Goal: Information Seeking & Learning: Learn about a topic

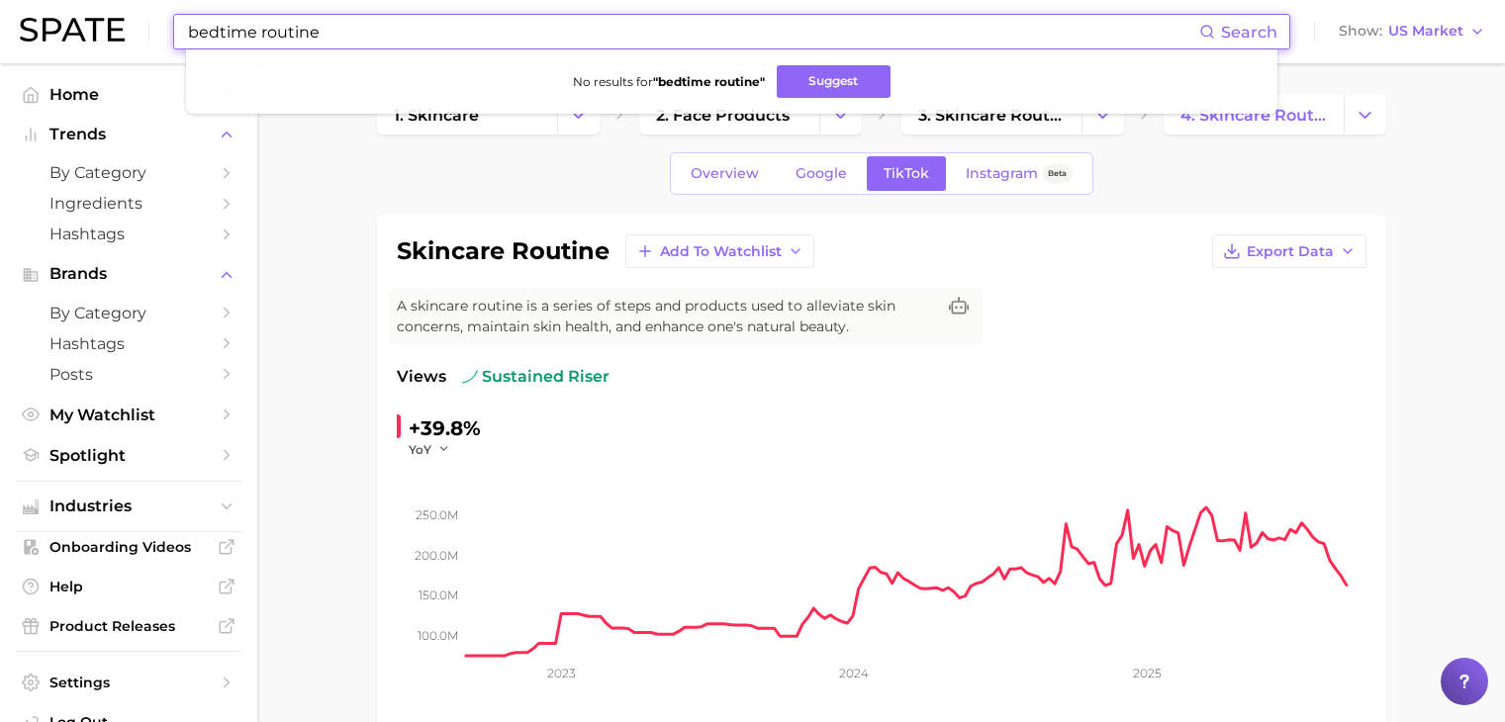
click at [432, 41] on input "bedtime routine" at bounding box center [692, 32] width 1013 height 34
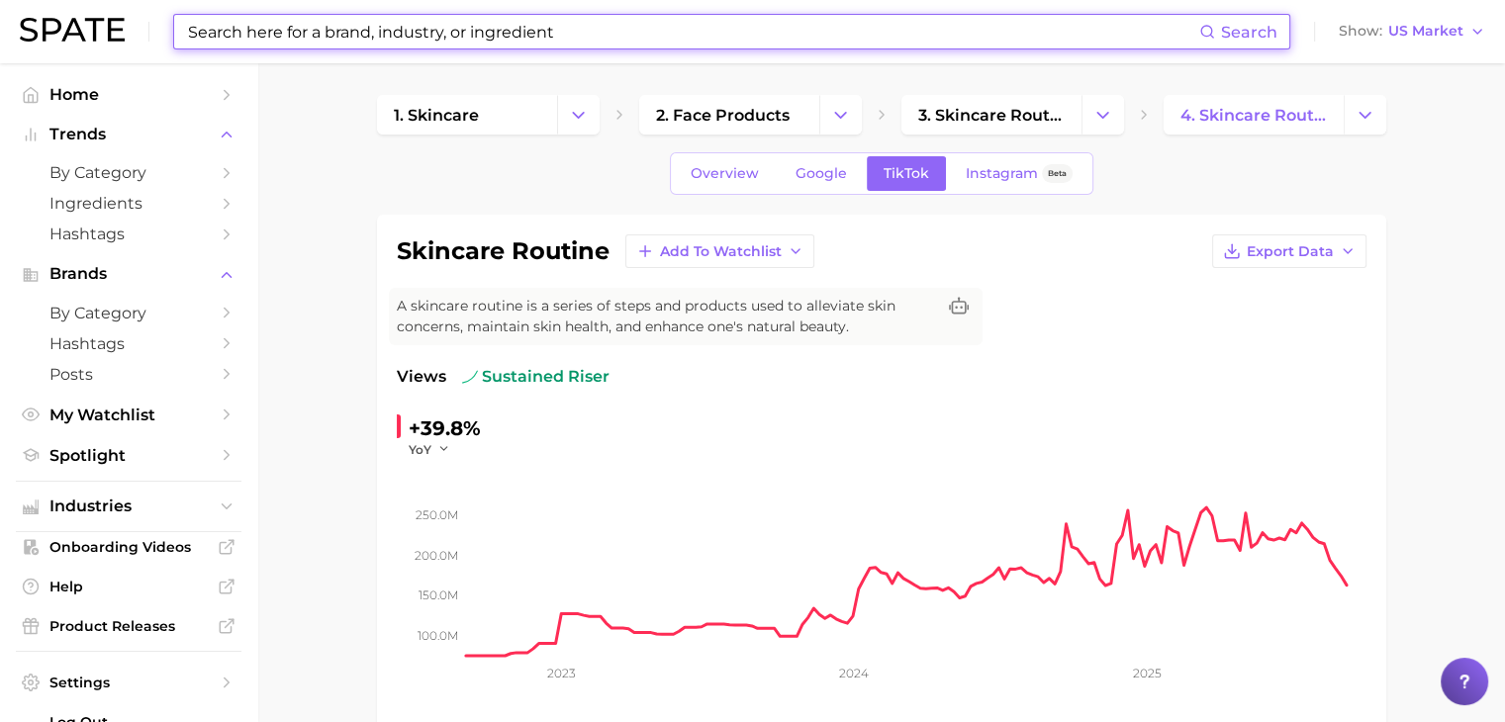
click at [663, 39] on input at bounding box center [692, 32] width 1013 height 34
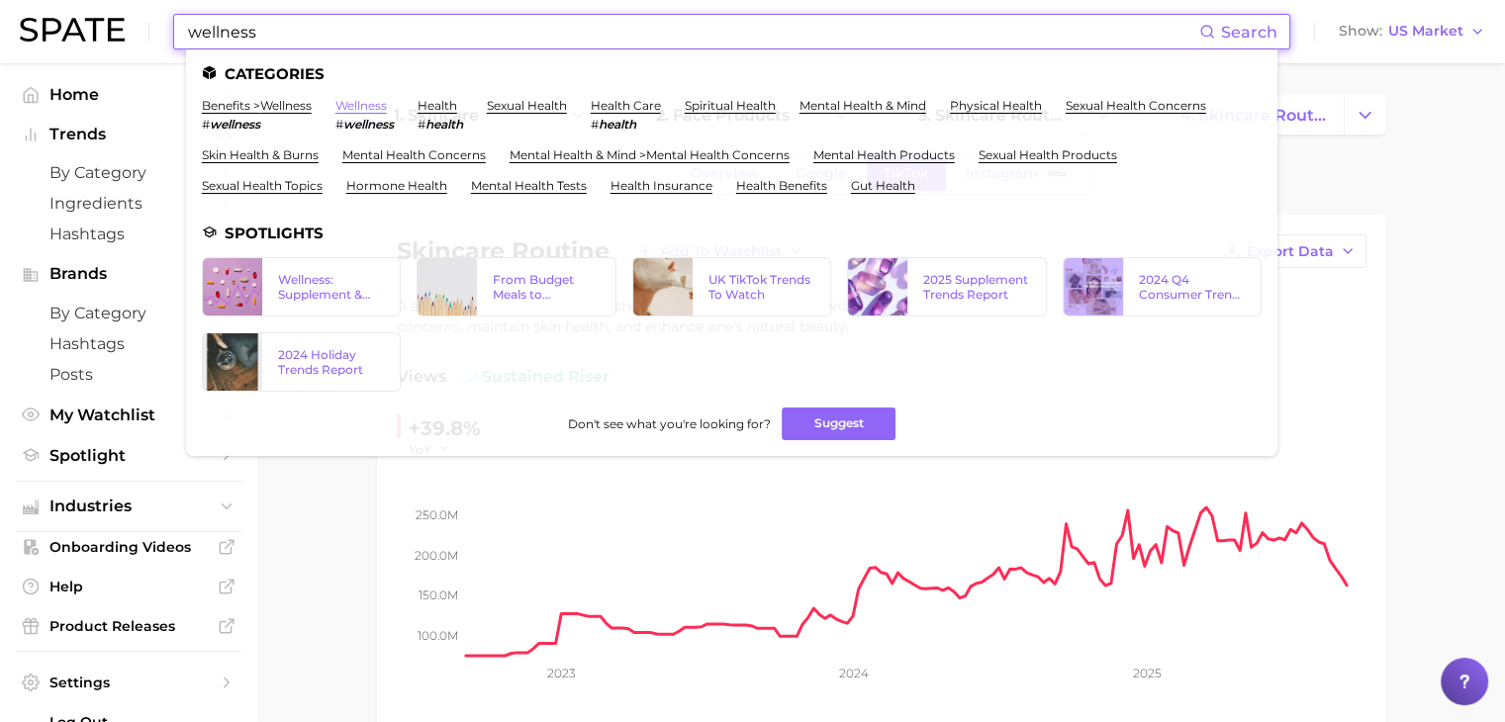
type input "wellness"
click at [387, 109] on link "wellness" at bounding box center [360, 105] width 51 height 15
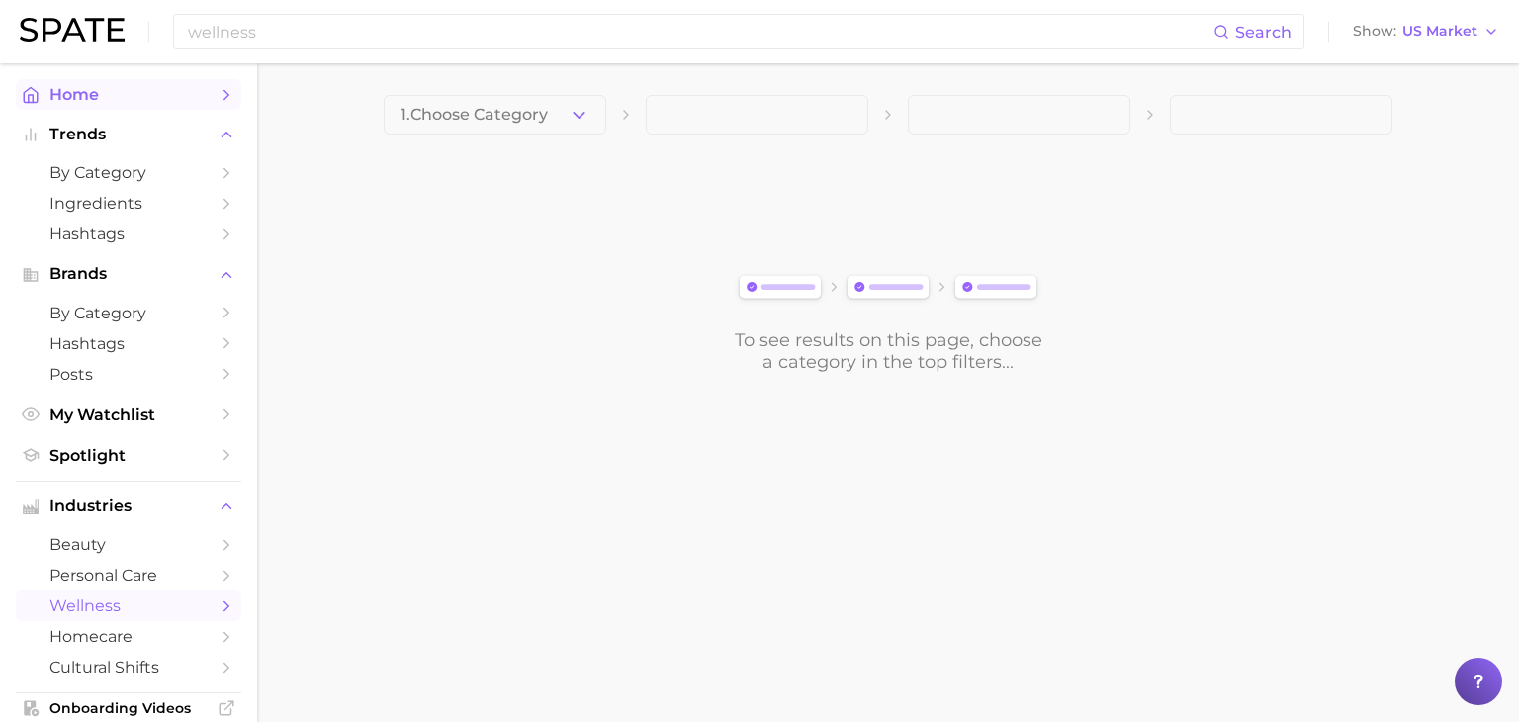
click at [123, 91] on span "Home" at bounding box center [128, 94] width 158 height 19
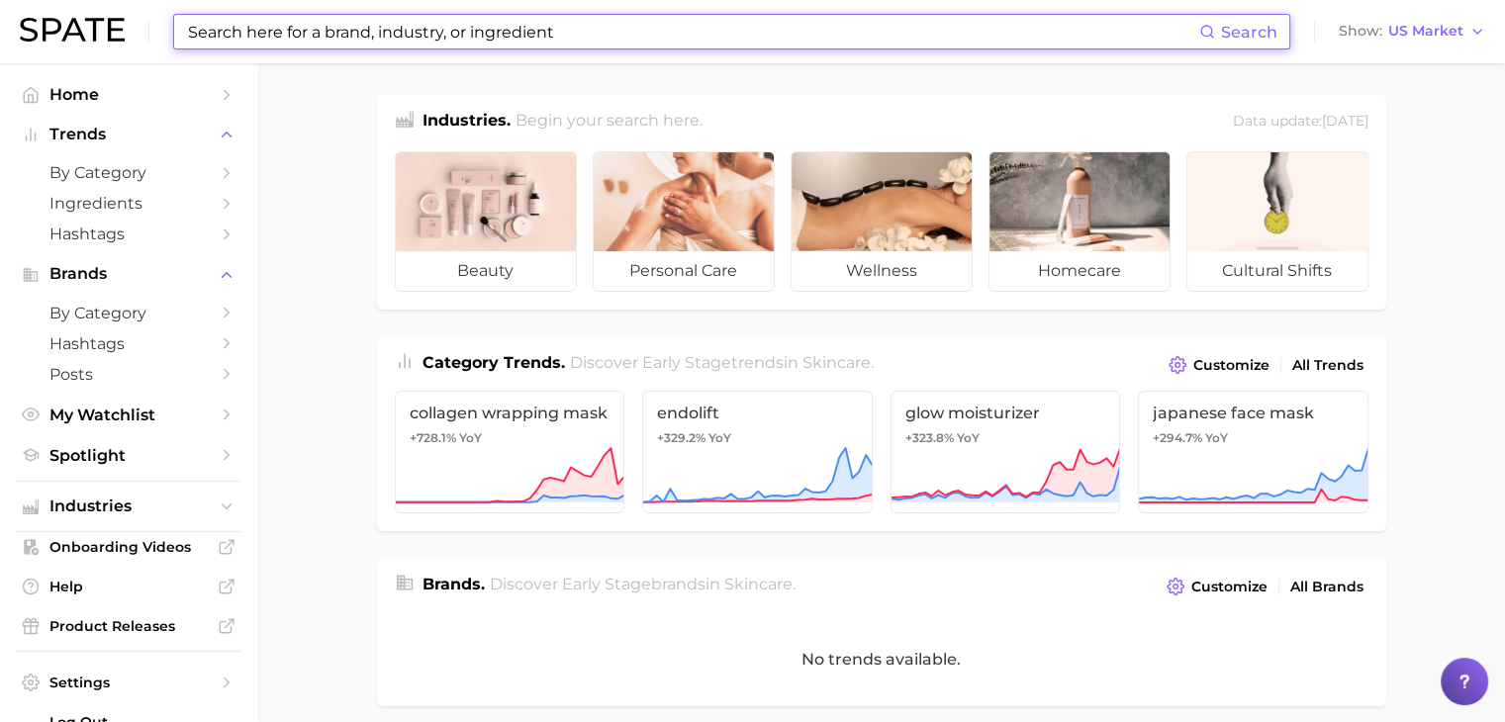
click at [317, 29] on input at bounding box center [692, 32] width 1013 height 34
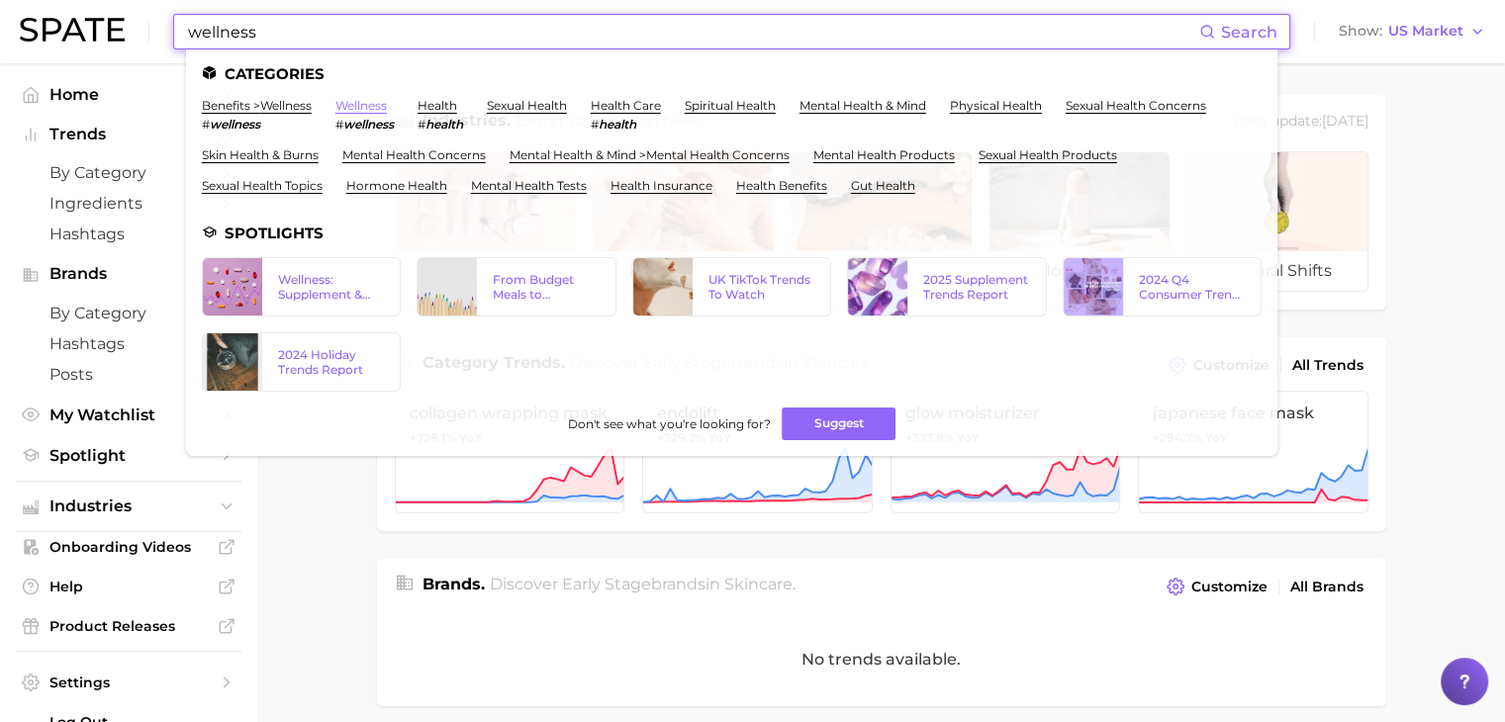
type input "wellness"
click at [363, 101] on link "wellness" at bounding box center [360, 105] width 51 height 15
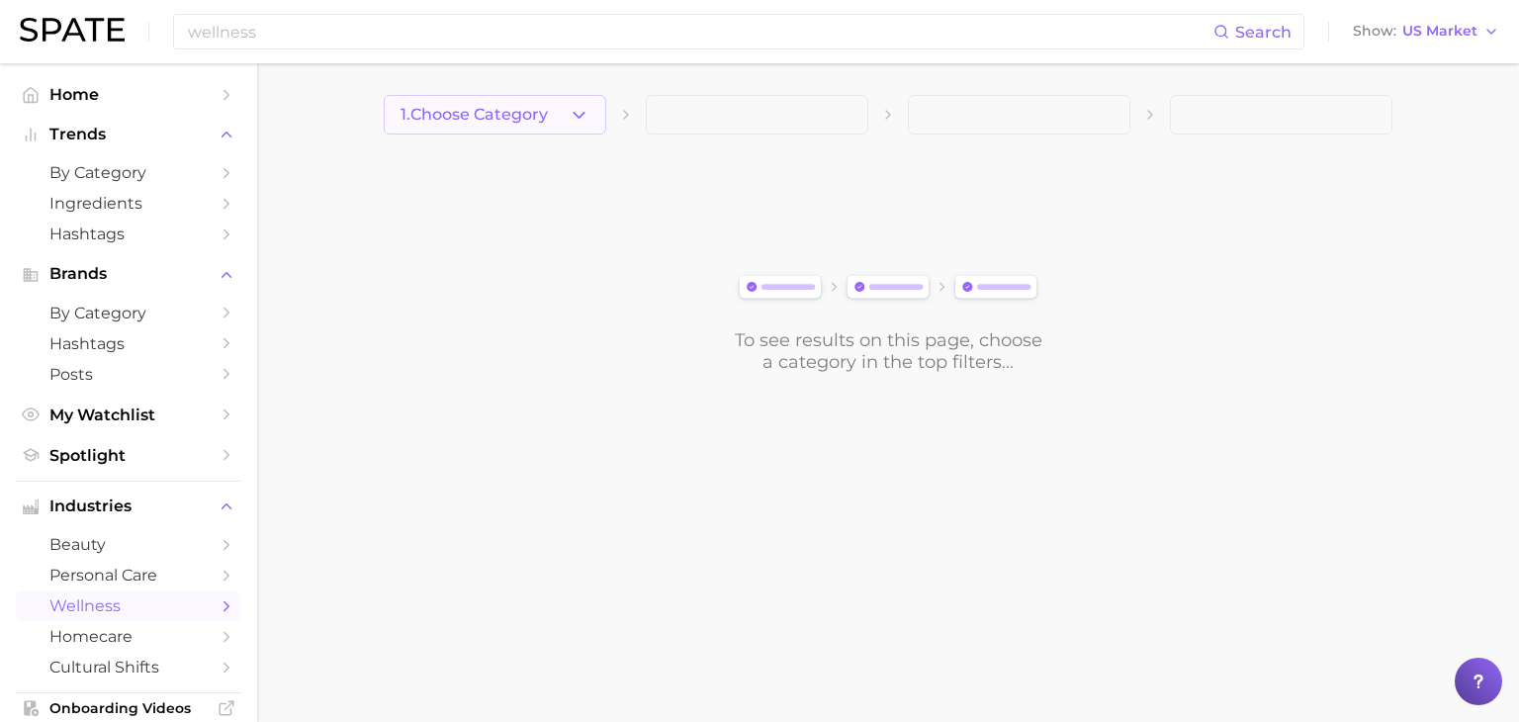
click at [459, 115] on span "1. Choose Category" at bounding box center [474, 115] width 147 height 18
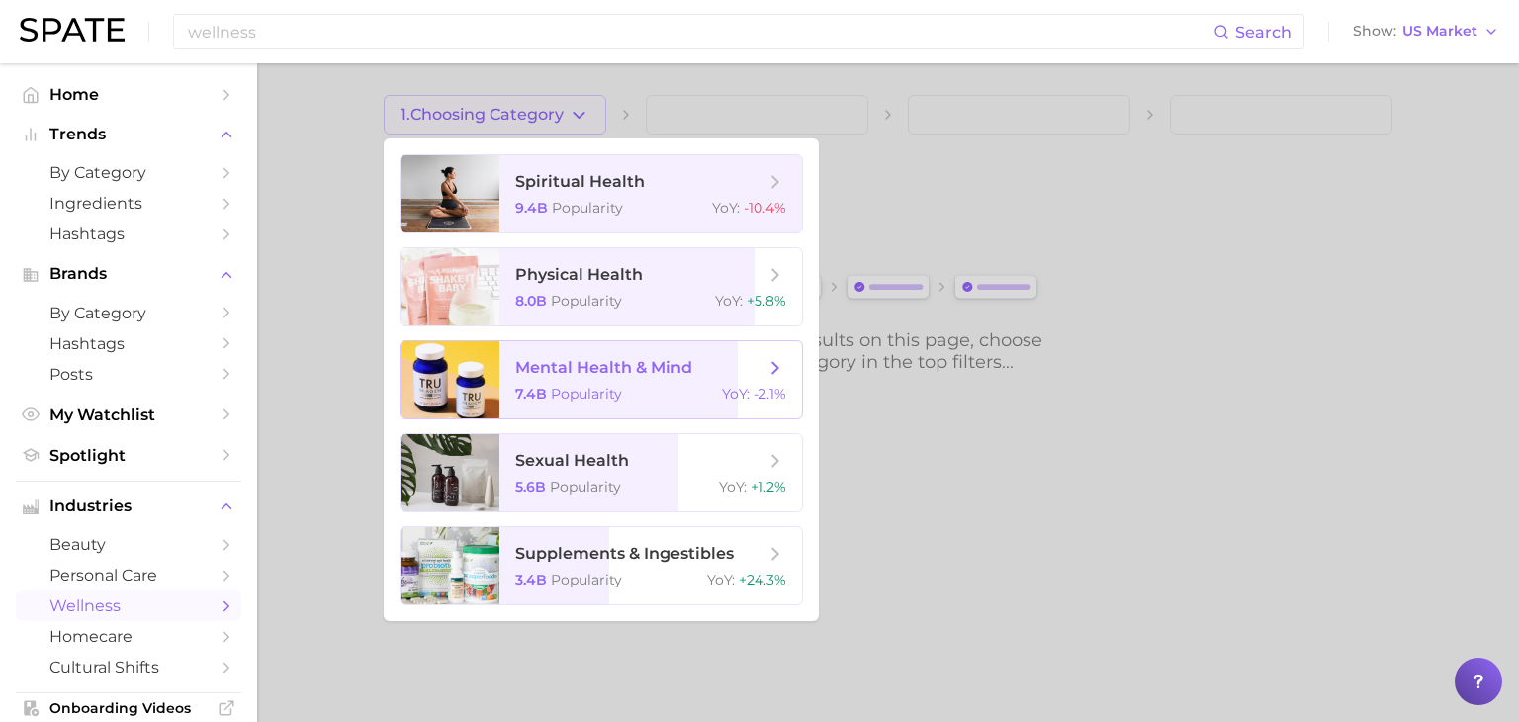
click at [649, 375] on span "mental health & mind" at bounding box center [603, 367] width 177 height 19
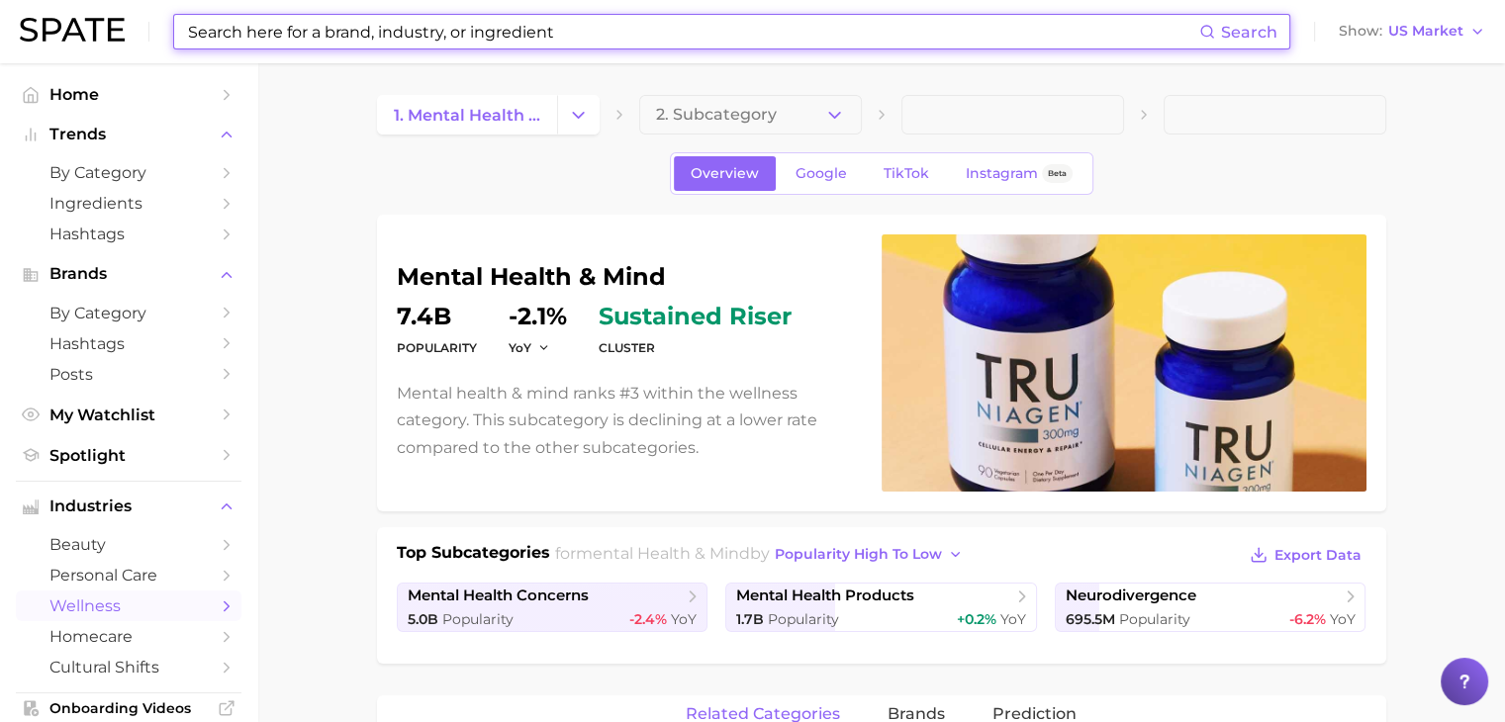
click at [415, 33] on input at bounding box center [692, 32] width 1013 height 34
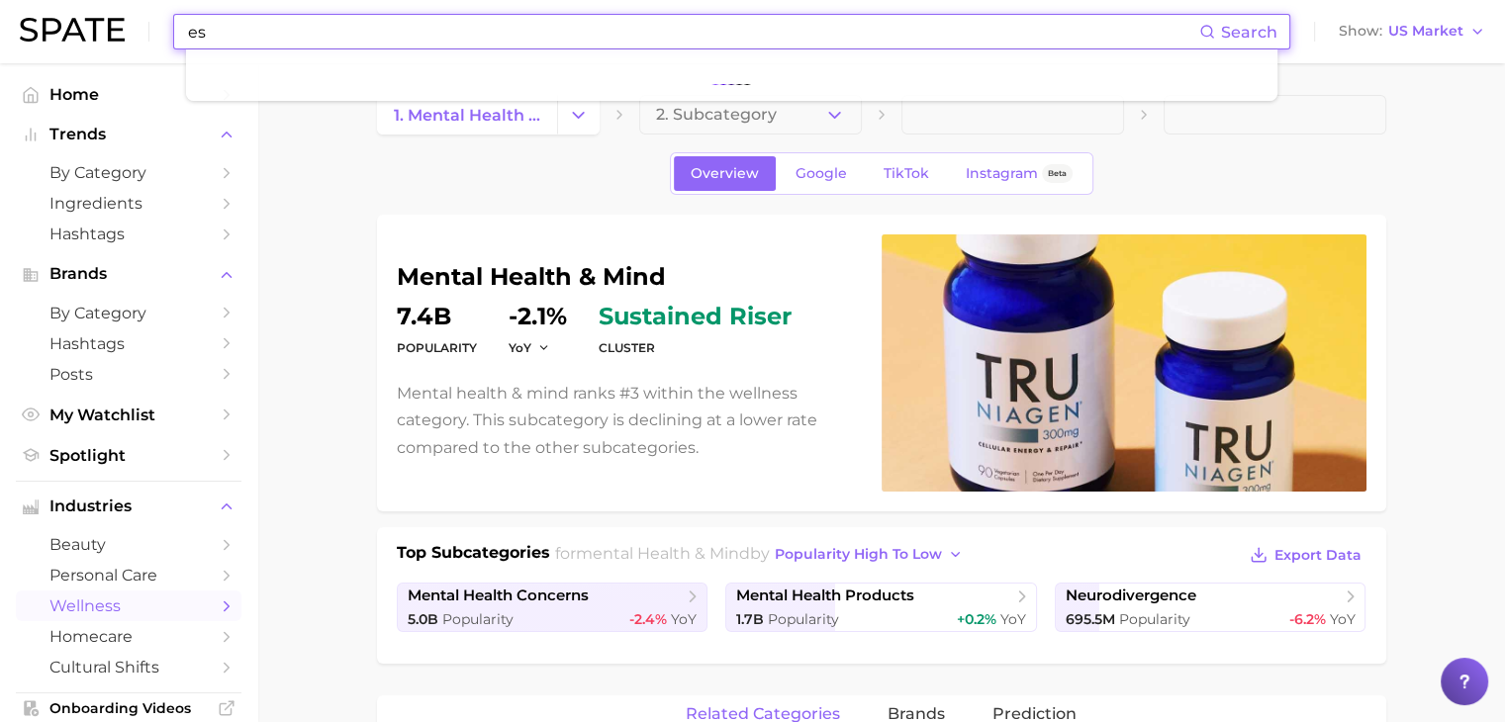
type input "e"
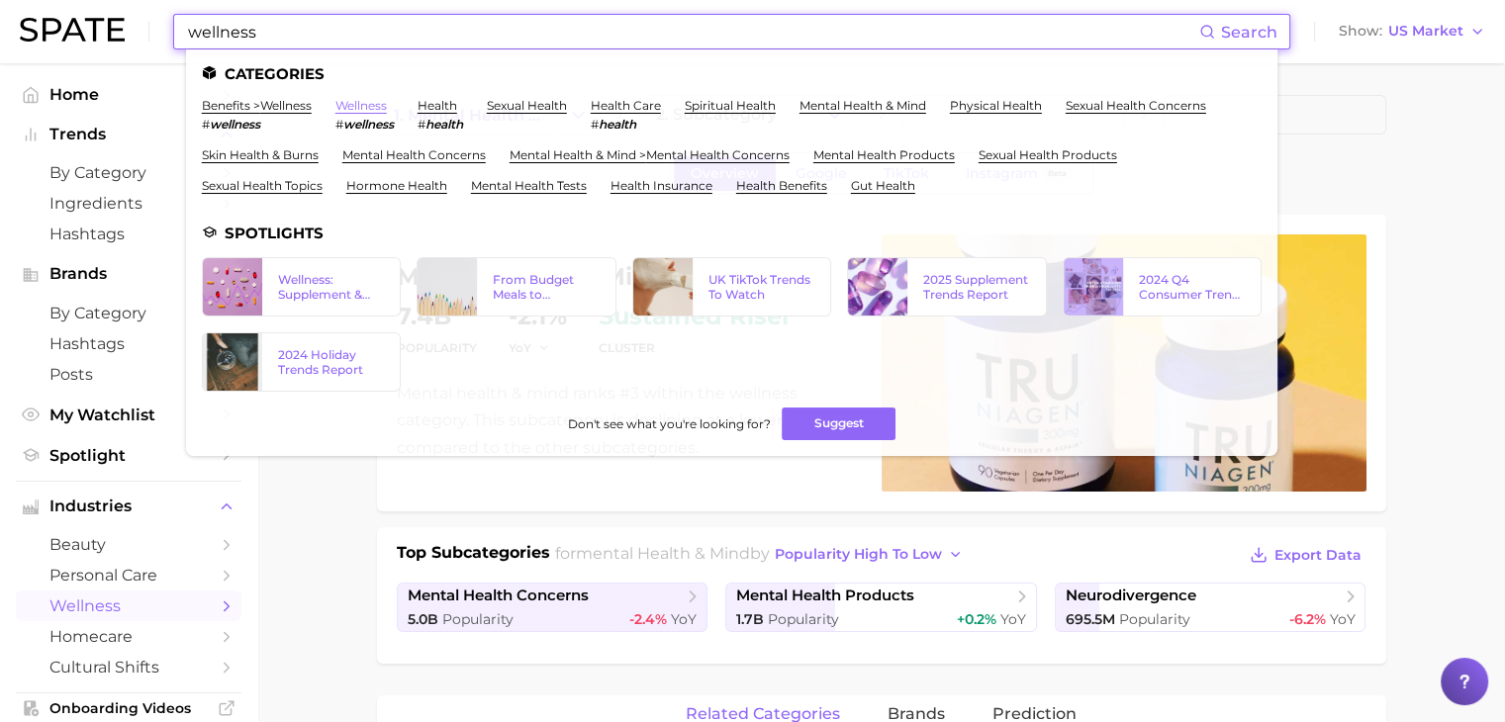
type input "wellness"
click at [387, 108] on link "wellness" at bounding box center [360, 105] width 51 height 15
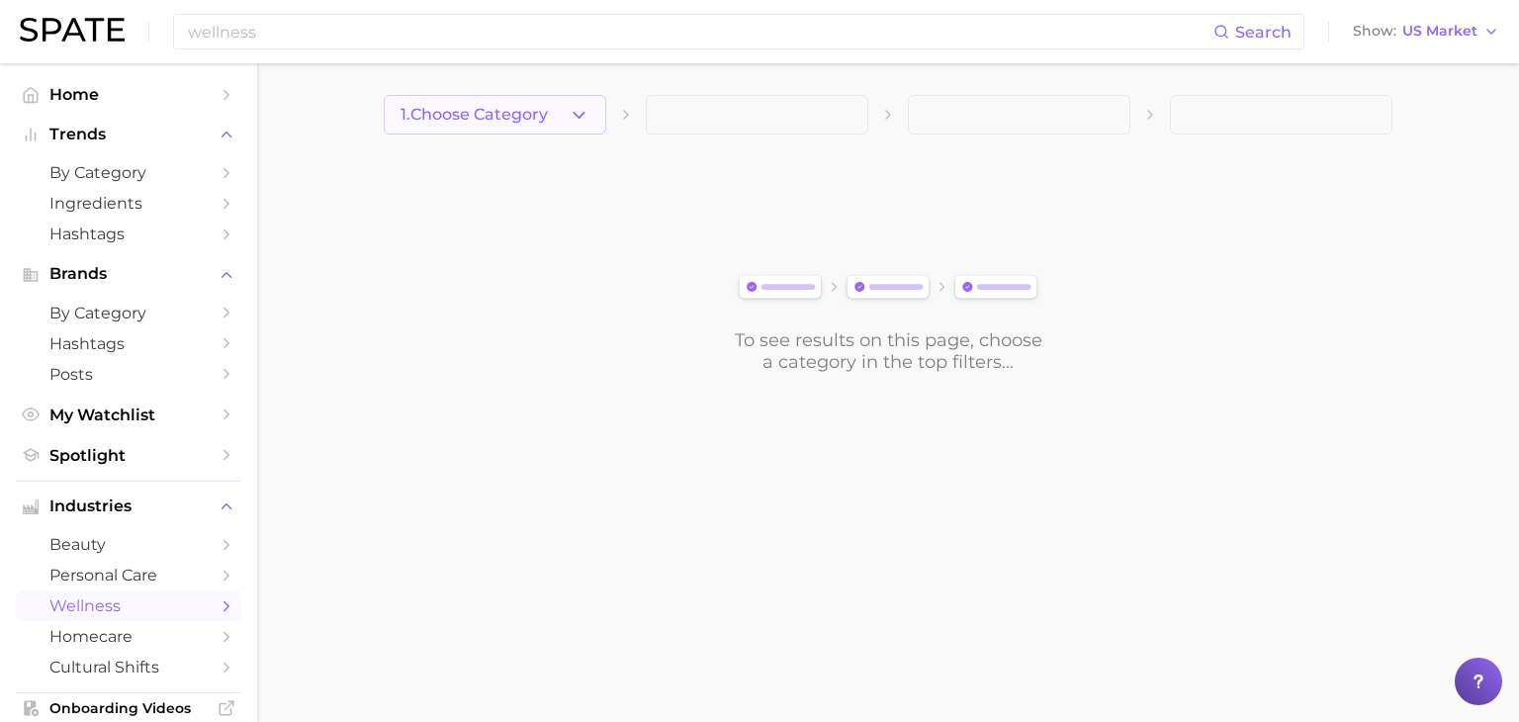
click at [519, 113] on span "1. Choose Category" at bounding box center [474, 115] width 147 height 18
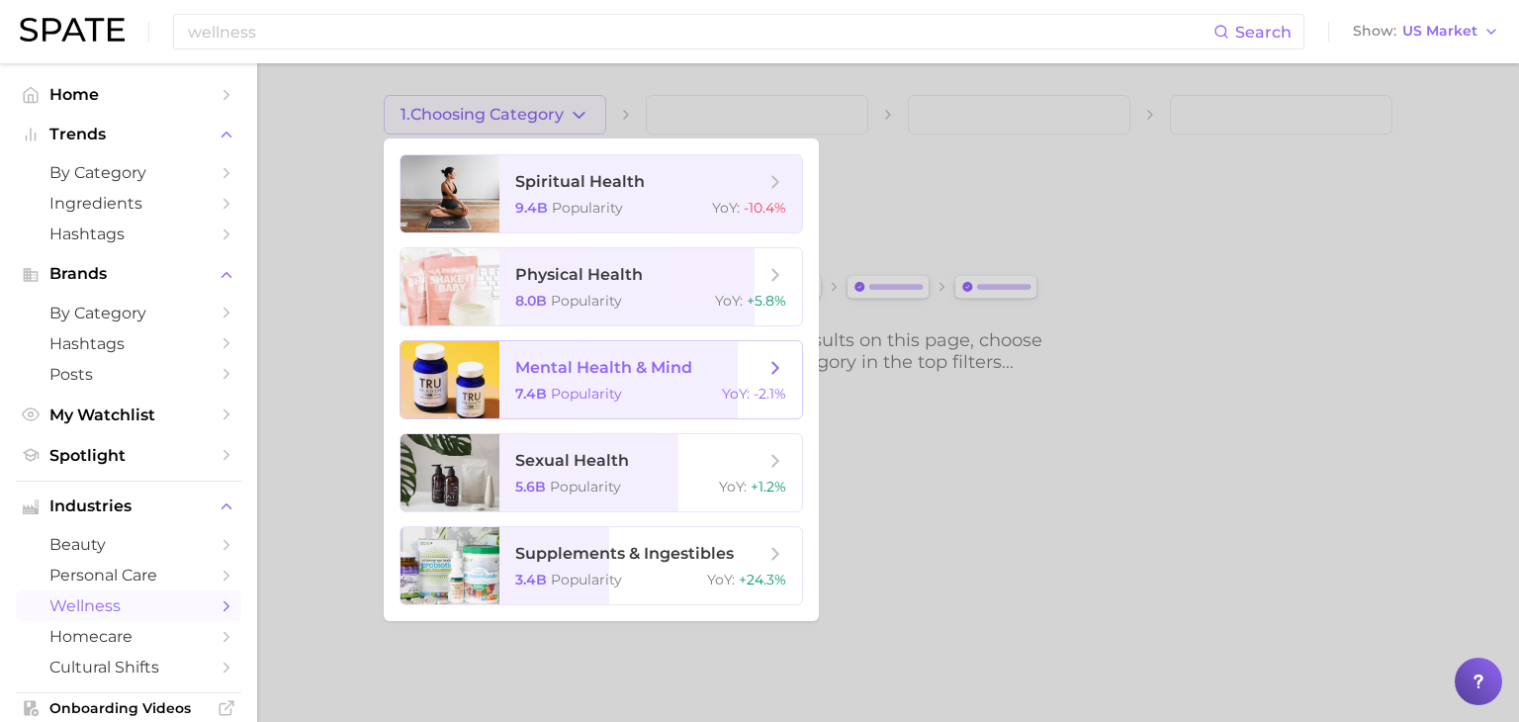
click at [673, 365] on span "mental health & mind" at bounding box center [603, 367] width 177 height 19
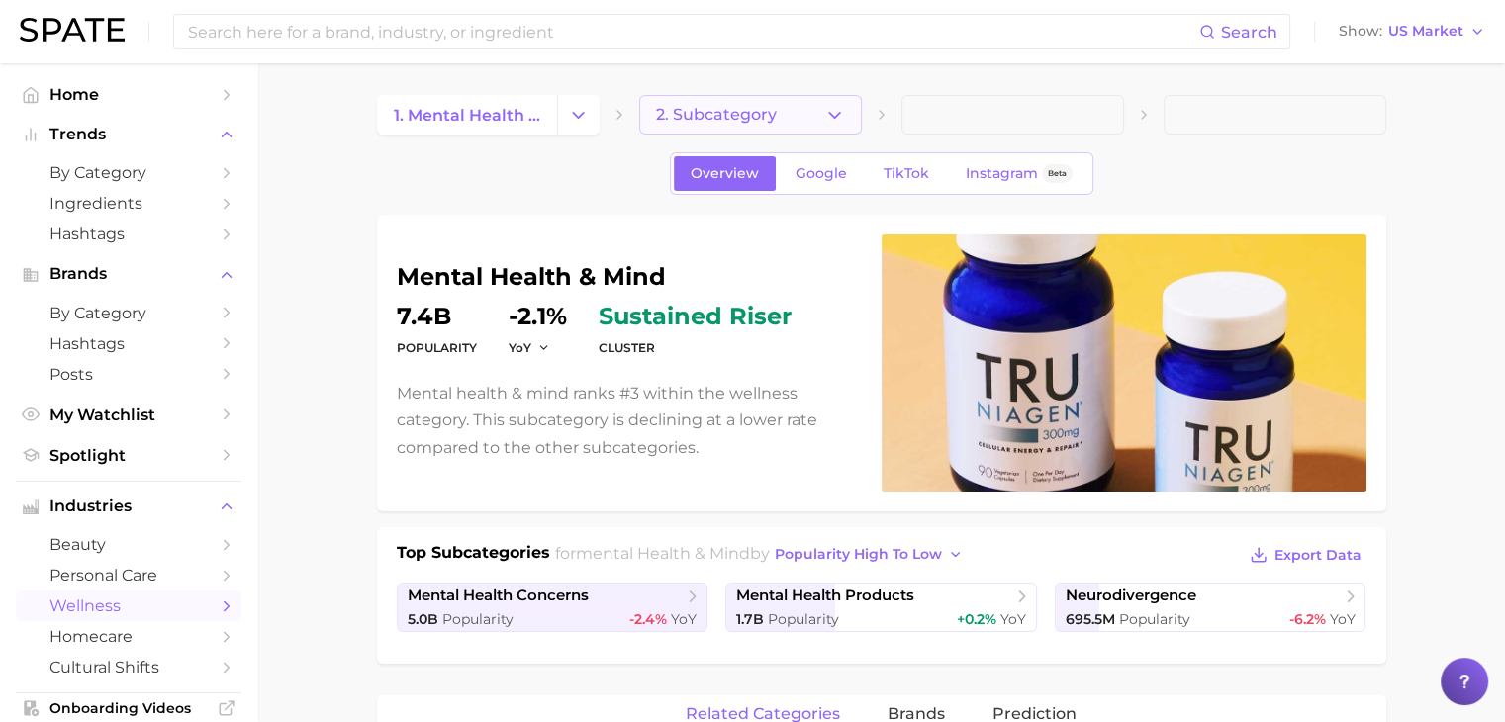
click at [799, 123] on button "2. Subcategory" at bounding box center [750, 115] width 223 height 40
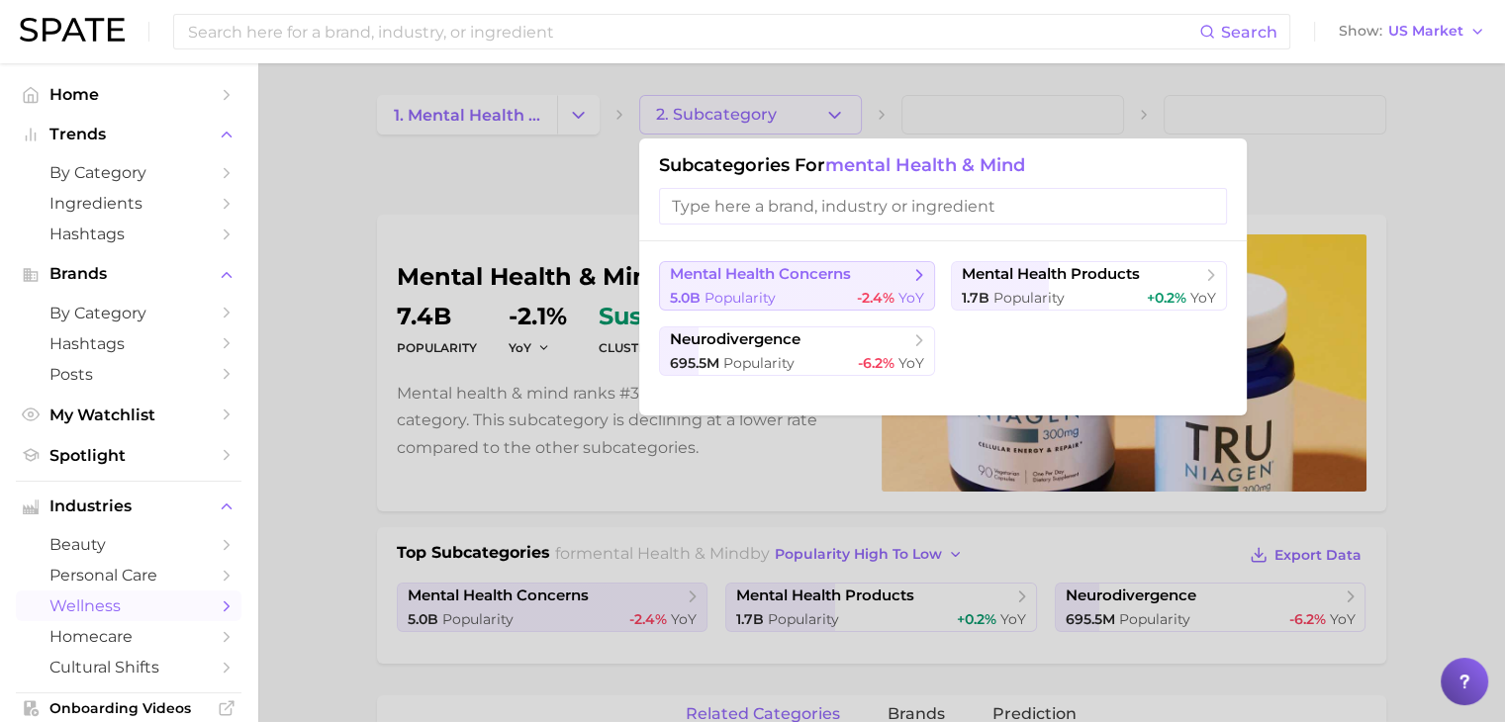
click at [777, 305] on div "5.0b Popularity -2.4% YoY" at bounding box center [797, 298] width 254 height 19
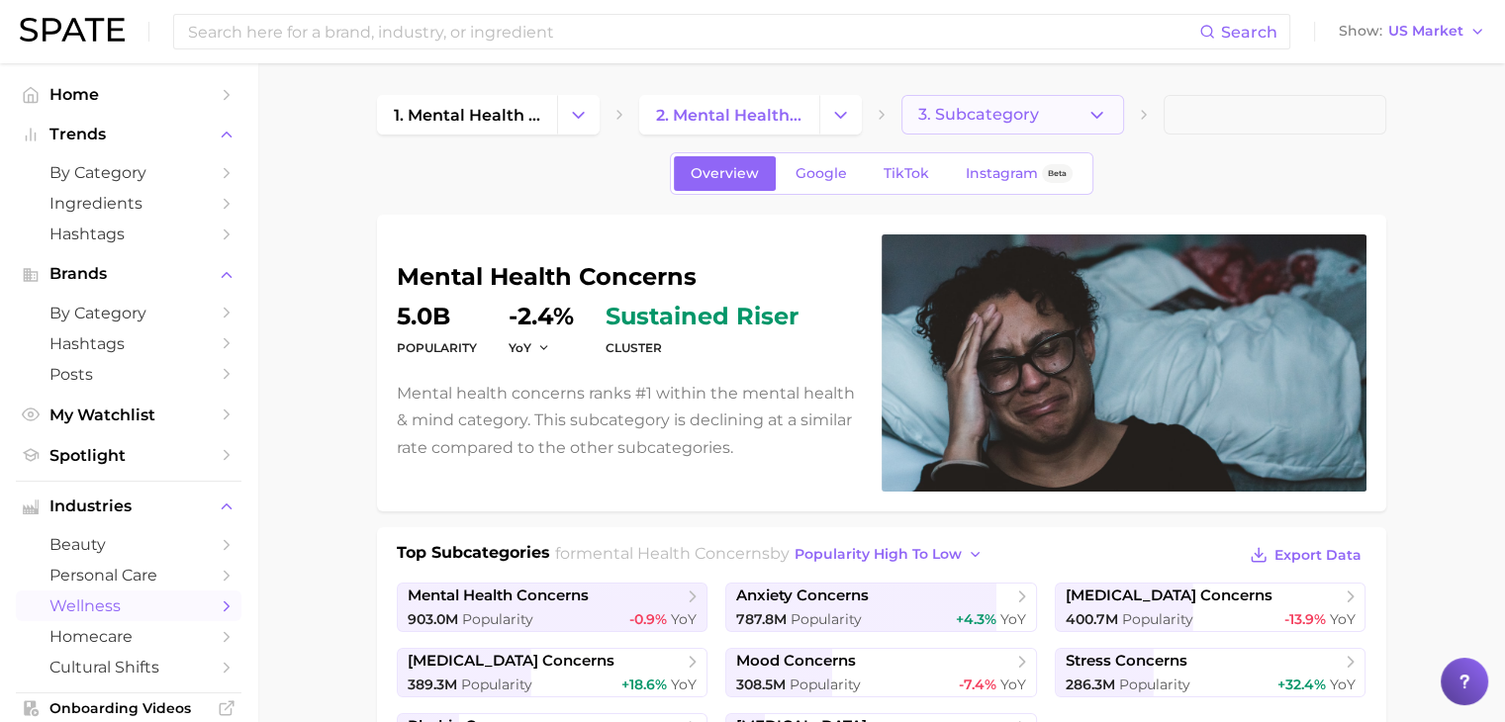
click at [1039, 111] on button "3. Subcategory" at bounding box center [1012, 115] width 223 height 40
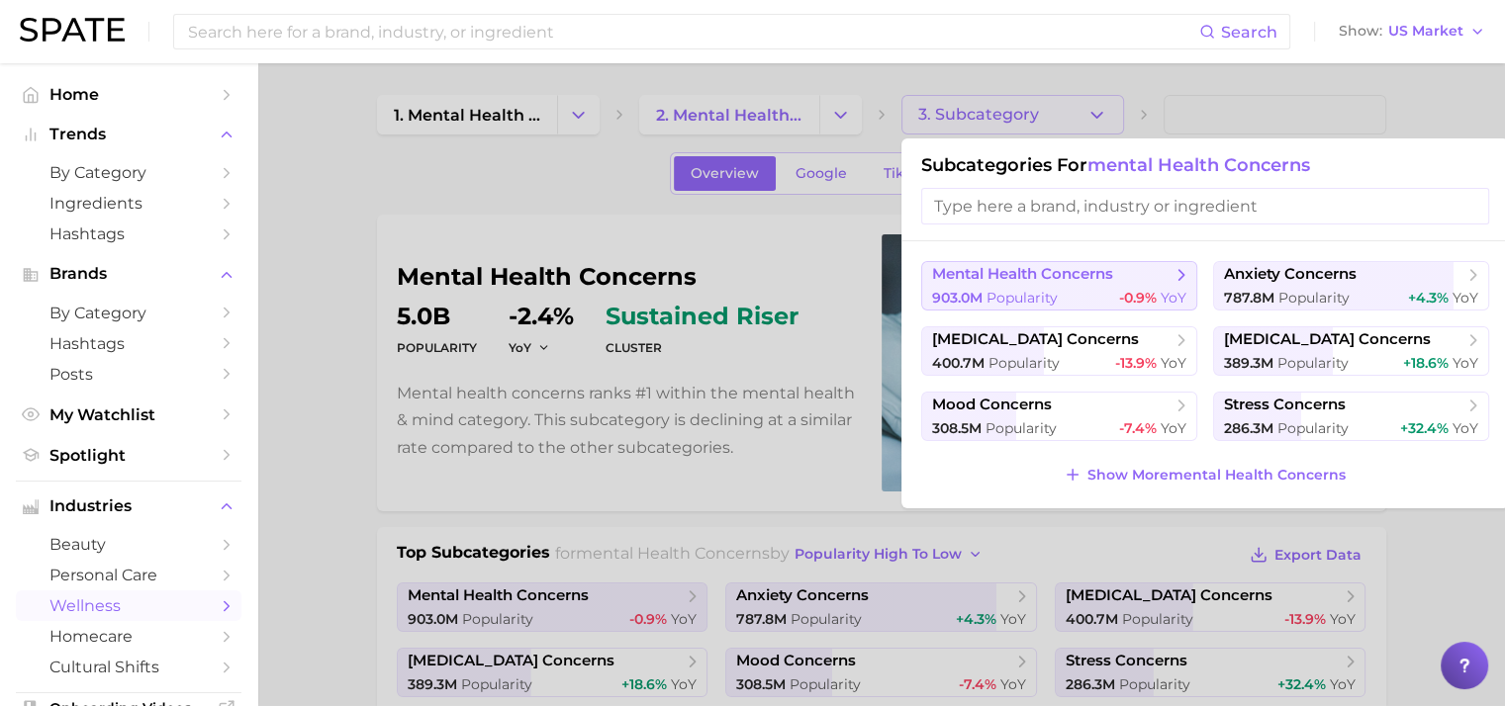
click at [1007, 271] on span "mental health concerns" at bounding box center [1022, 274] width 181 height 19
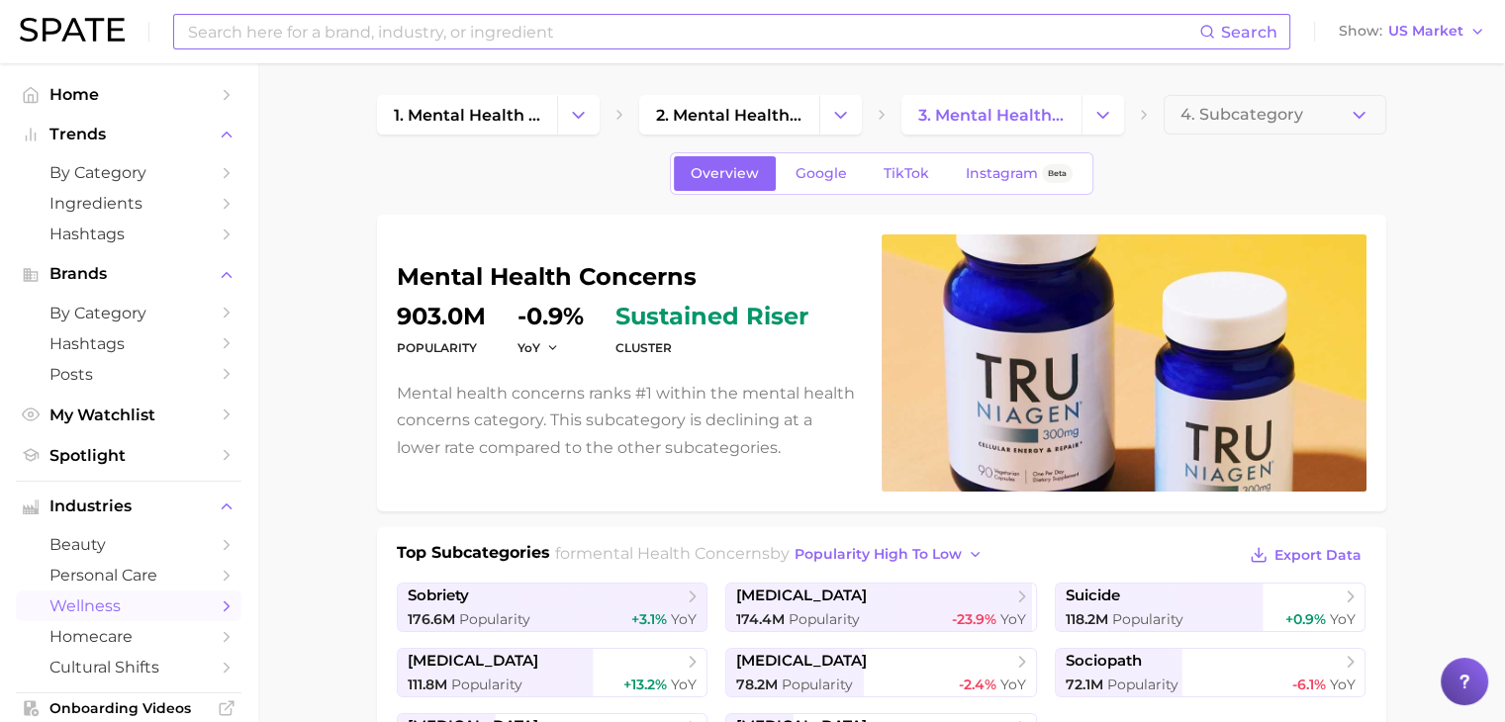
click at [324, 17] on input at bounding box center [692, 32] width 1013 height 34
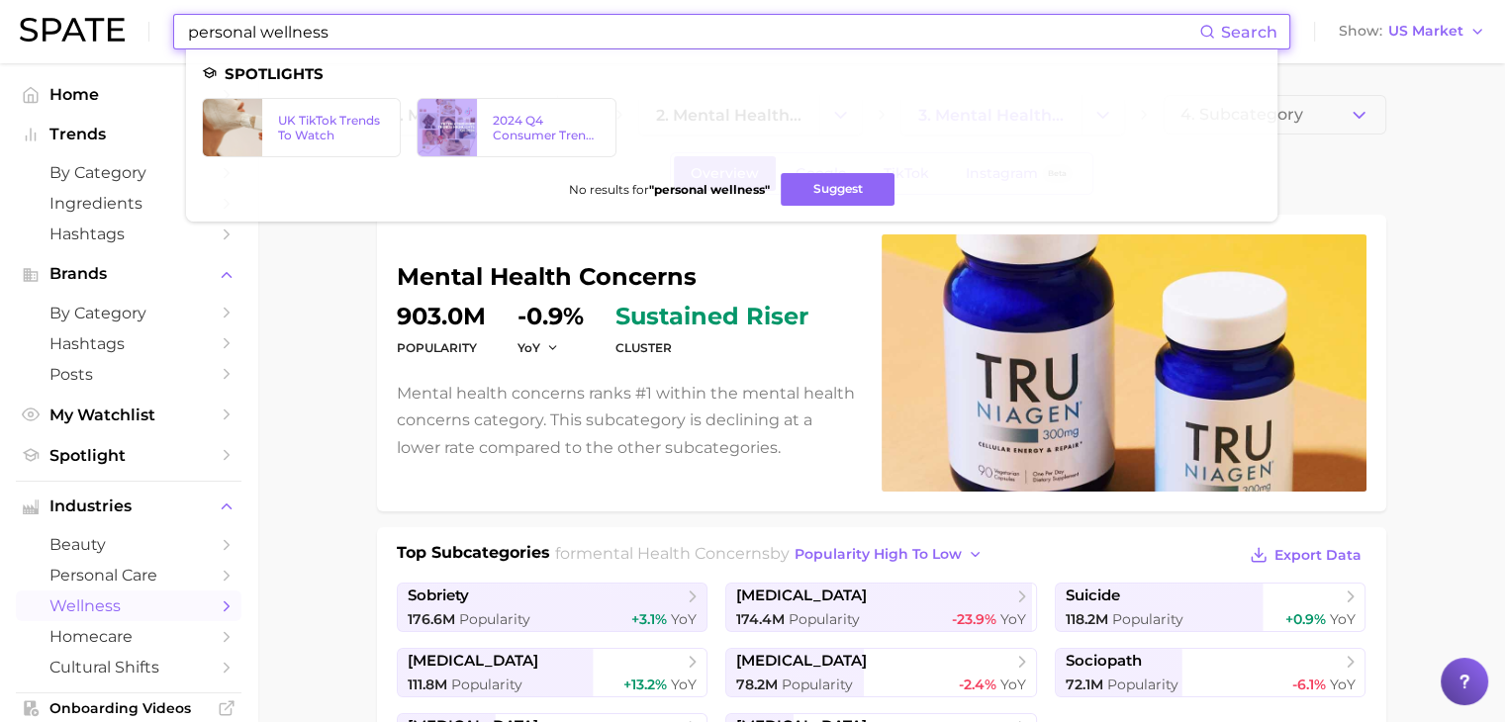
drag, startPoint x: 368, startPoint y: 36, endPoint x: 95, endPoint y: 37, distance: 273.0
click at [95, 37] on div "personal wellness Search Spotlights UK TikTok Trends To Watch 2024 Q4 Consumer …" at bounding box center [752, 31] width 1465 height 63
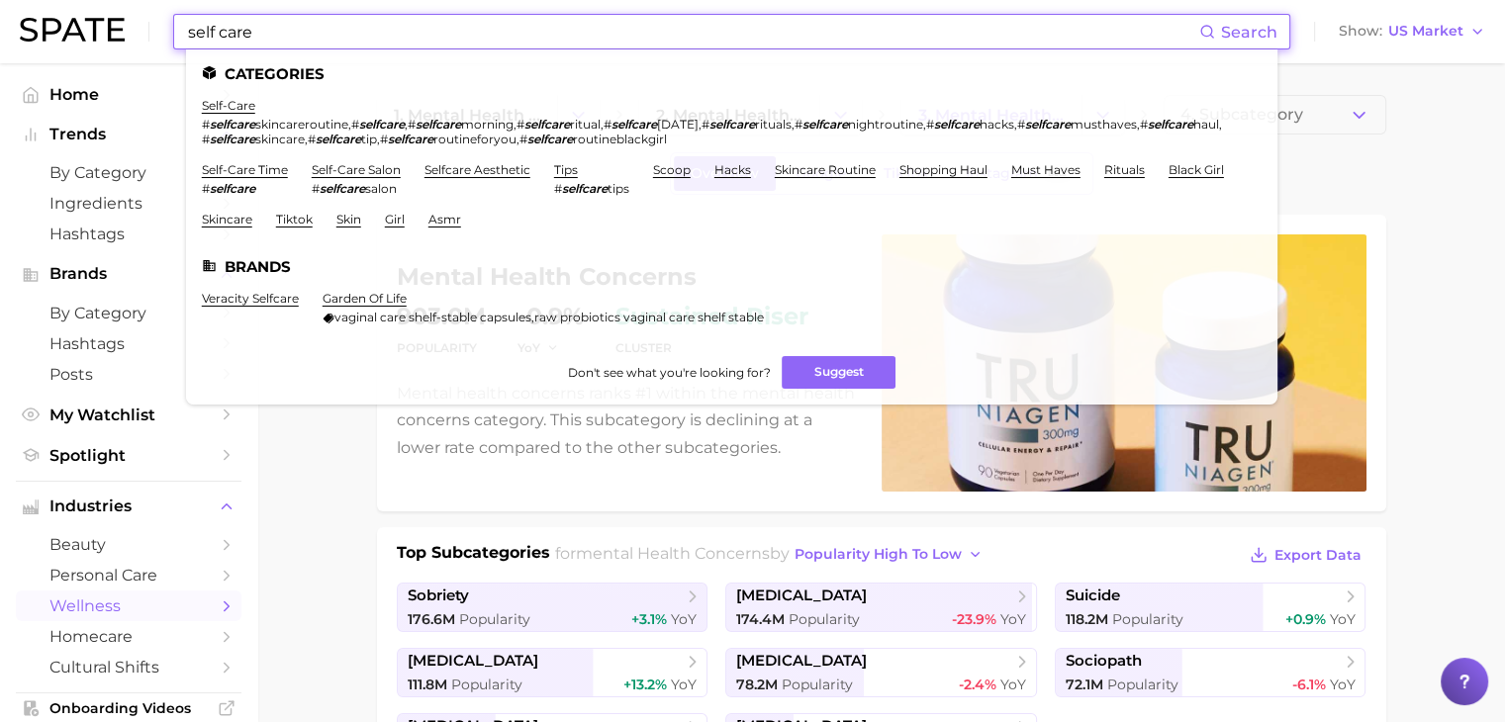
type input "self care"
click at [223, 118] on em "selfcare" at bounding box center [233, 124] width 46 height 15
click at [236, 104] on link "self-care" at bounding box center [228, 105] width 53 height 15
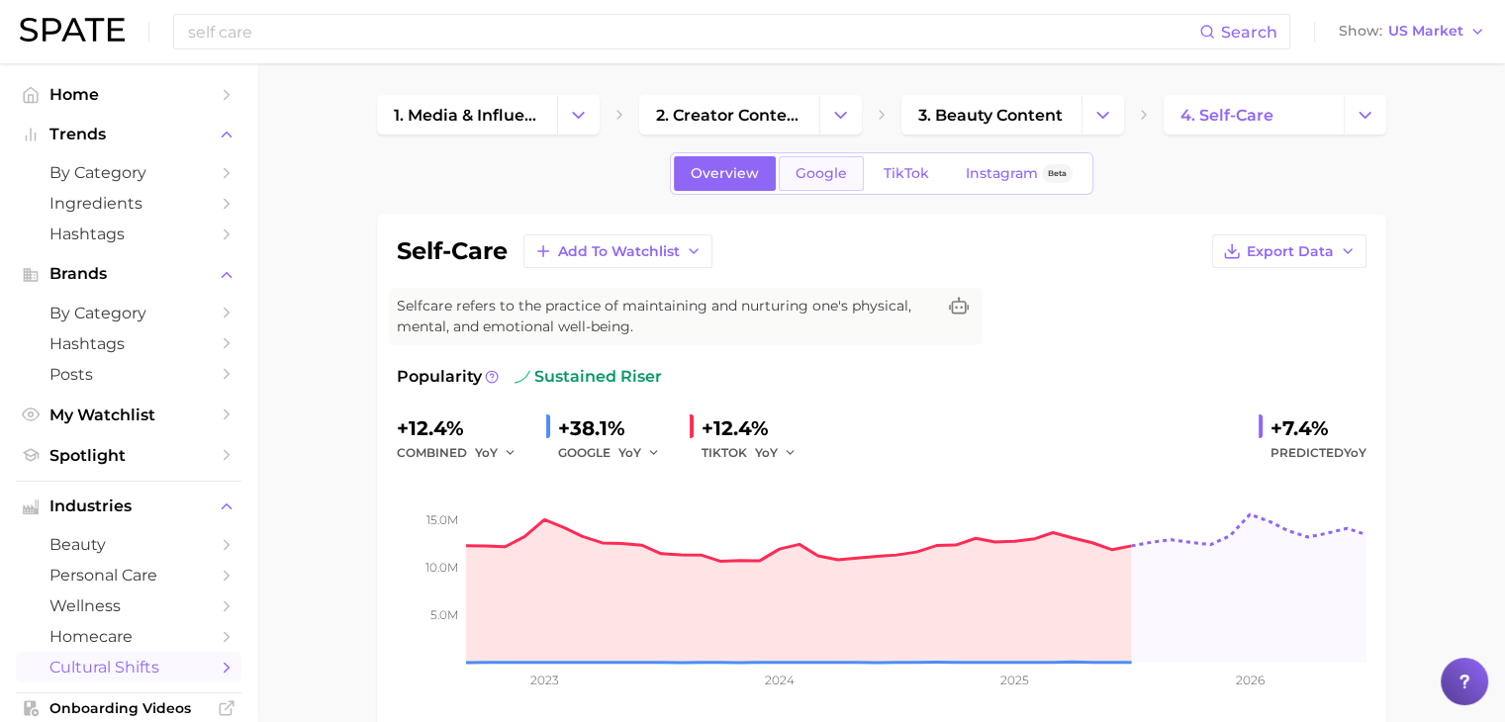
click at [789, 177] on link "Google" at bounding box center [820, 173] width 85 height 35
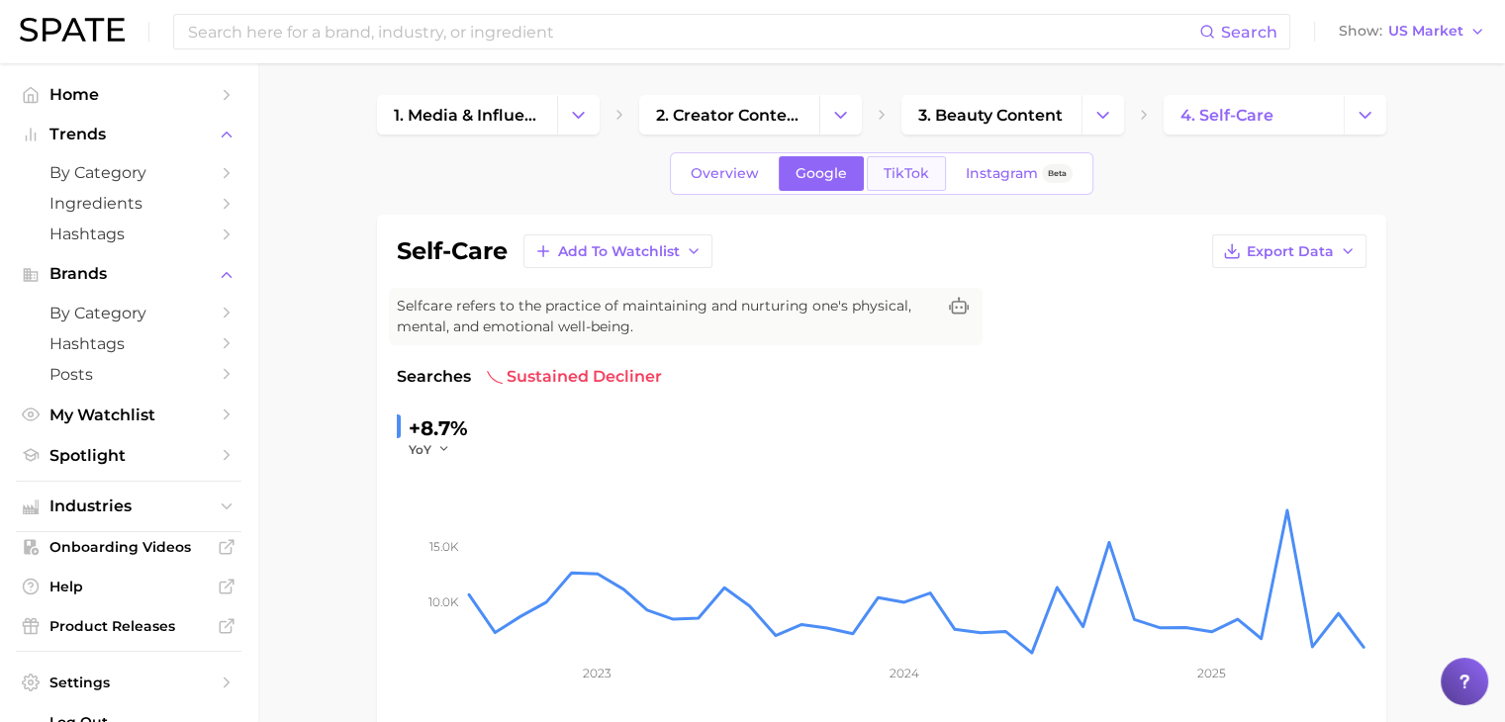
click at [893, 157] on link "TikTok" at bounding box center [906, 173] width 79 height 35
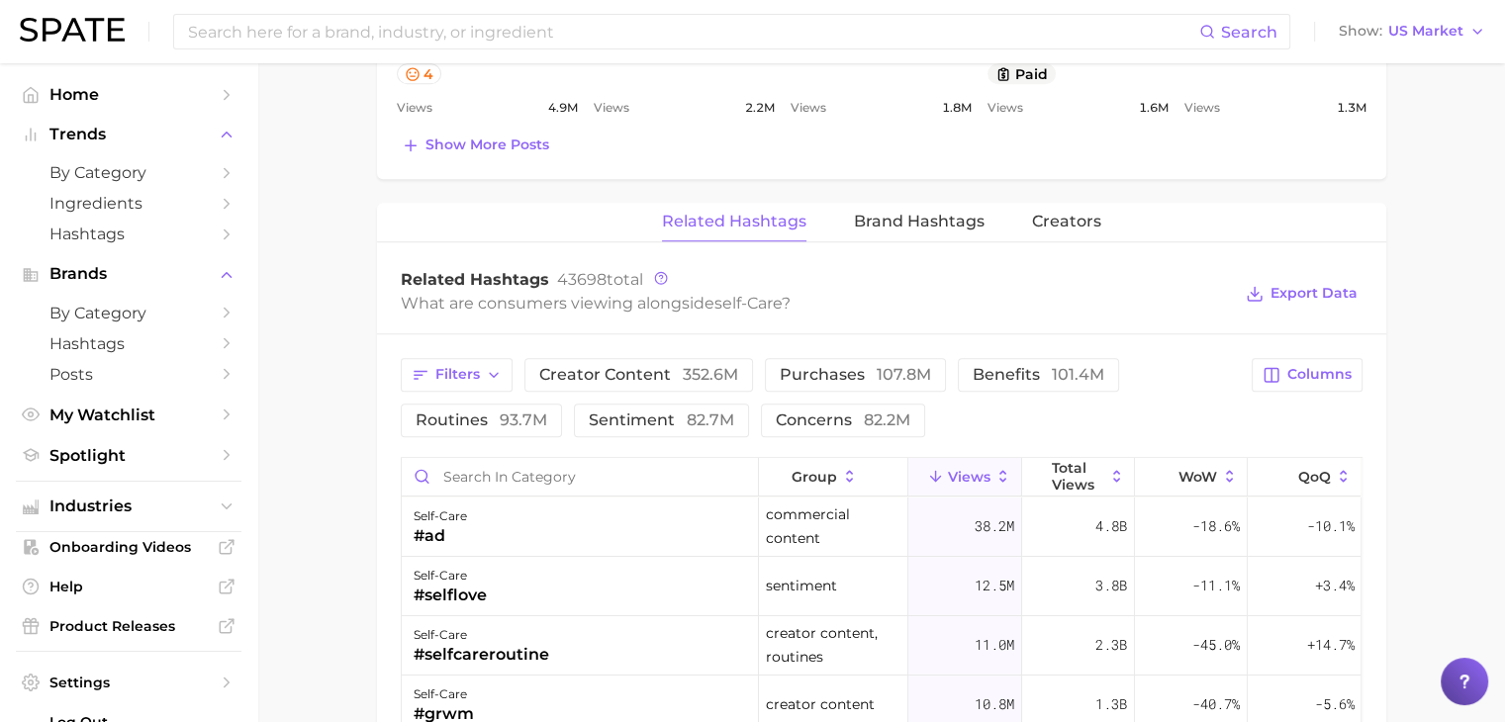
scroll to position [1399, 0]
click at [471, 411] on span "routines 93.7m" at bounding box center [481, 419] width 132 height 16
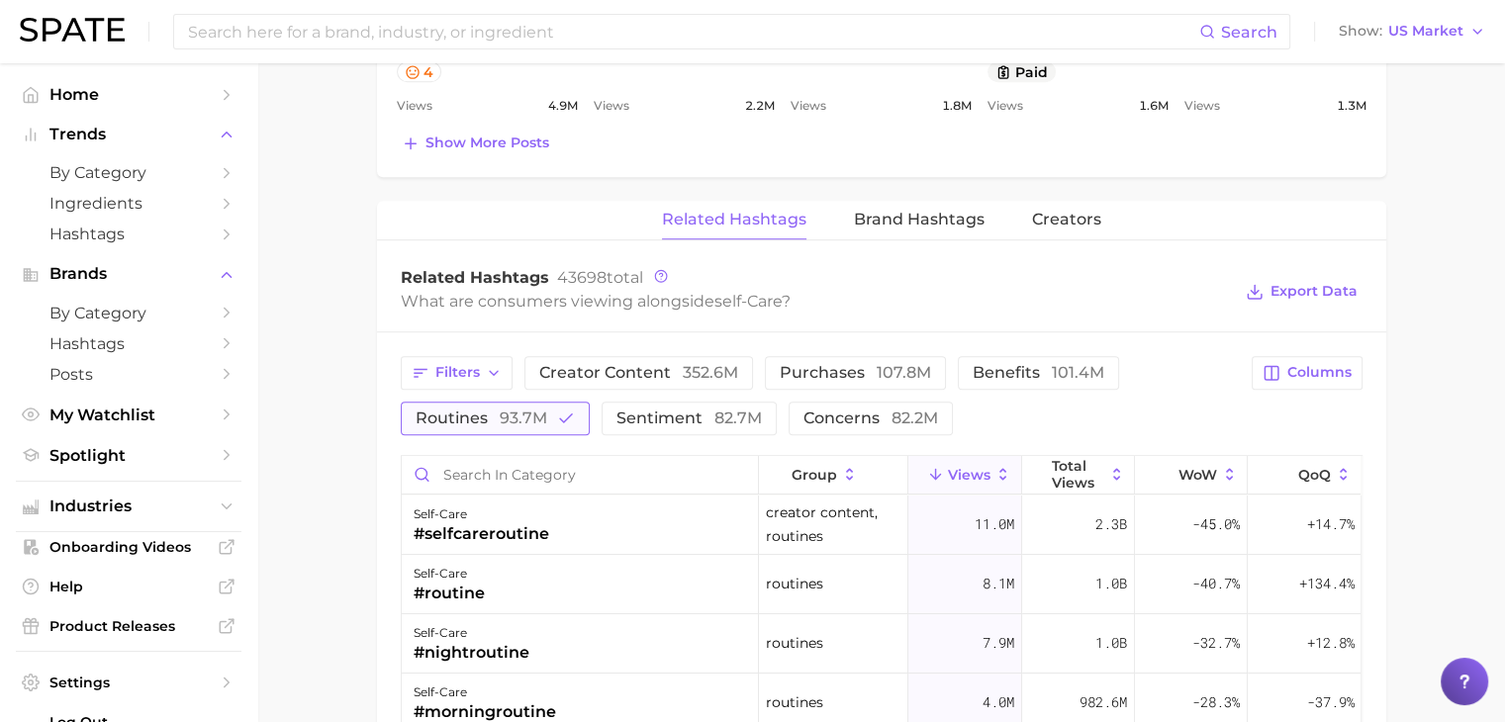
click at [527, 415] on span "93.7m" at bounding box center [523, 418] width 47 height 19
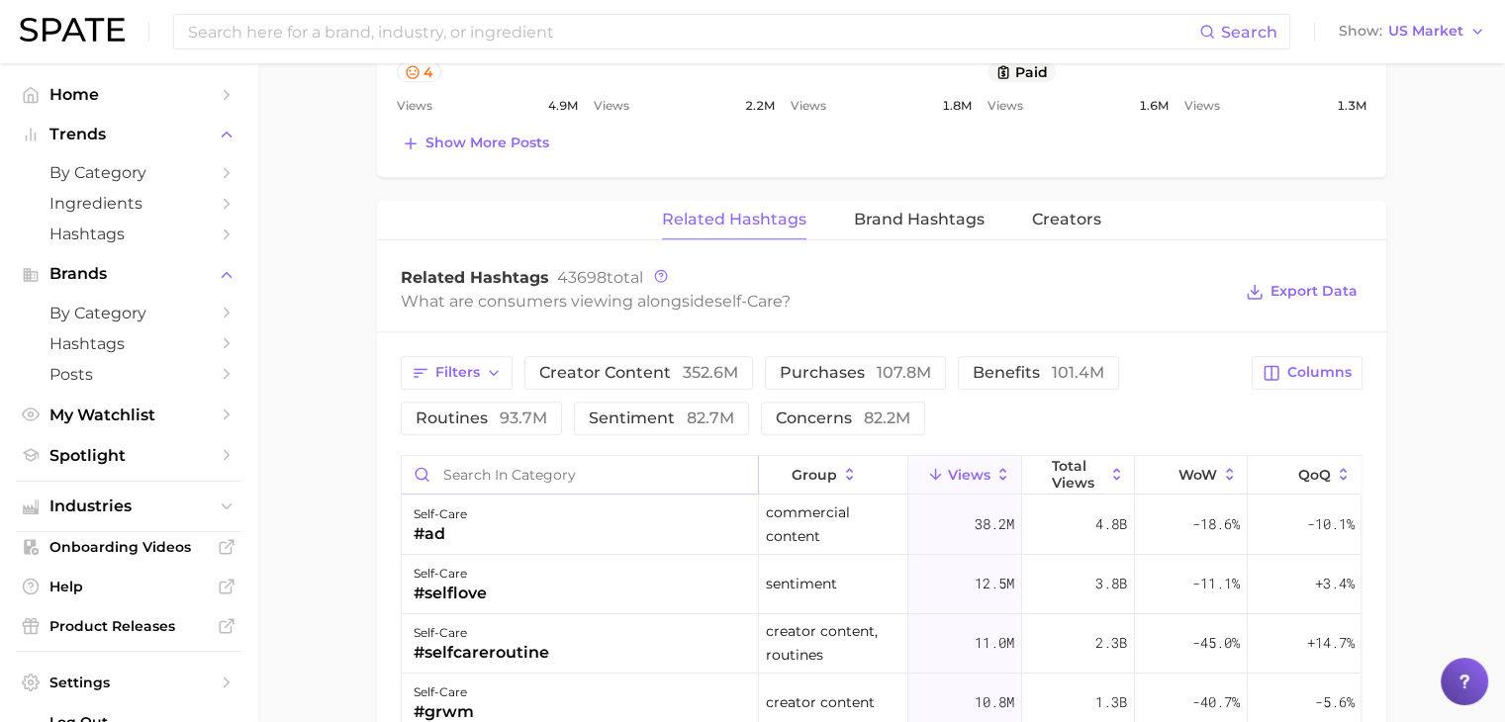
click at [527, 467] on input "Search in category" at bounding box center [580, 475] width 356 height 38
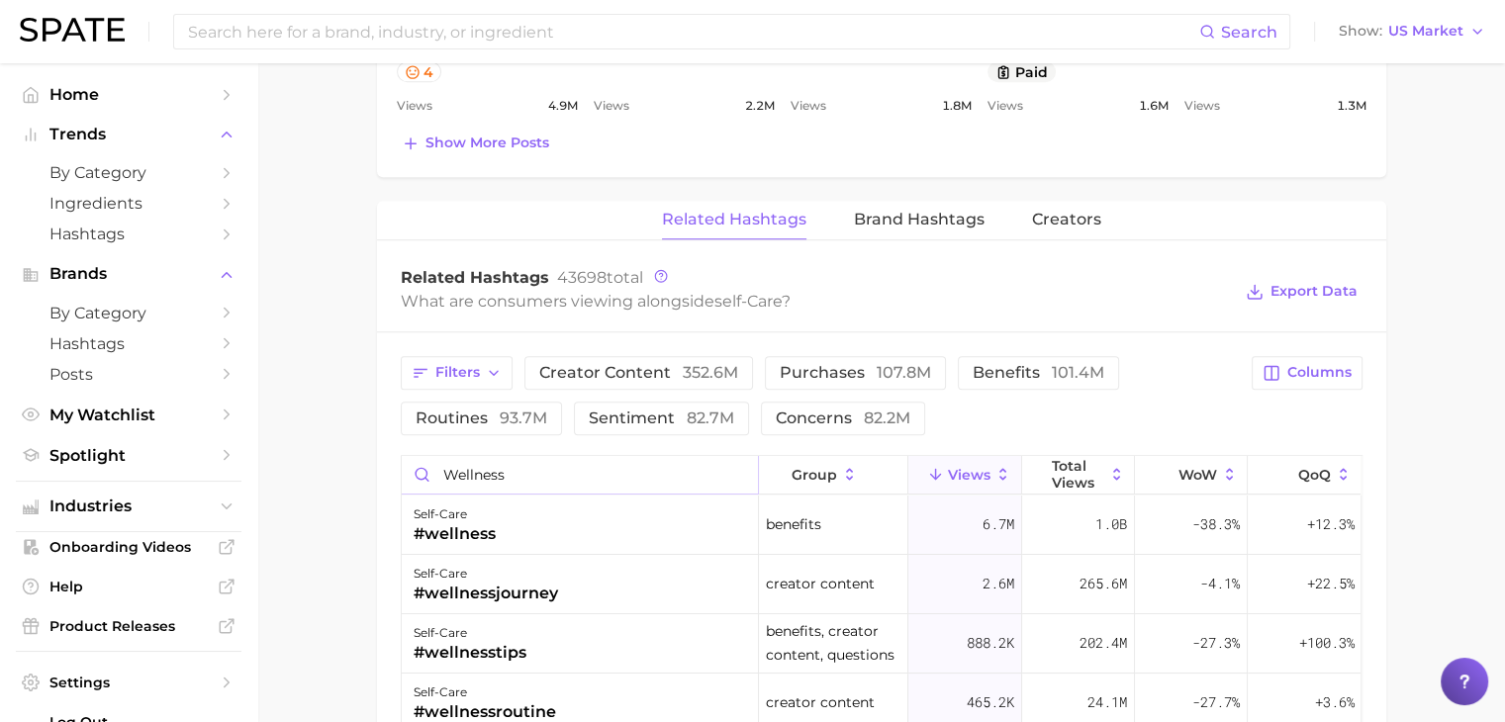
type input "wellness"
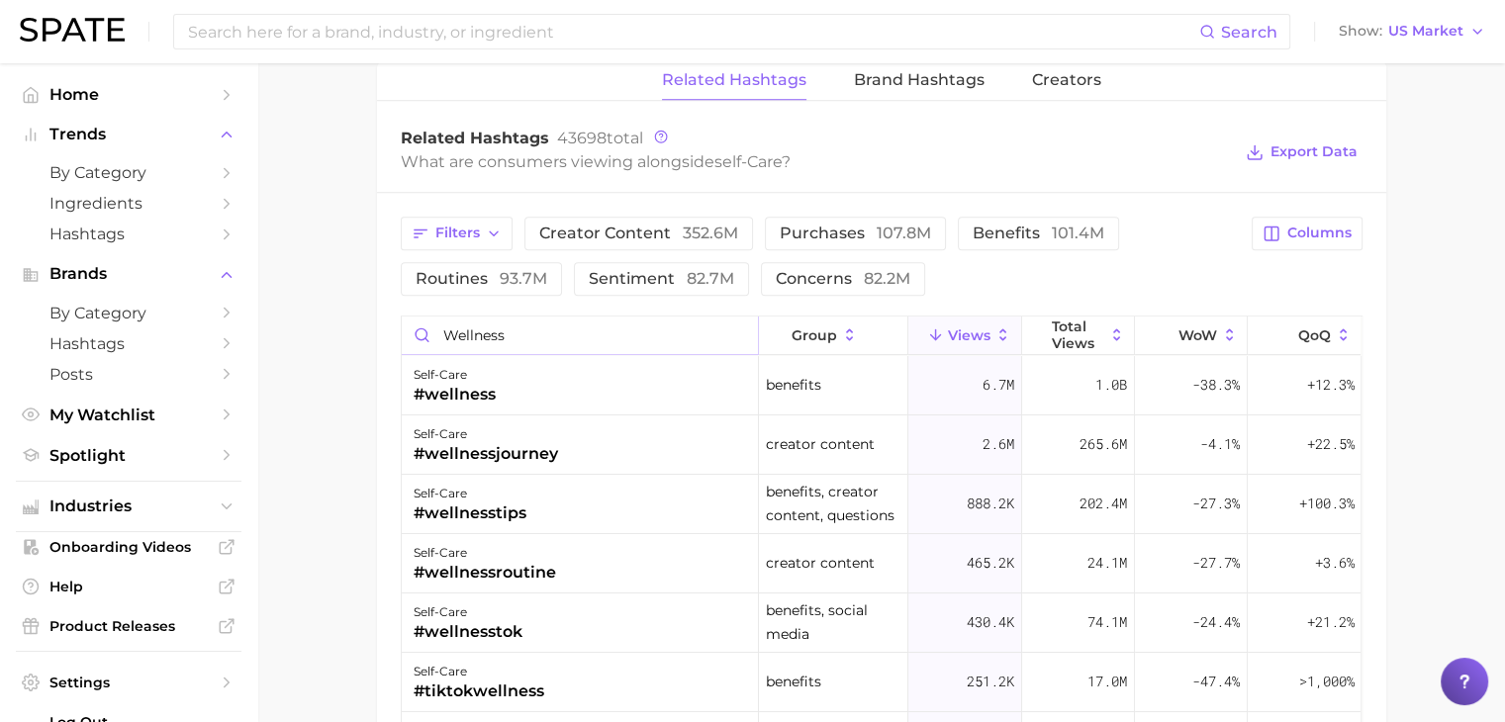
scroll to position [1539, 0]
click at [1258, 234] on button "Columns" at bounding box center [1306, 233] width 110 height 34
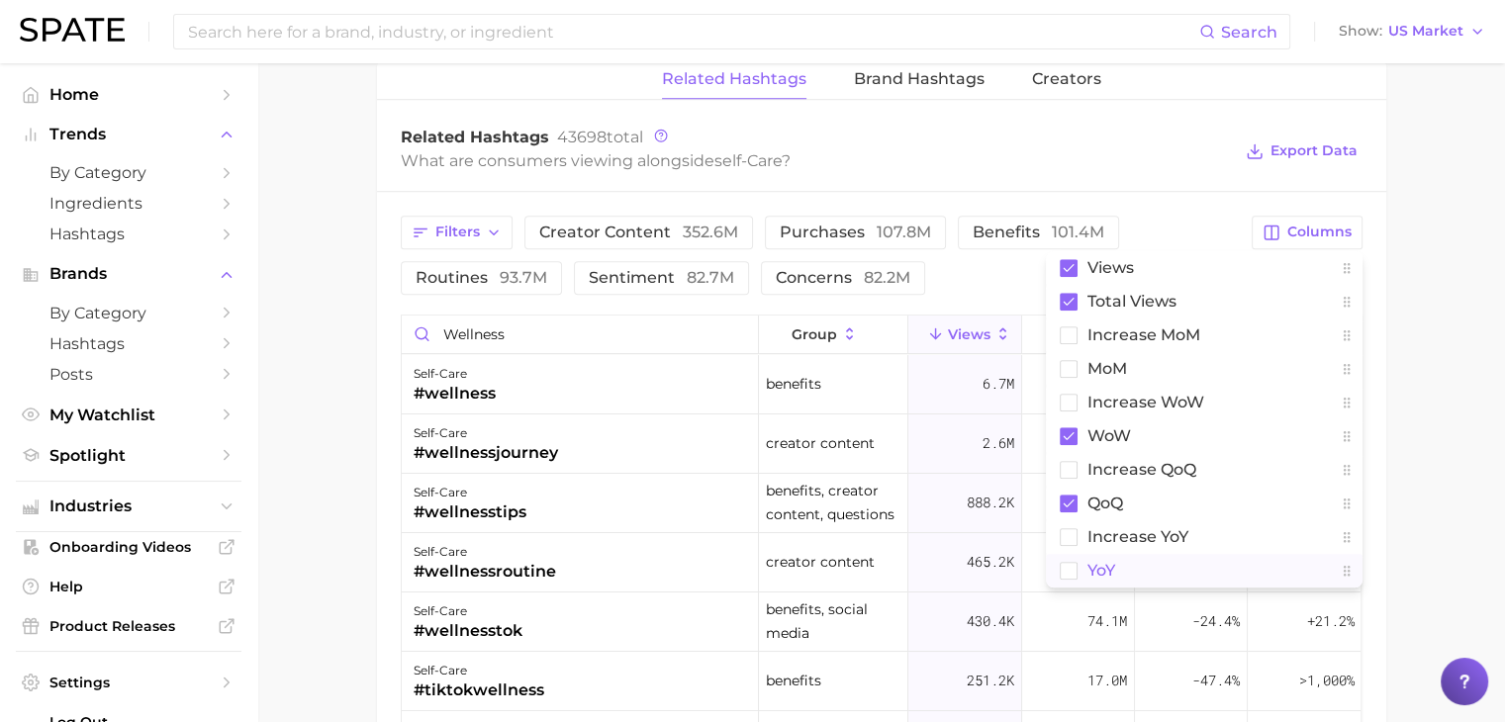
click at [1224, 554] on button "YoY" at bounding box center [1204, 571] width 317 height 34
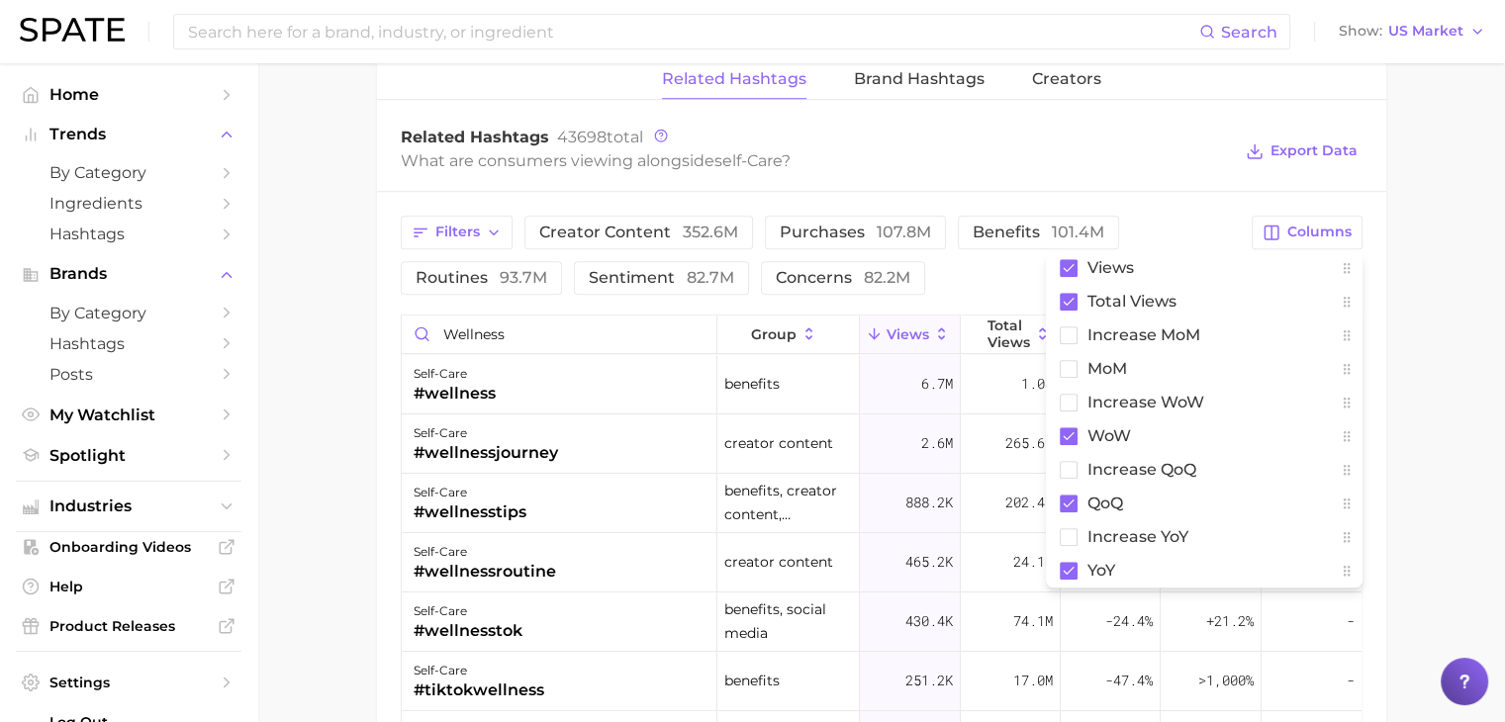
click at [1179, 199] on div "Filters creator content 352.6m purchases 107.8m benefits 101.4m routines 93.7m …" at bounding box center [881, 626] width 1009 height 868
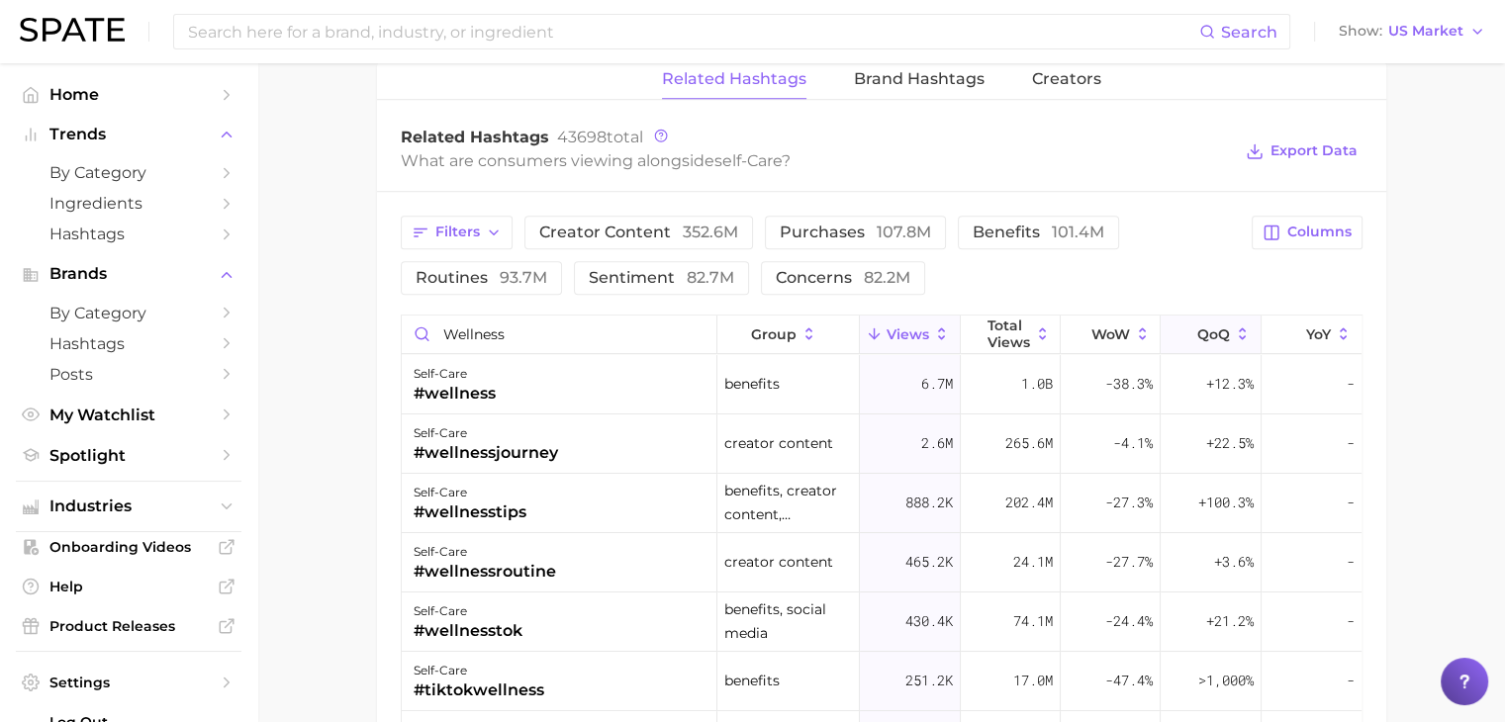
click at [1179, 325] on icon at bounding box center [1185, 334] width 18 height 18
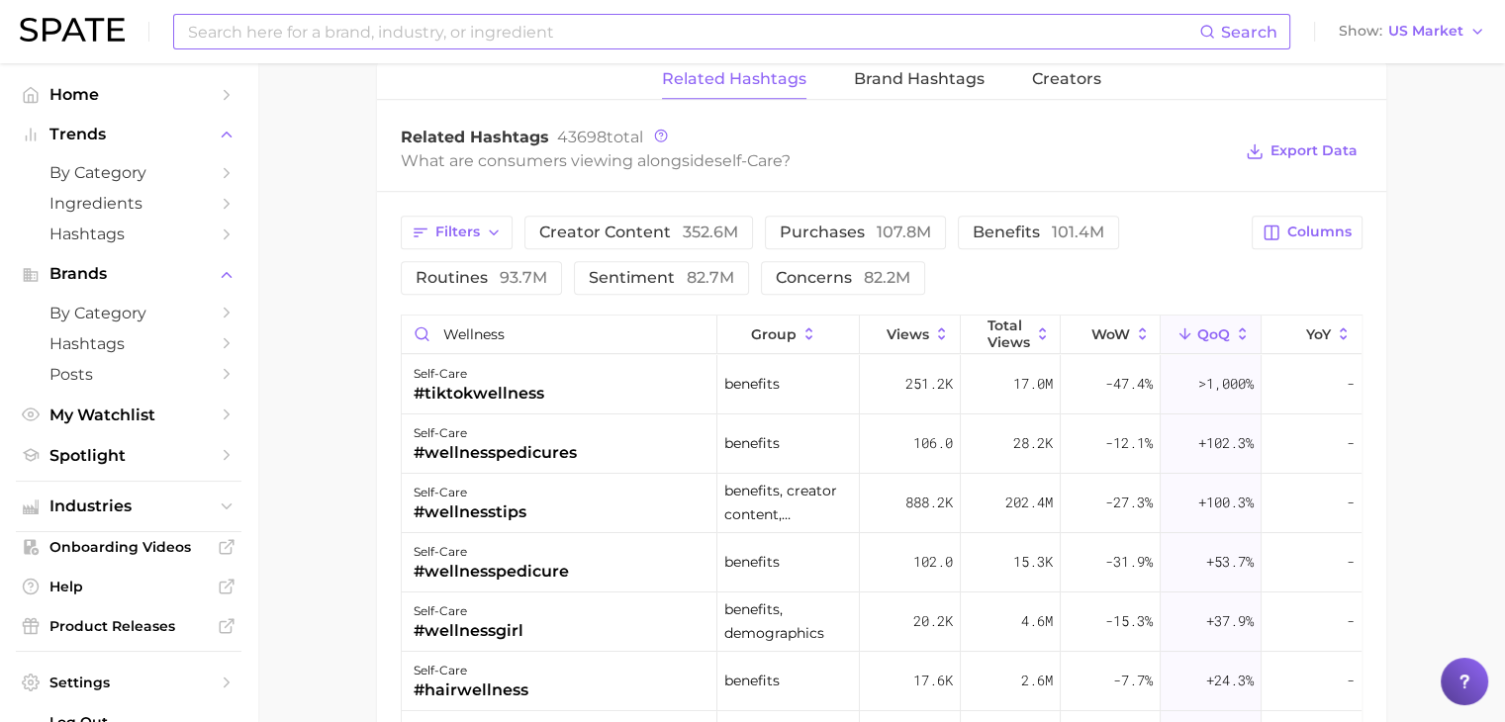
click at [410, 41] on input at bounding box center [692, 32] width 1013 height 34
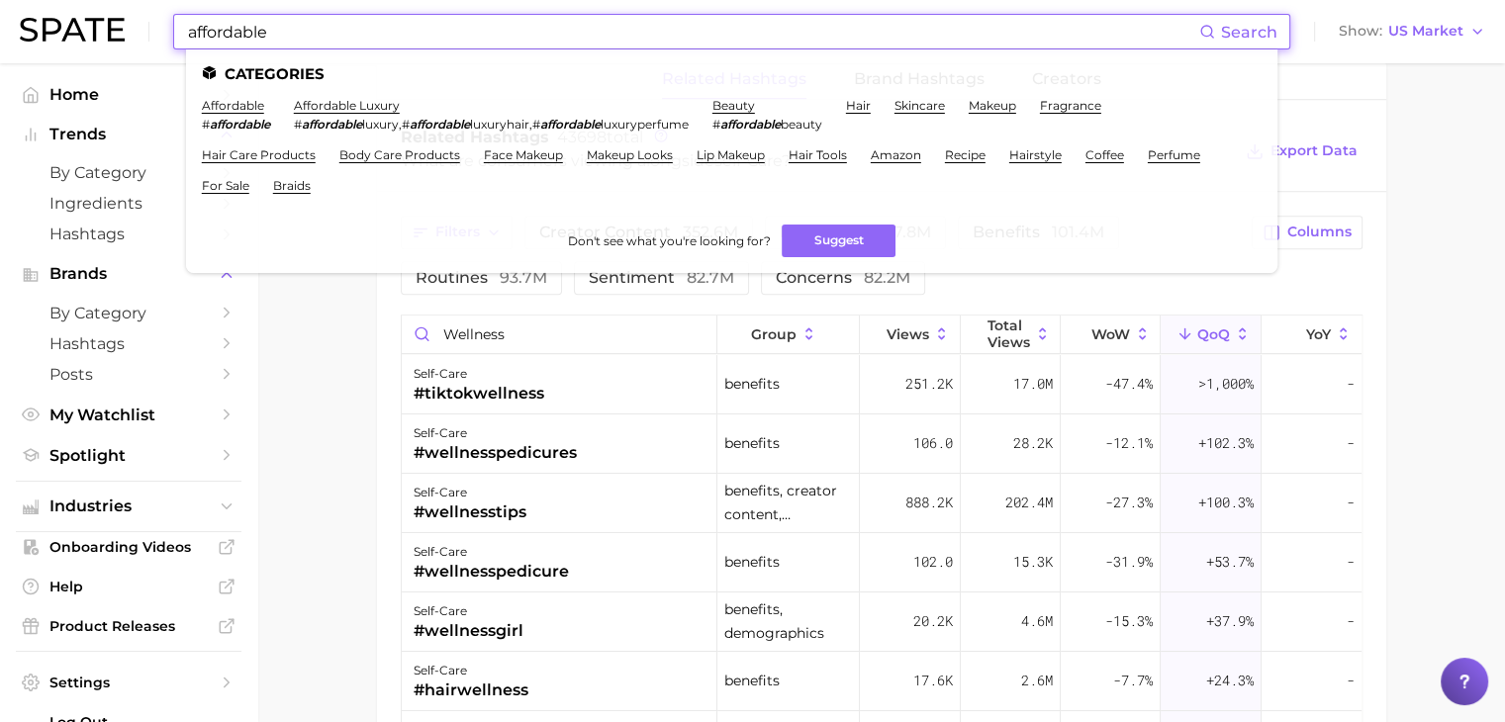
type input "affordable"
drag, startPoint x: 379, startPoint y: 98, endPoint x: 378, endPoint y: 118, distance: 19.8
click at [378, 118] on ul "Categories affordable # affordable affordable luxury # affordable luxury , # af…" at bounding box center [731, 161] width 1091 height 224
click at [378, 118] on span "luxury" at bounding box center [380, 124] width 37 height 15
click at [388, 93] on ul "Categories affordable # affordable affordable luxury # affordable luxury , # af…" at bounding box center [731, 161] width 1091 height 224
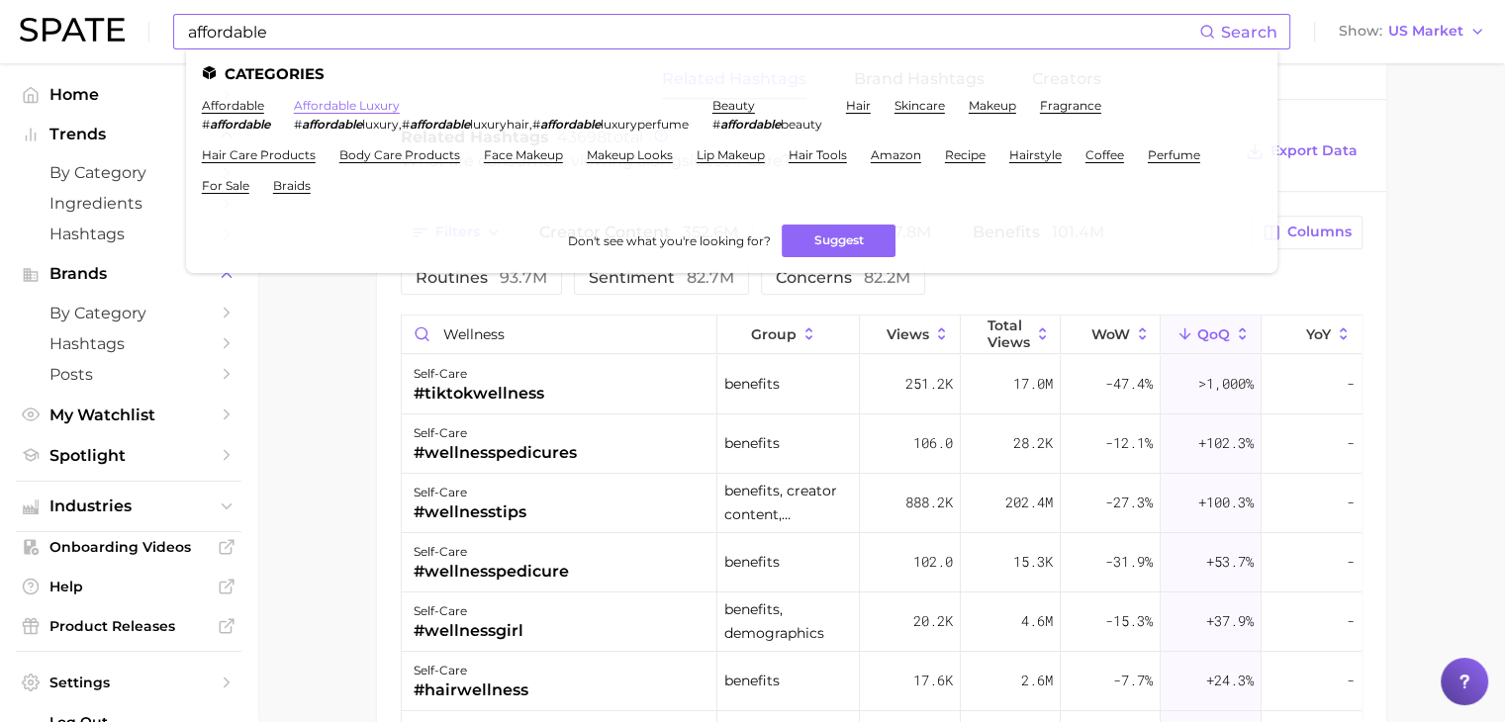
click at [386, 101] on link "affordable luxury" at bounding box center [347, 105] width 106 height 15
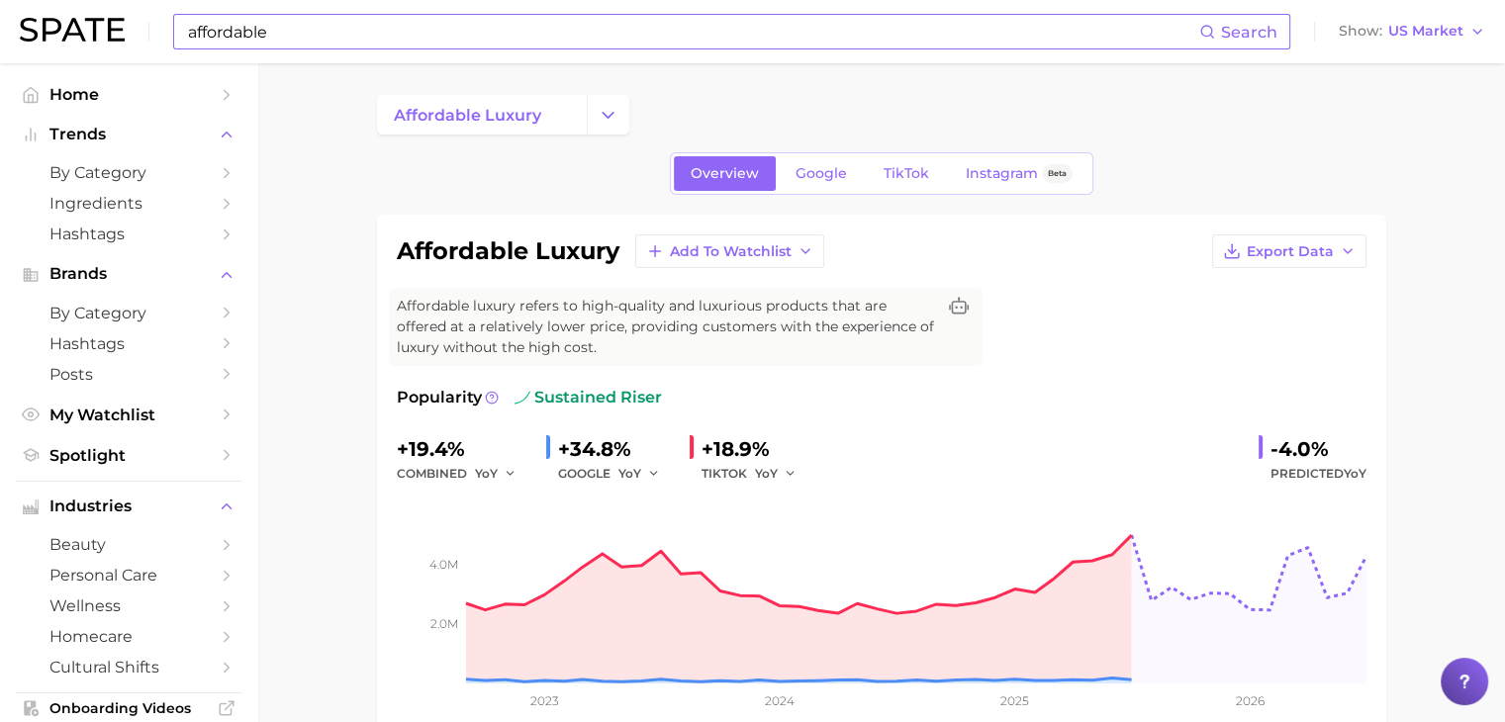
click at [794, 155] on div "Overview Google TikTok Instagram Beta" at bounding box center [881, 173] width 423 height 43
click at [811, 165] on span "Google" at bounding box center [820, 173] width 51 height 17
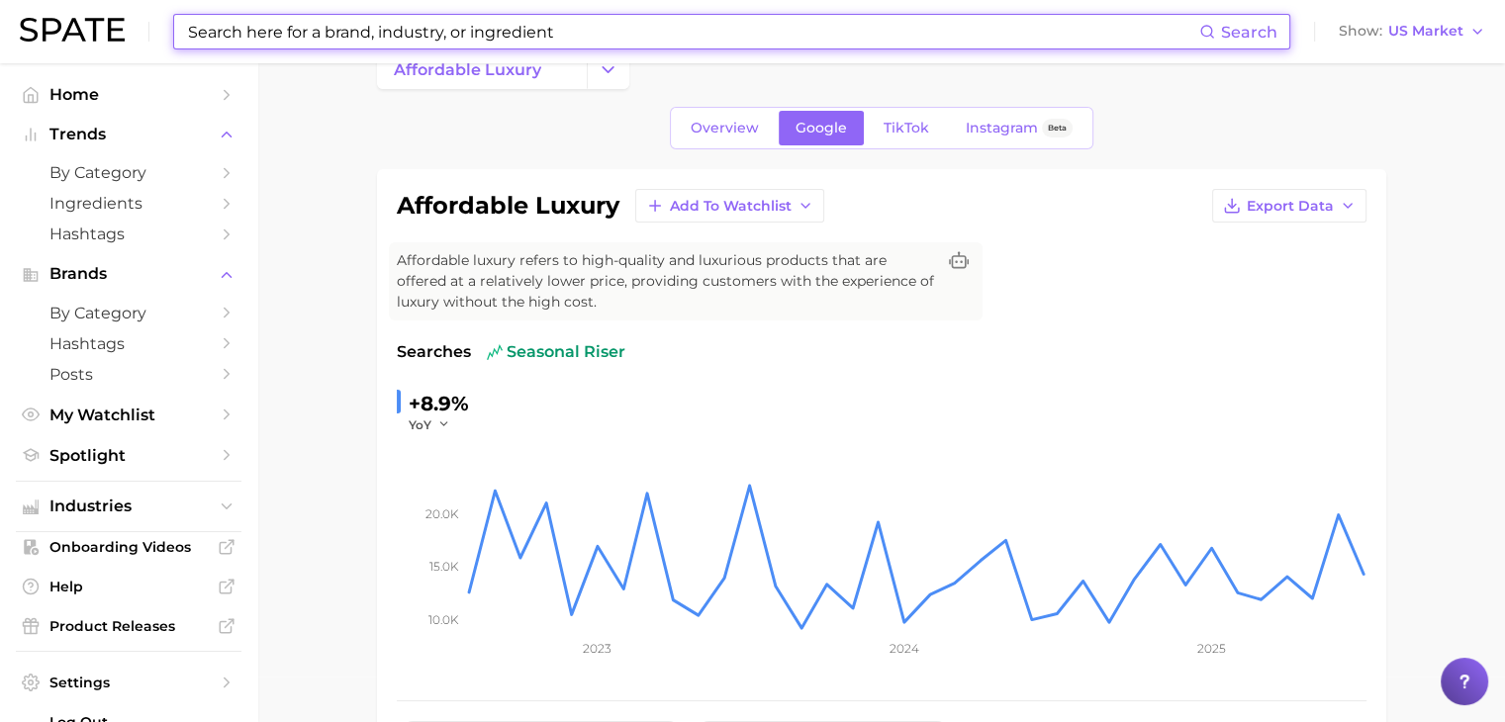
scroll to position [35, 0]
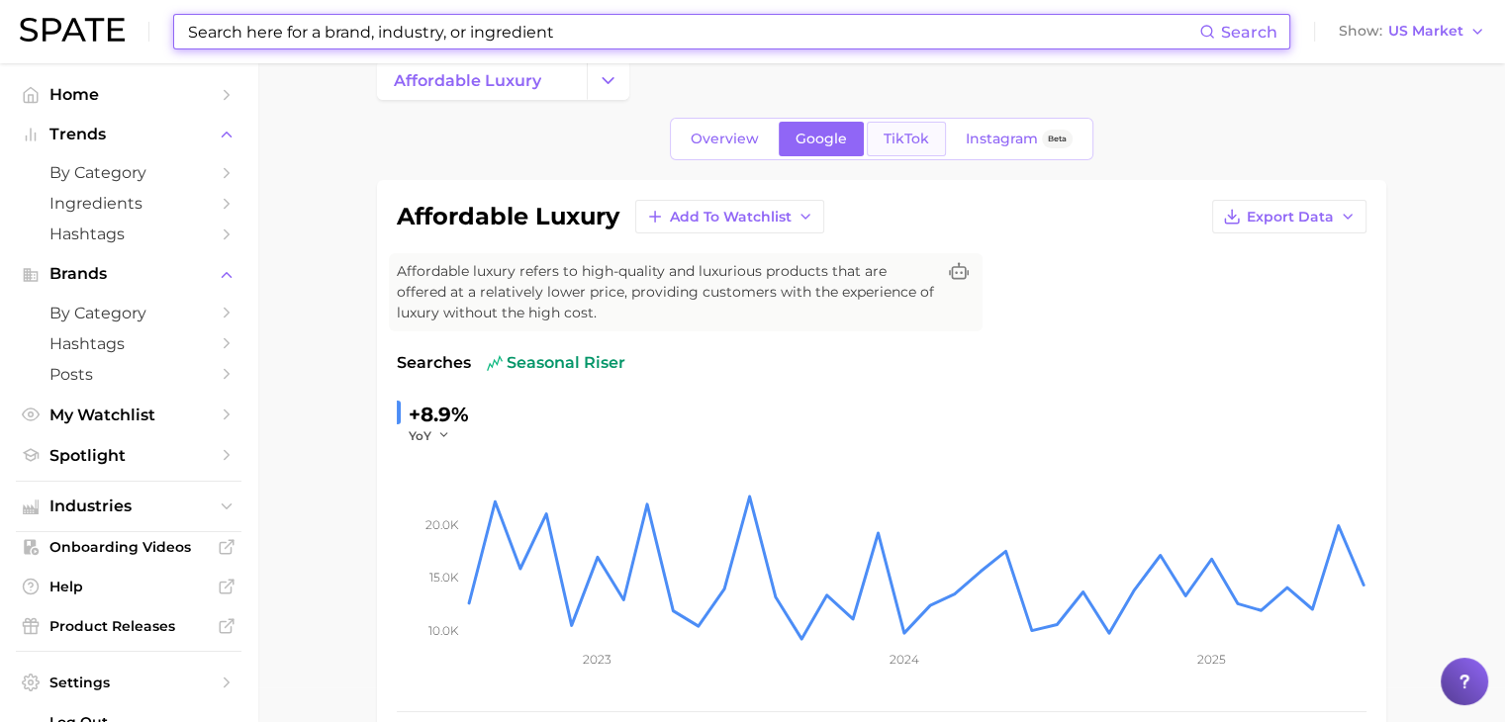
click at [914, 143] on span "TikTok" at bounding box center [906, 139] width 46 height 17
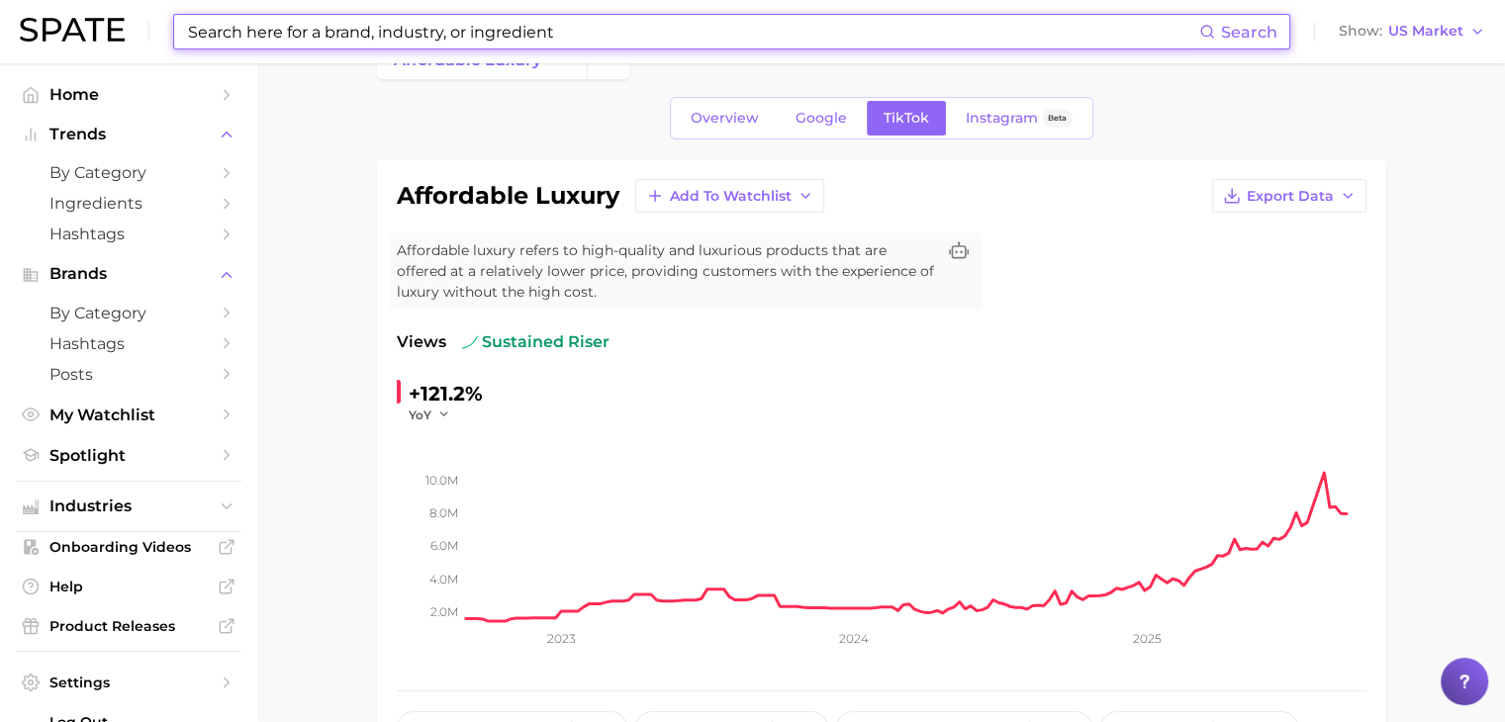
scroll to position [51, 0]
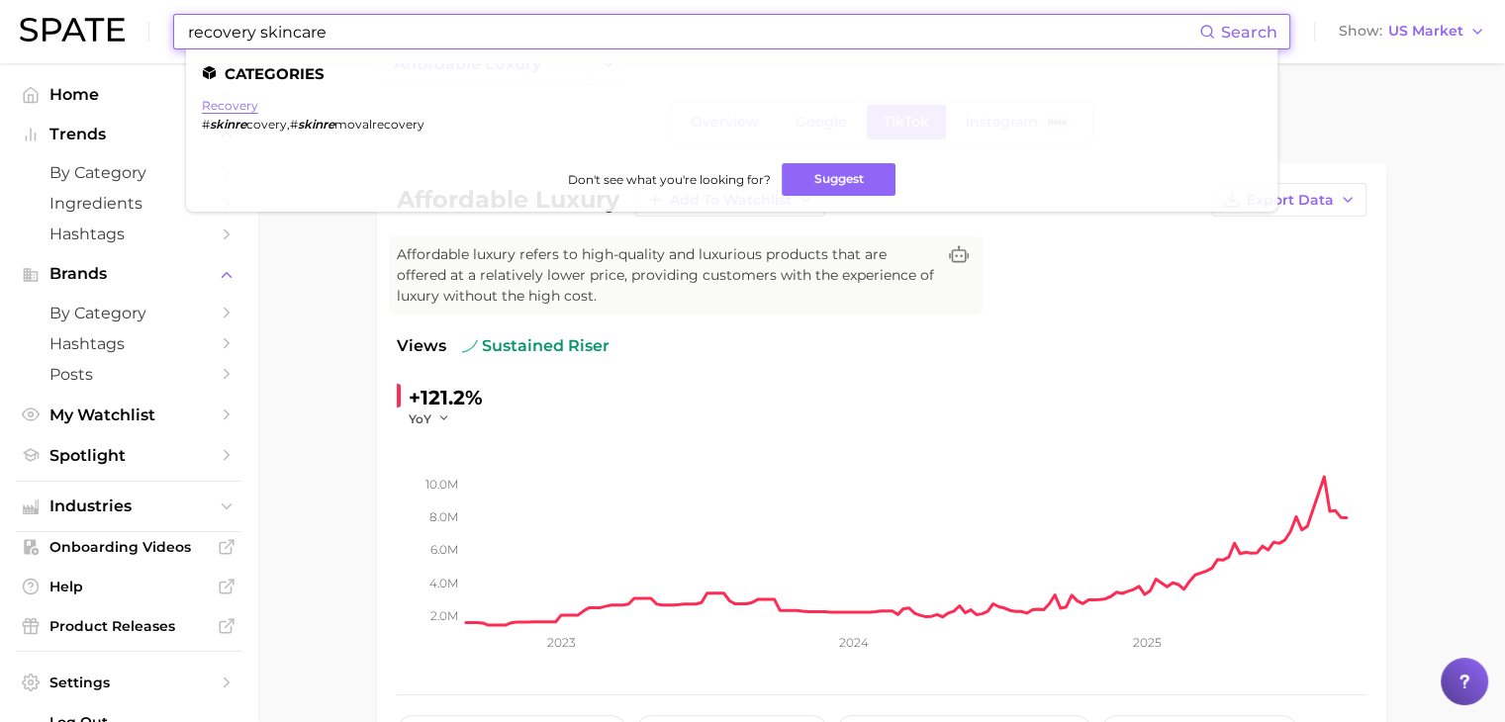
type input "recovery skincare"
click at [241, 110] on link "recovery" at bounding box center [230, 105] width 56 height 15
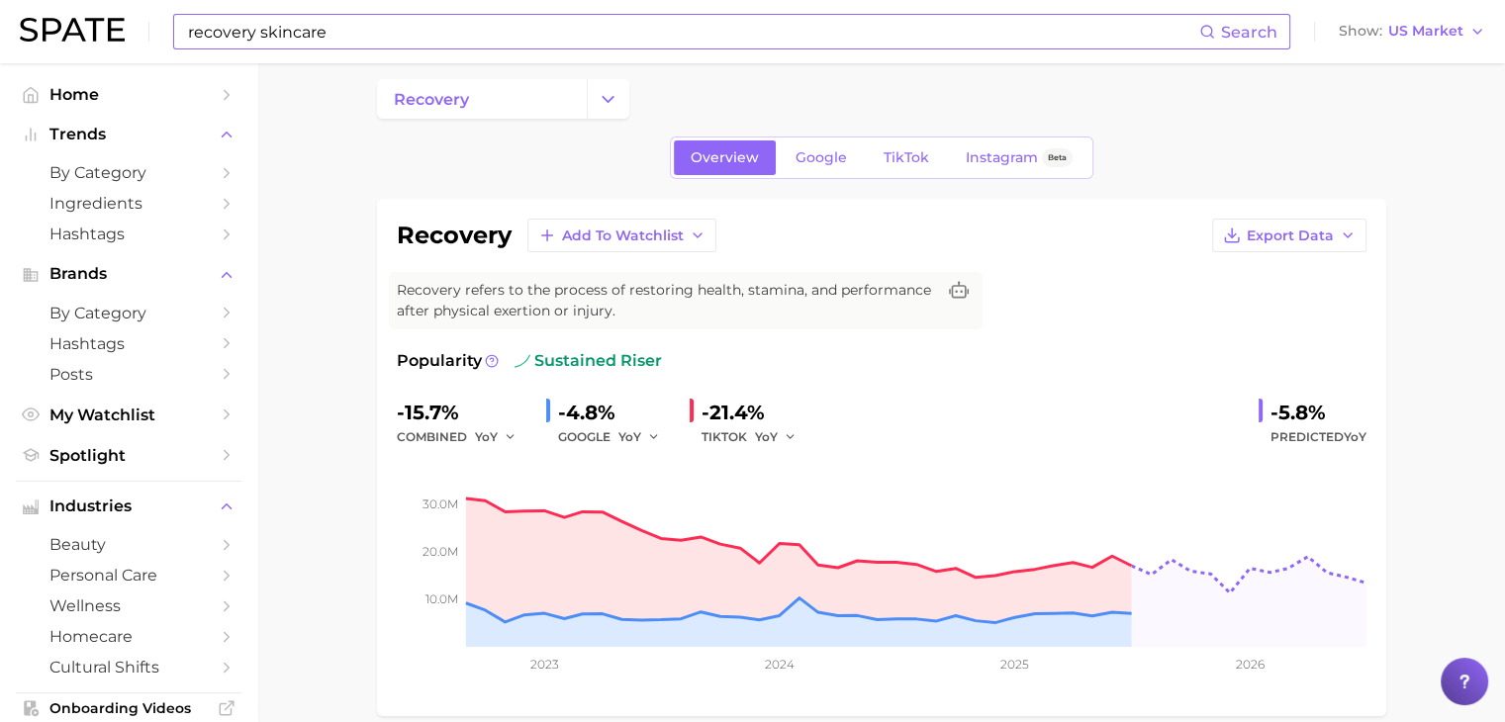
scroll to position [16, 0]
click at [922, 160] on span "TikTok" at bounding box center [906, 157] width 46 height 17
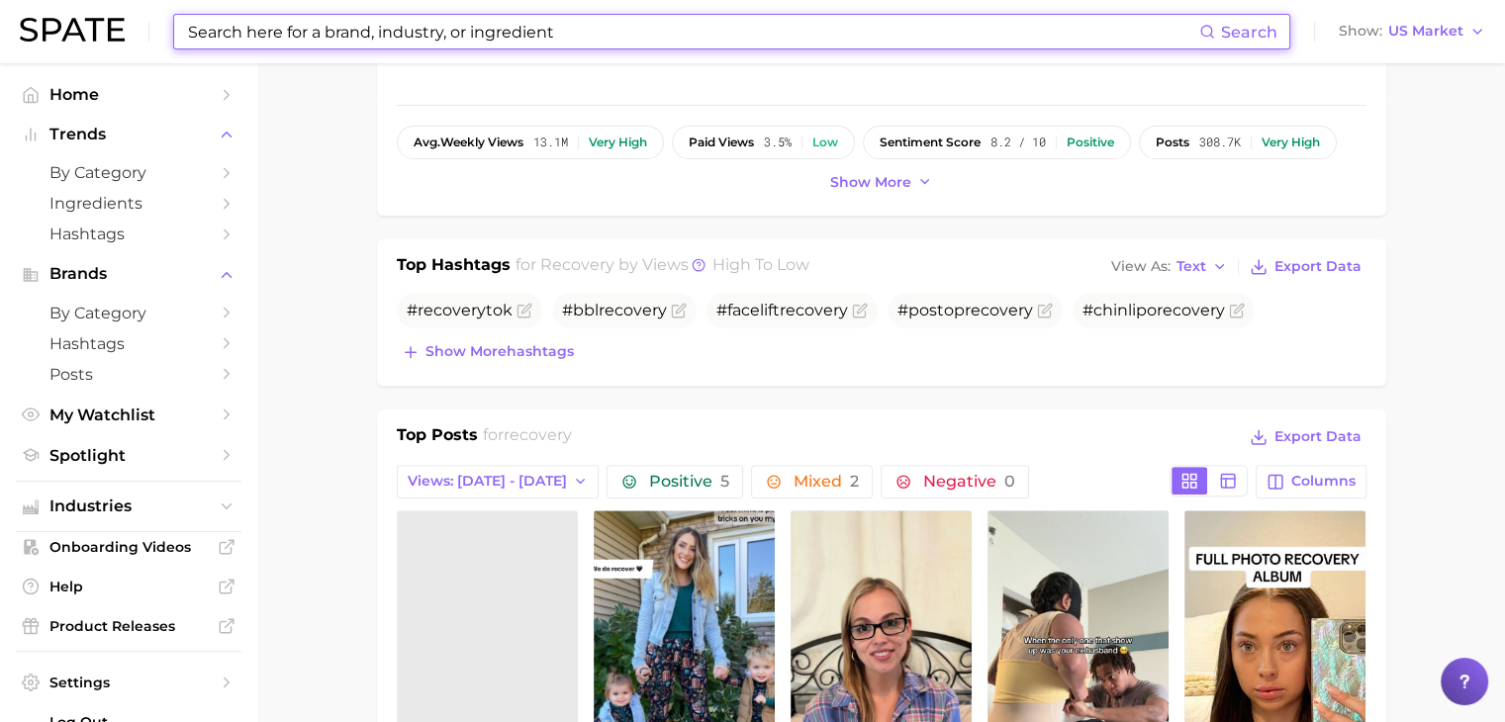
scroll to position [621, 0]
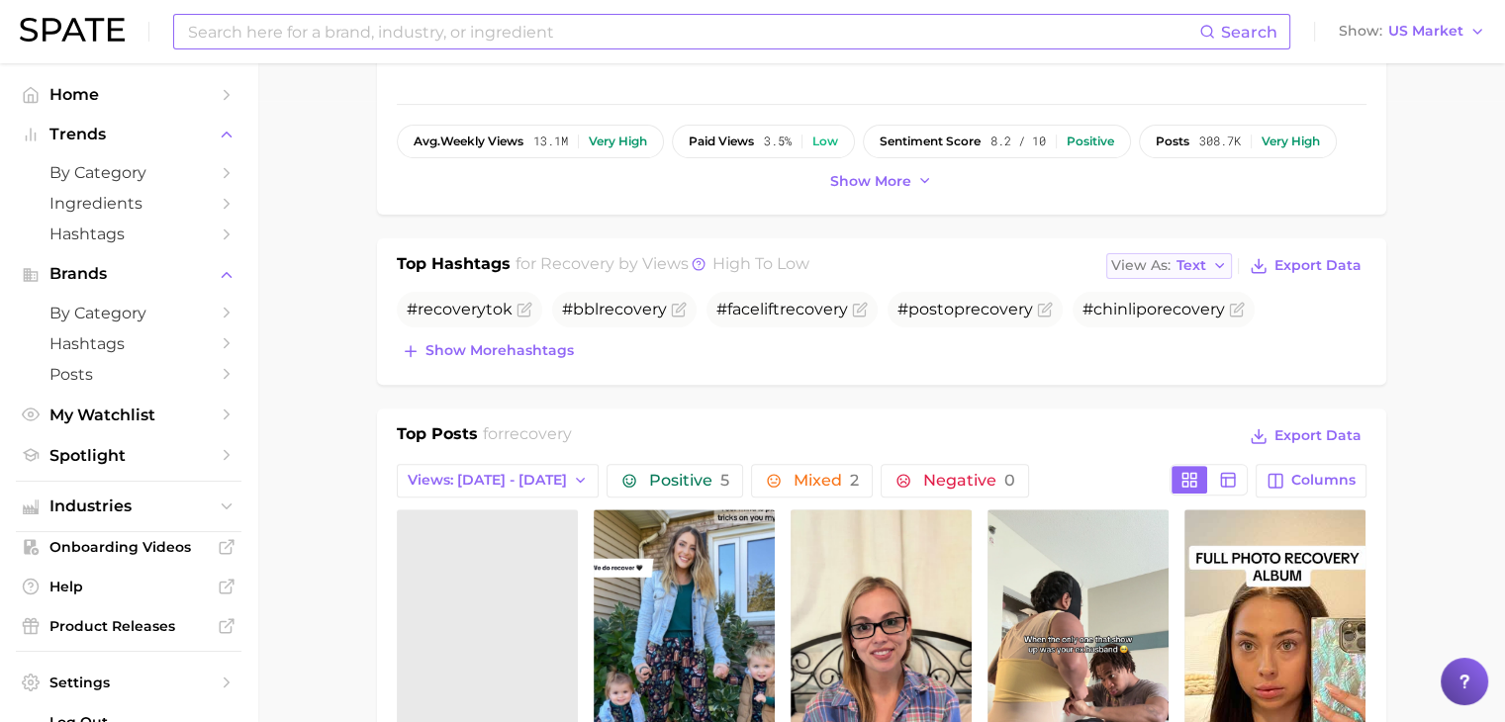
click at [1204, 253] on button "View As Text" at bounding box center [1169, 266] width 127 height 26
click at [1200, 333] on button "Table" at bounding box center [1215, 335] width 218 height 36
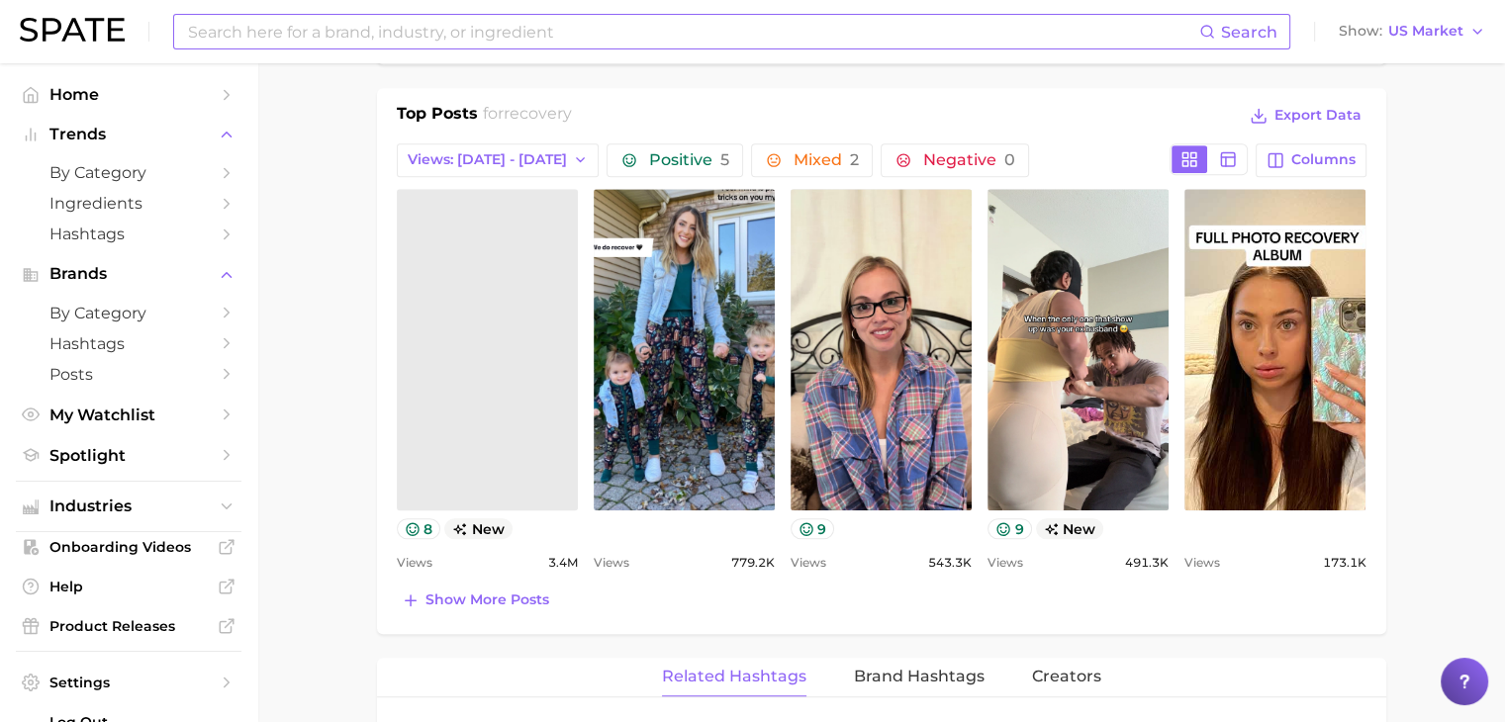
scroll to position [1527, 0]
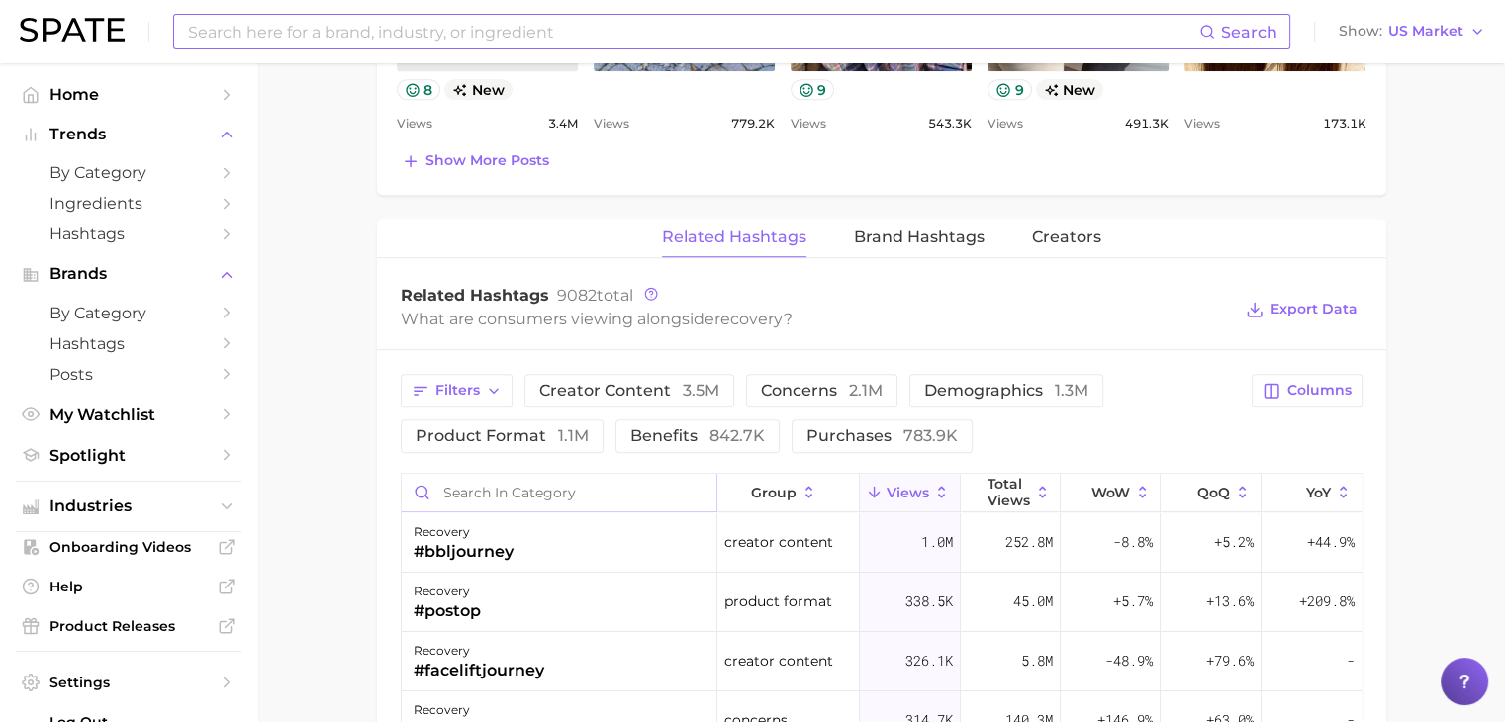
click at [558, 499] on input "Search in category" at bounding box center [560, 493] width 316 height 38
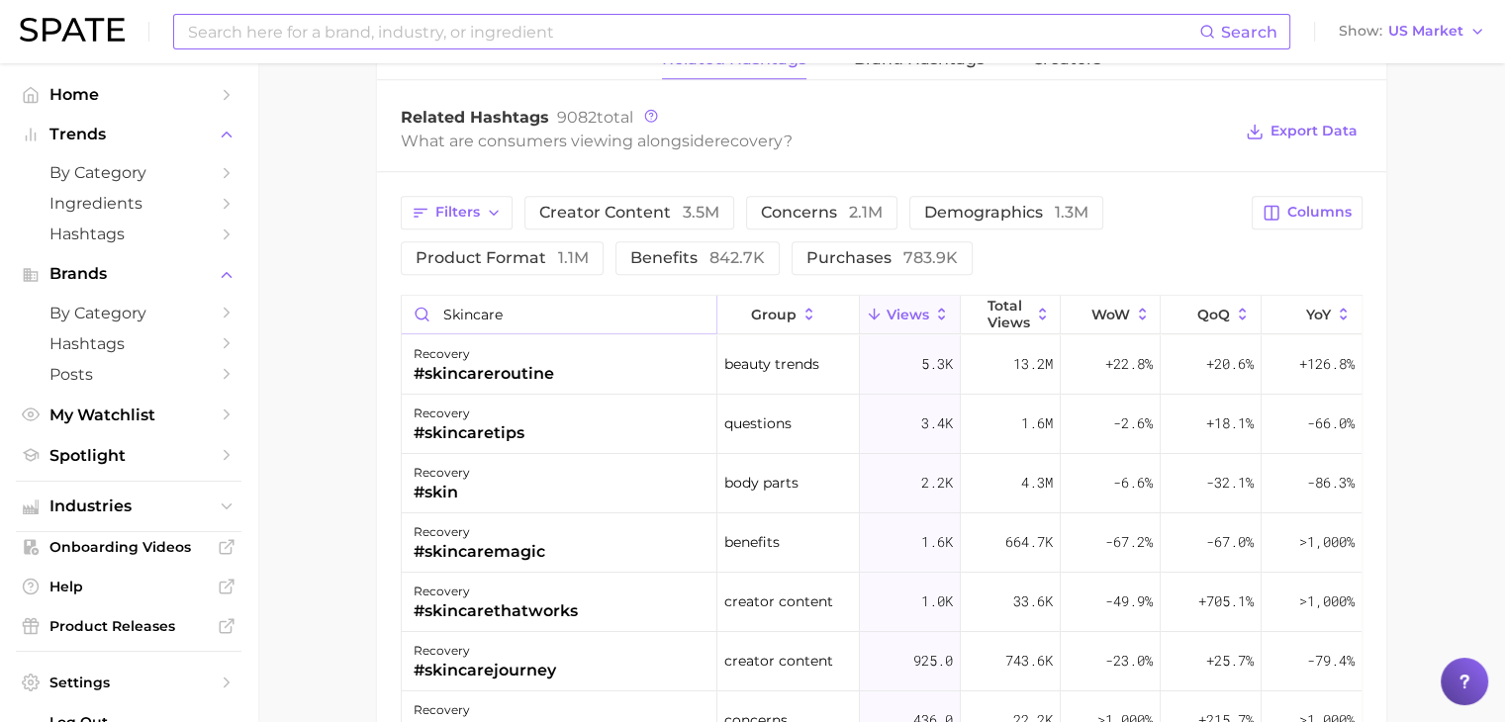
scroll to position [1705, 0]
type input "skincare"
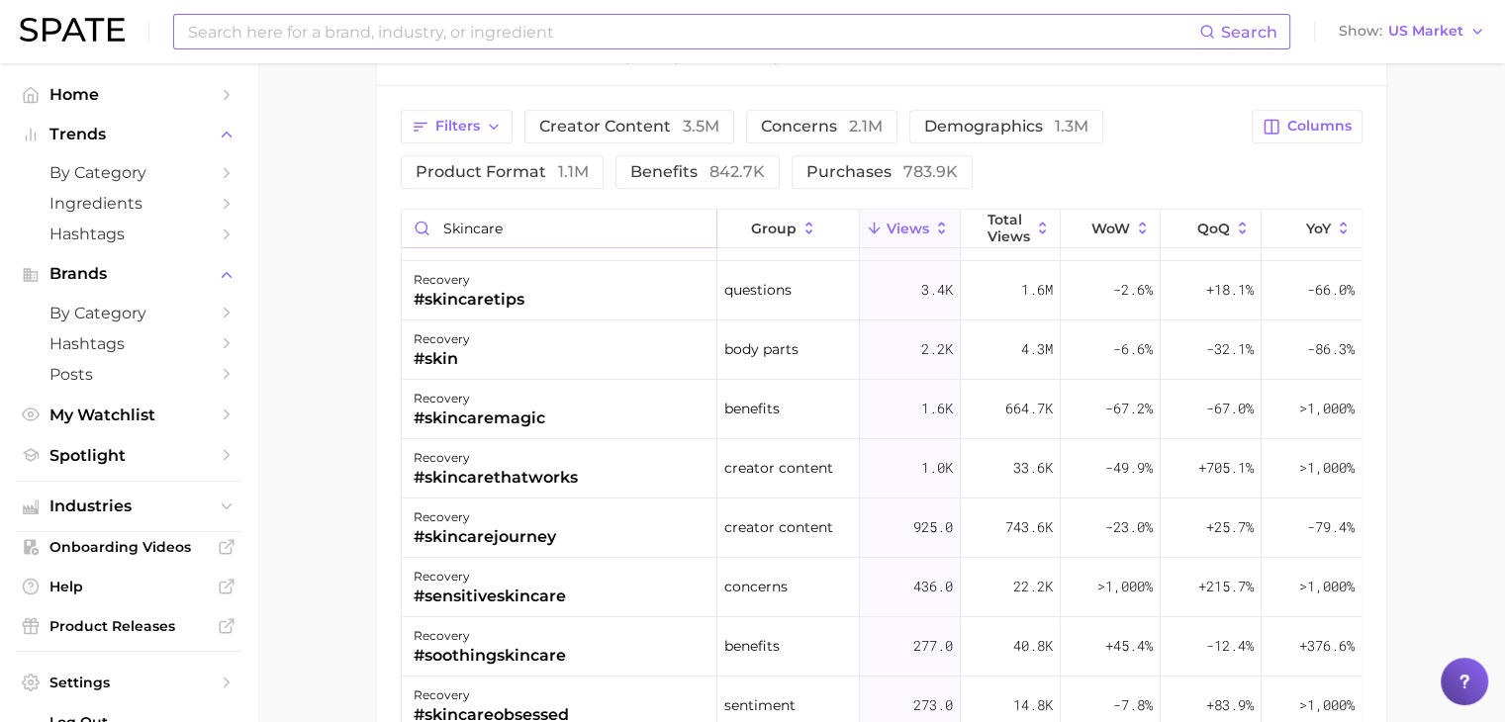
scroll to position [1790, 0]
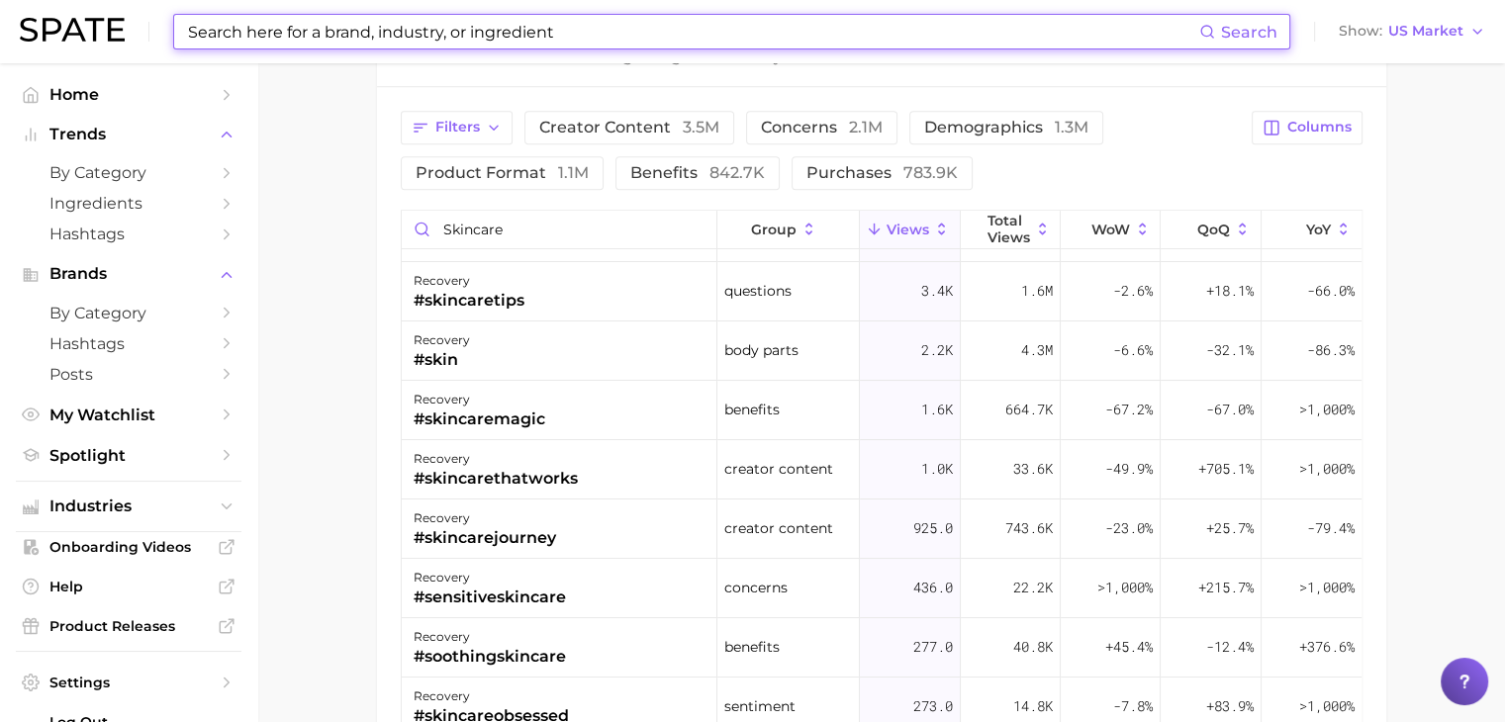
click at [421, 42] on input at bounding box center [692, 32] width 1013 height 34
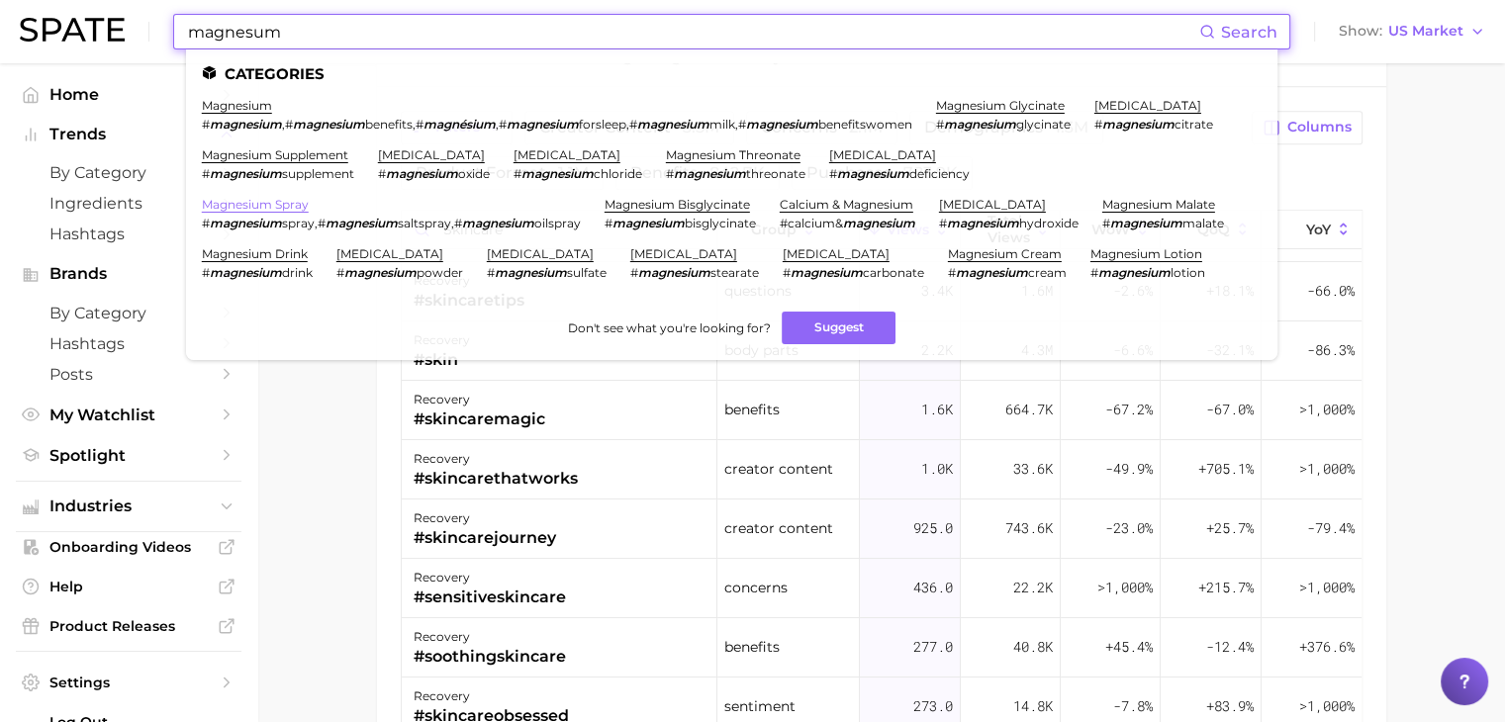
type input "magnesum"
click at [295, 212] on link "magnesium spray" at bounding box center [255, 204] width 107 height 15
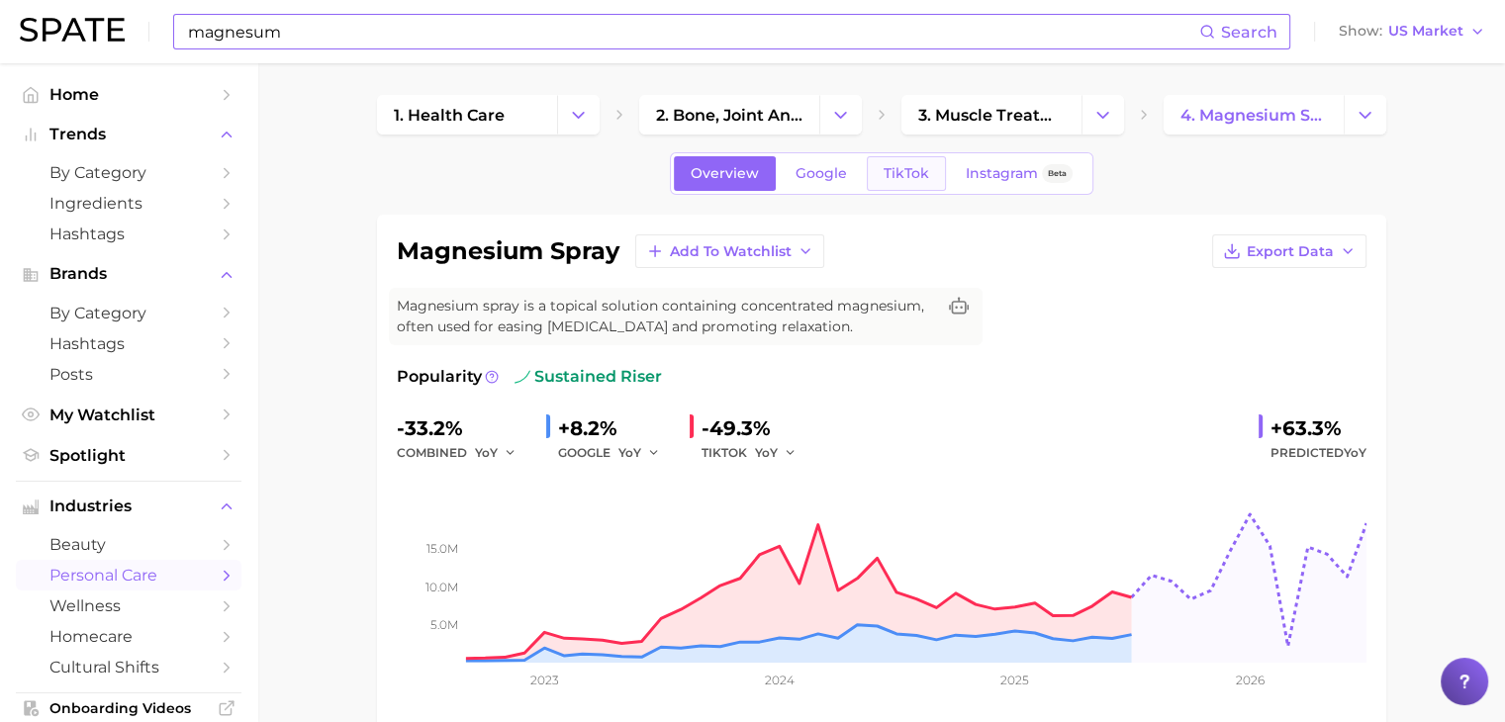
click at [916, 179] on span "TikTok" at bounding box center [906, 173] width 46 height 17
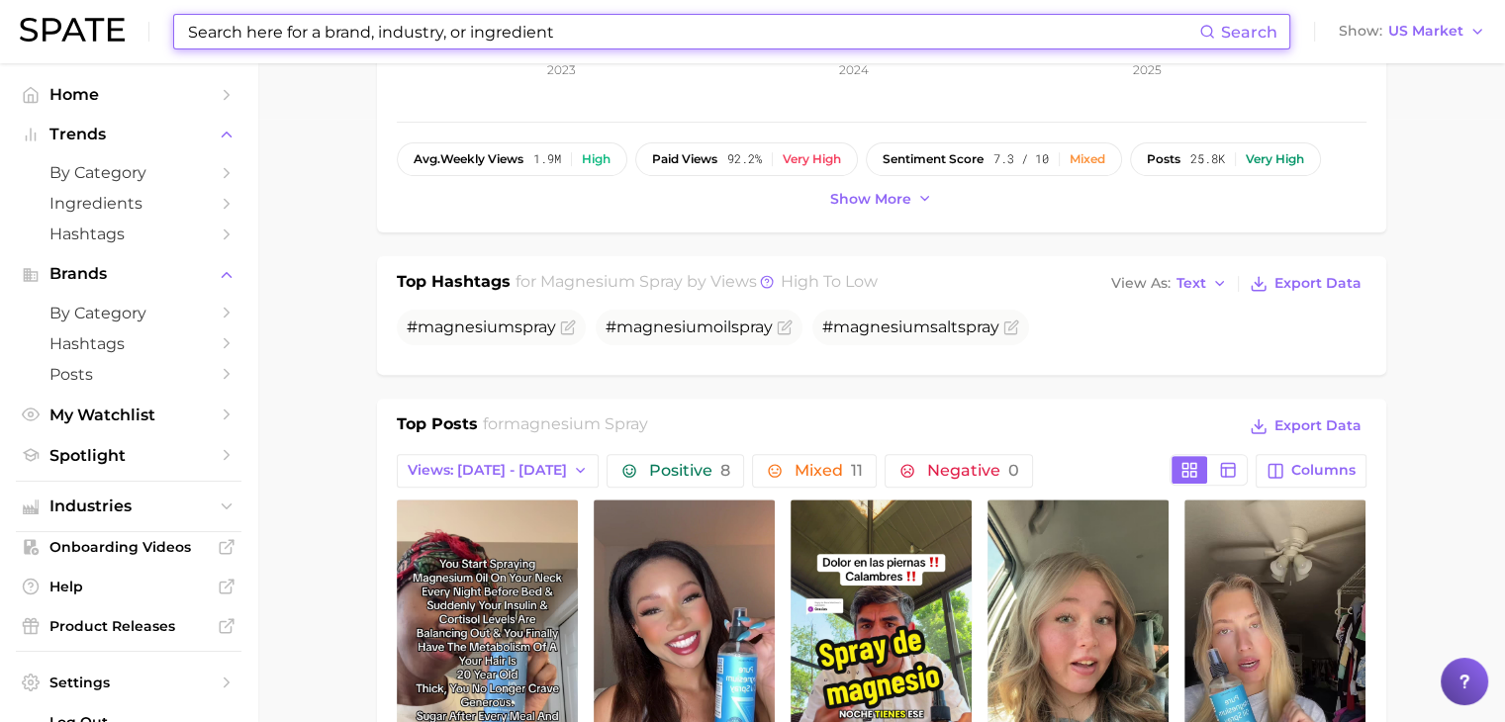
scroll to position [604, 0]
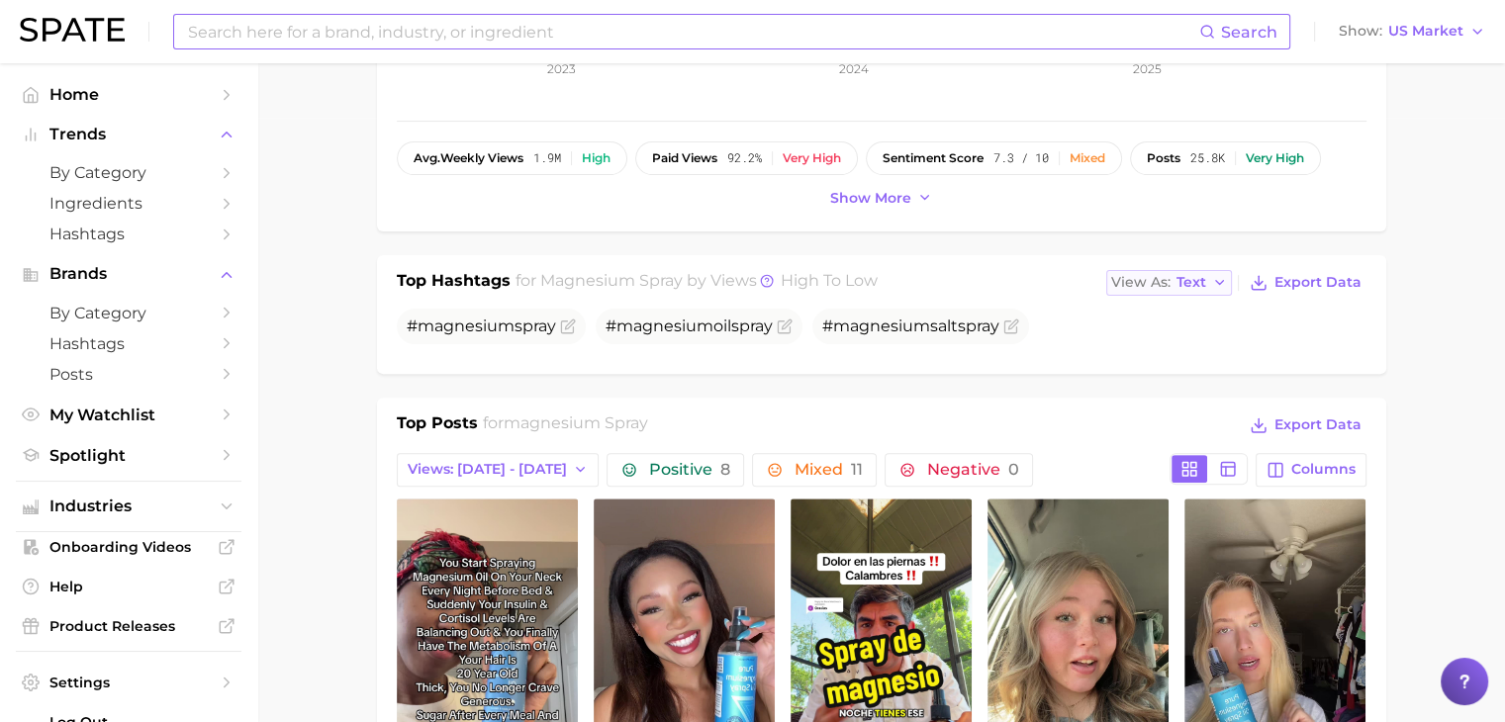
click at [1179, 293] on button "View As Text" at bounding box center [1169, 283] width 127 height 26
click at [1178, 342] on span "Table" at bounding box center [1159, 350] width 39 height 17
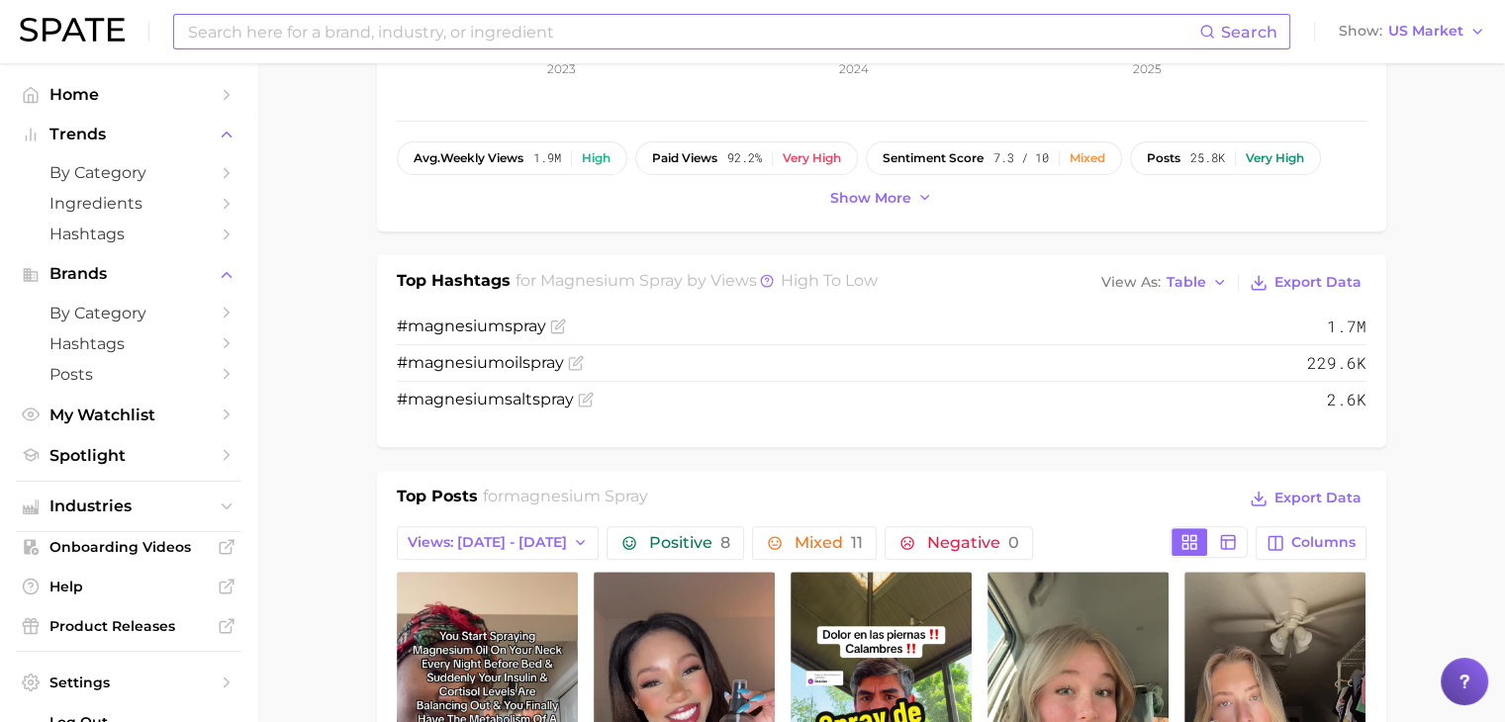
click at [424, 36] on input at bounding box center [692, 32] width 1013 height 34
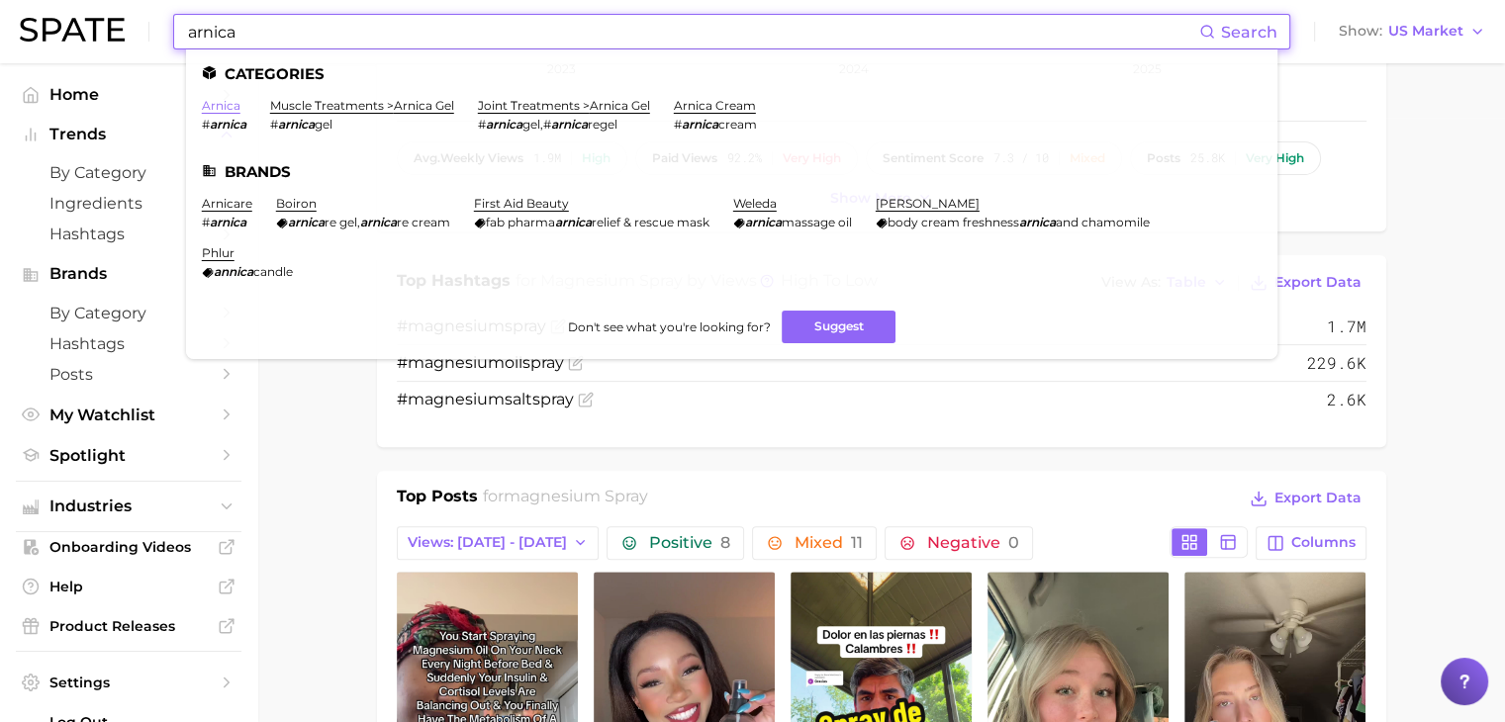
type input "arnica"
click at [230, 107] on link "arnica" at bounding box center [221, 105] width 39 height 15
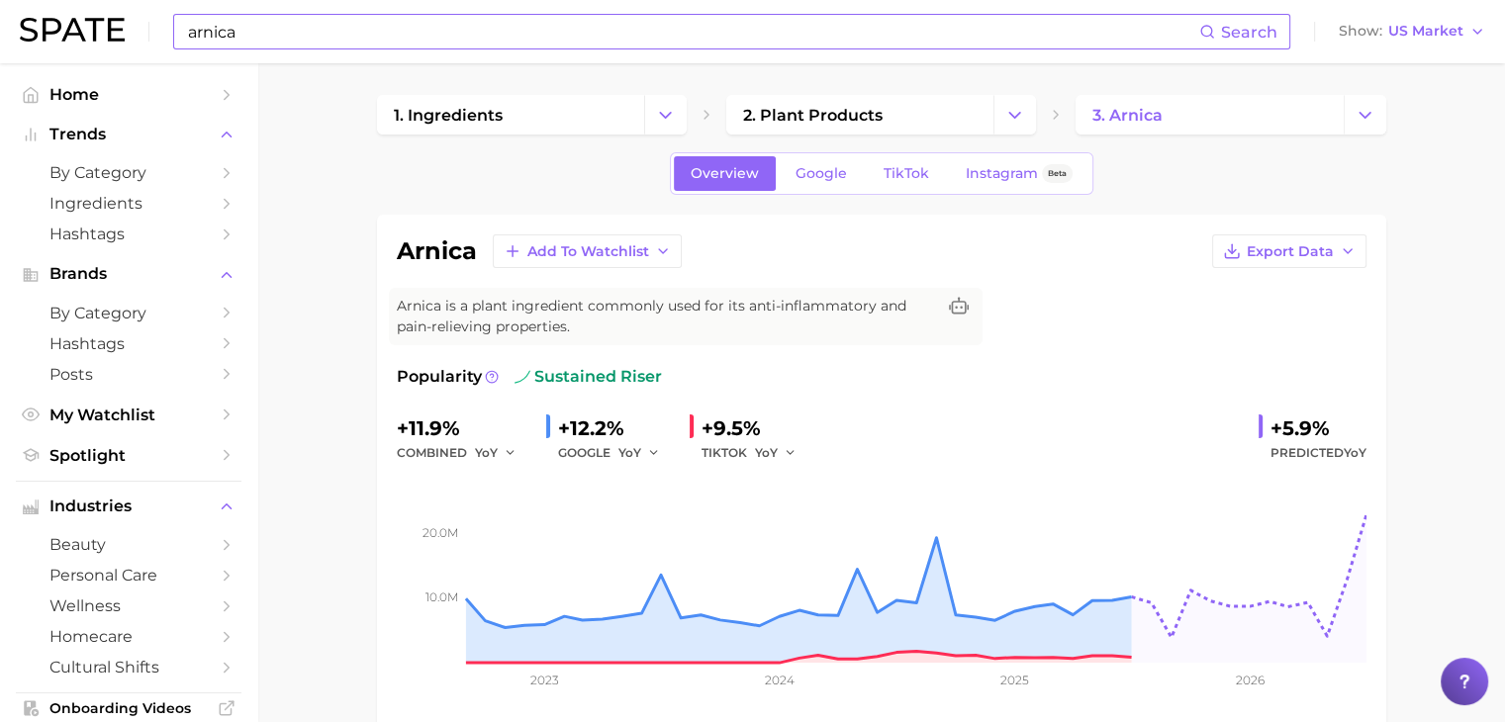
scroll to position [2, 0]
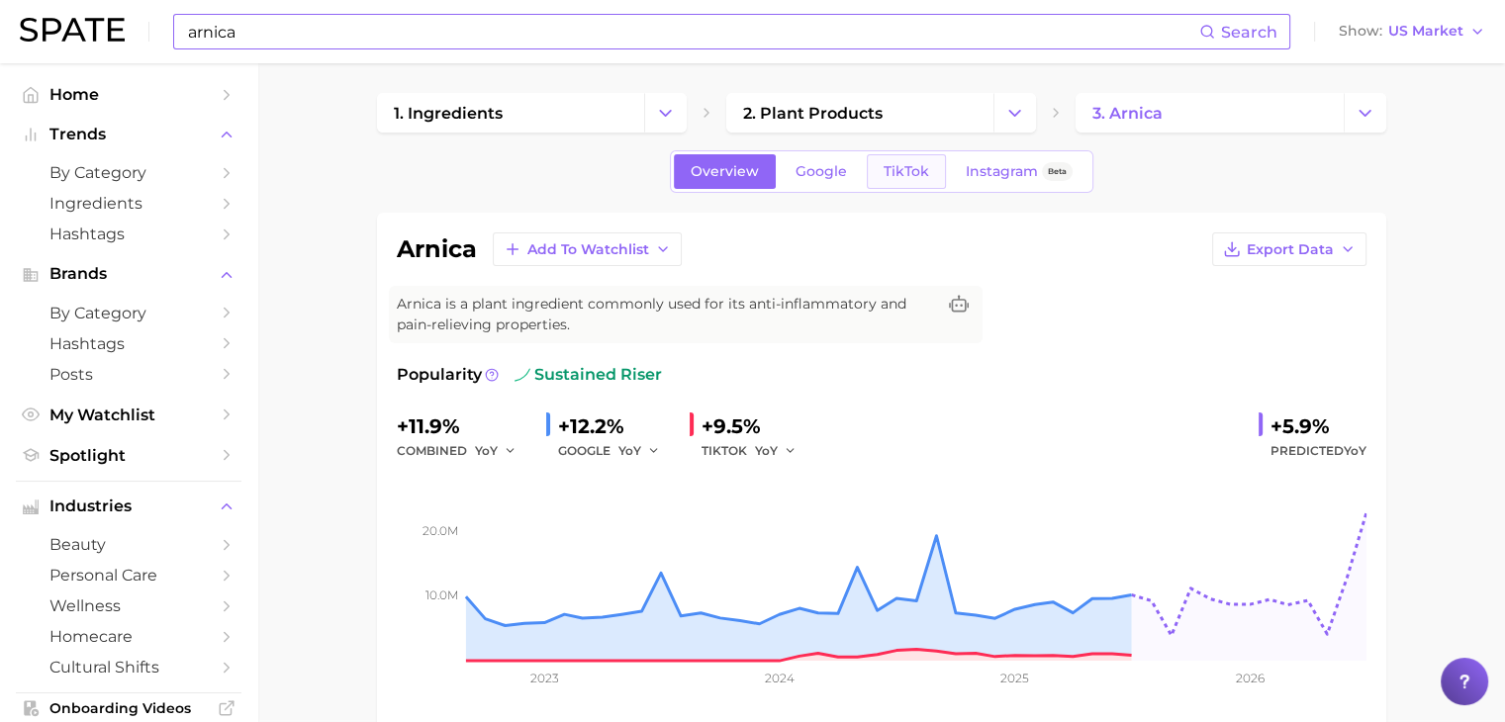
click at [882, 185] on link "TikTok" at bounding box center [906, 171] width 79 height 35
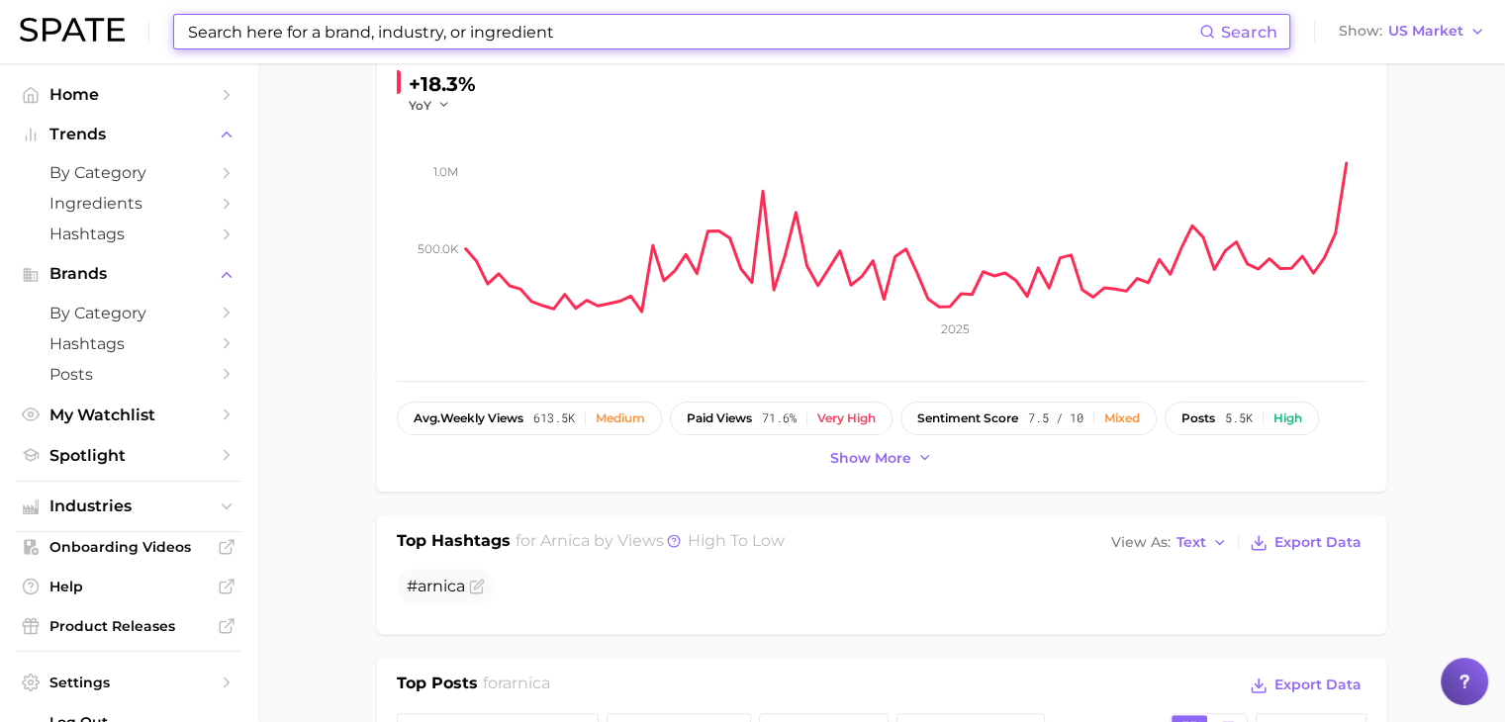
scroll to position [540, 0]
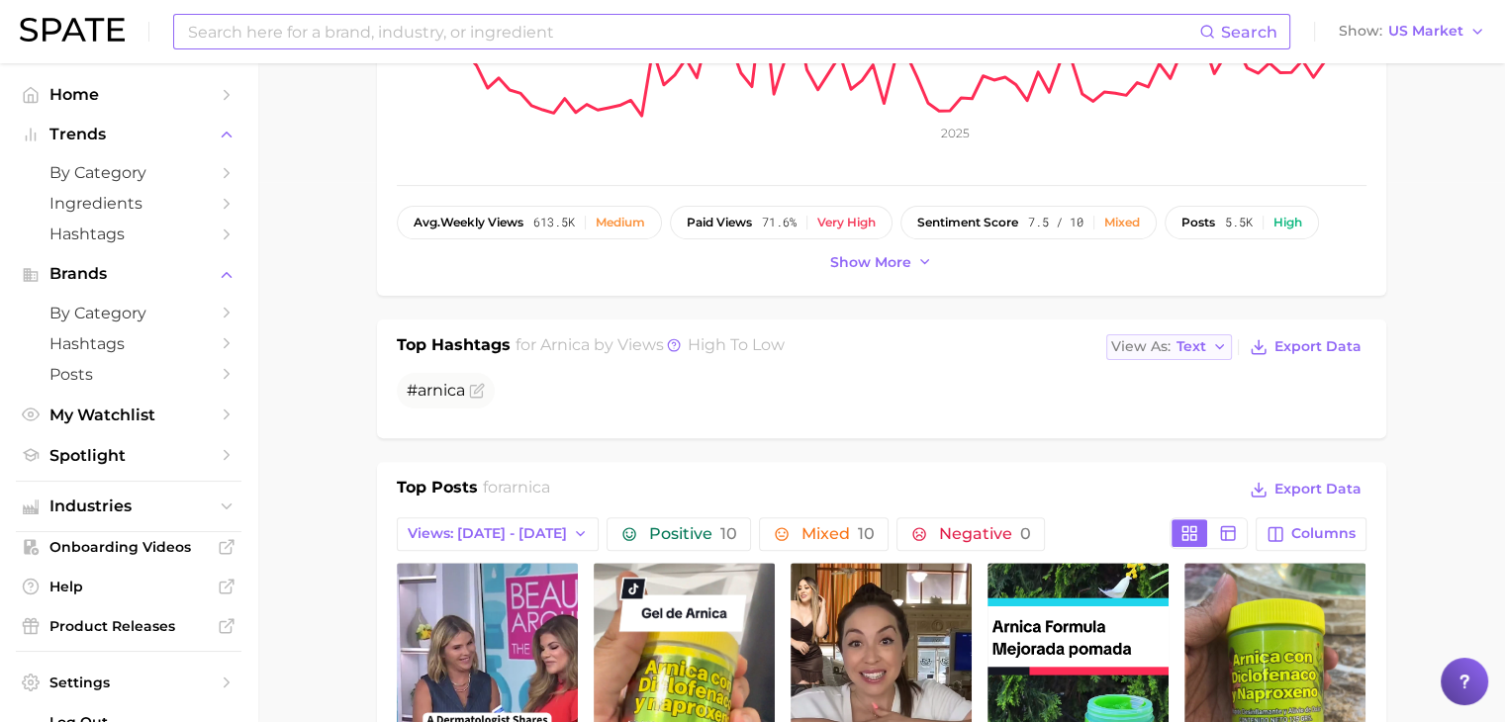
click at [1185, 341] on span "Text" at bounding box center [1191, 346] width 30 height 11
click at [1187, 411] on button "Table" at bounding box center [1215, 416] width 218 height 36
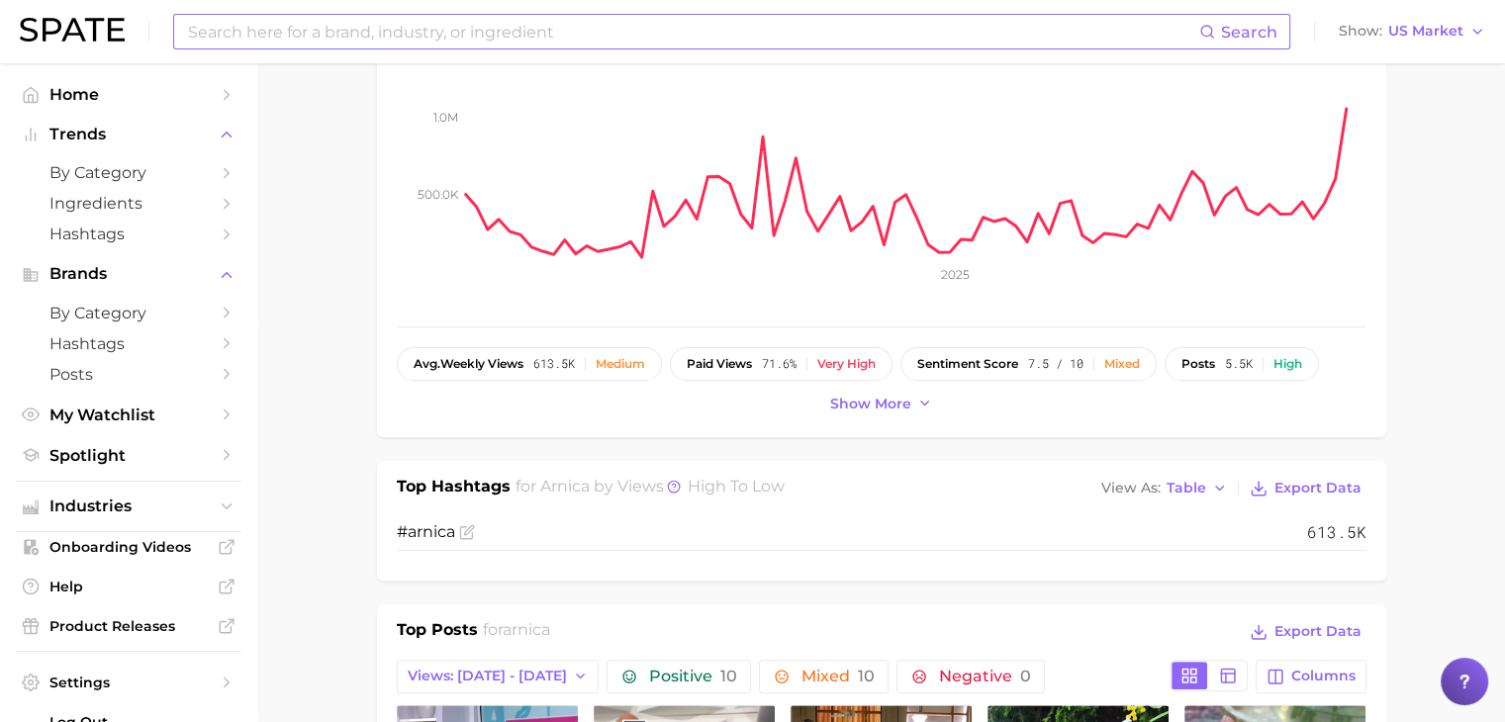
scroll to position [404, 0]
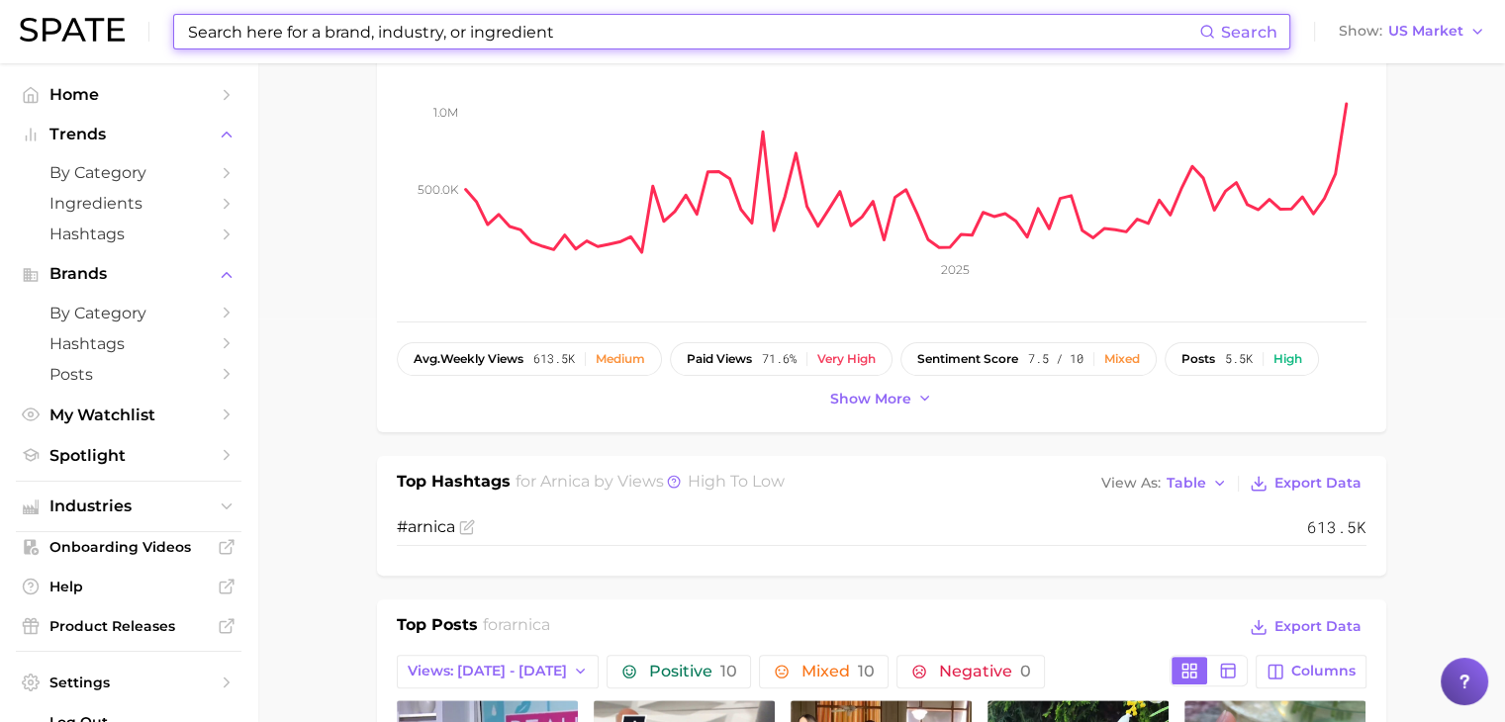
click at [399, 34] on input at bounding box center [692, 32] width 1013 height 34
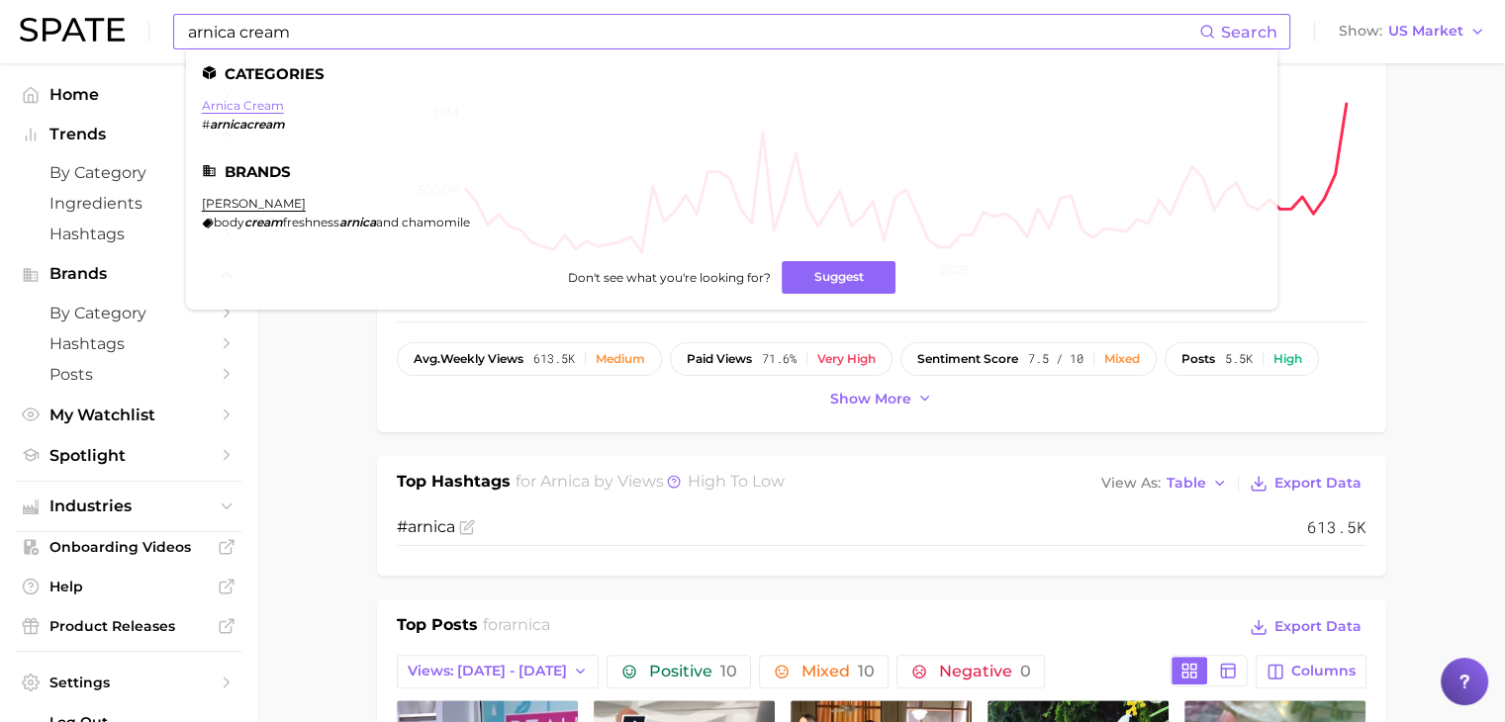
click at [277, 102] on link "arnica cream" at bounding box center [243, 105] width 82 height 15
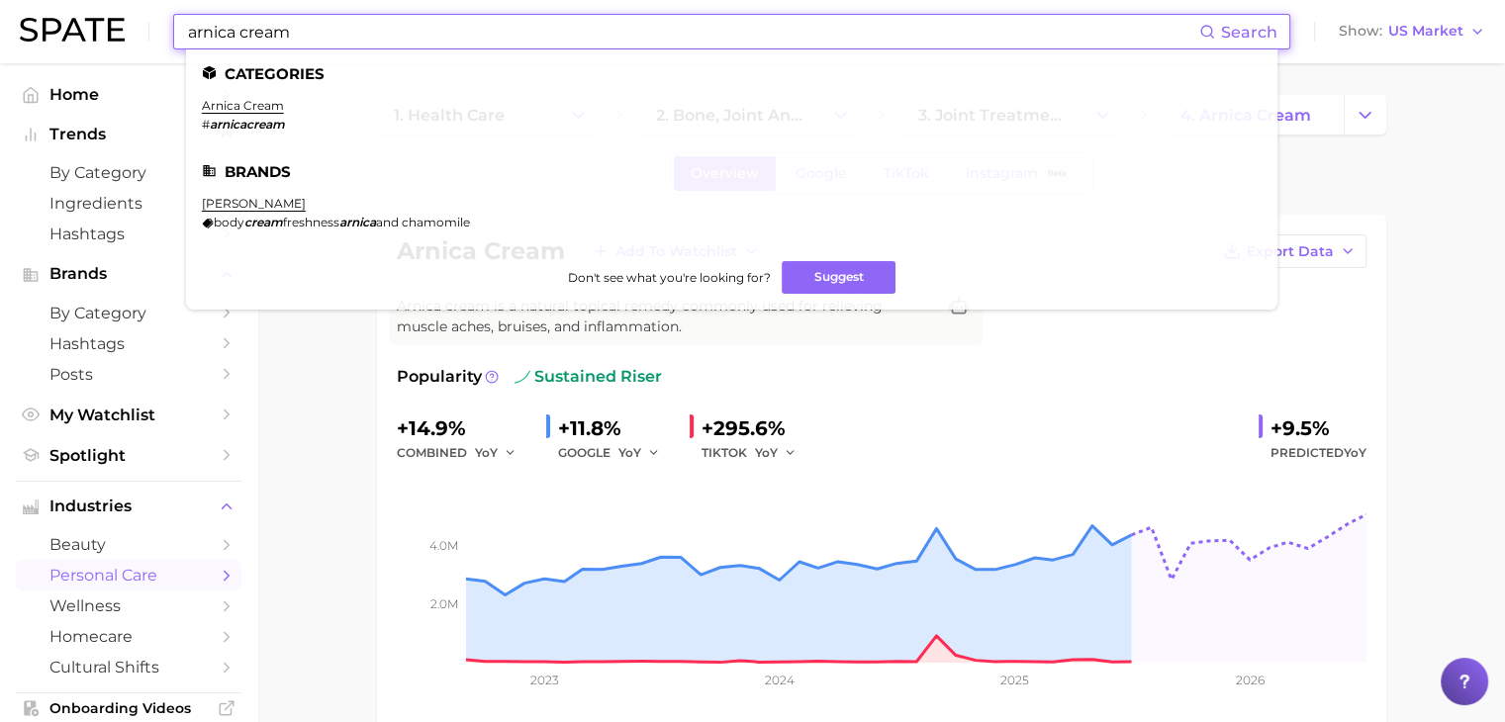
drag, startPoint x: 401, startPoint y: 21, endPoint x: 179, endPoint y: 13, distance: 221.7
click at [179, 14] on div "arnica cream Search Categories arnica cream # arnicacream Brands goicoechea bod…" at bounding box center [731, 32] width 1117 height 36
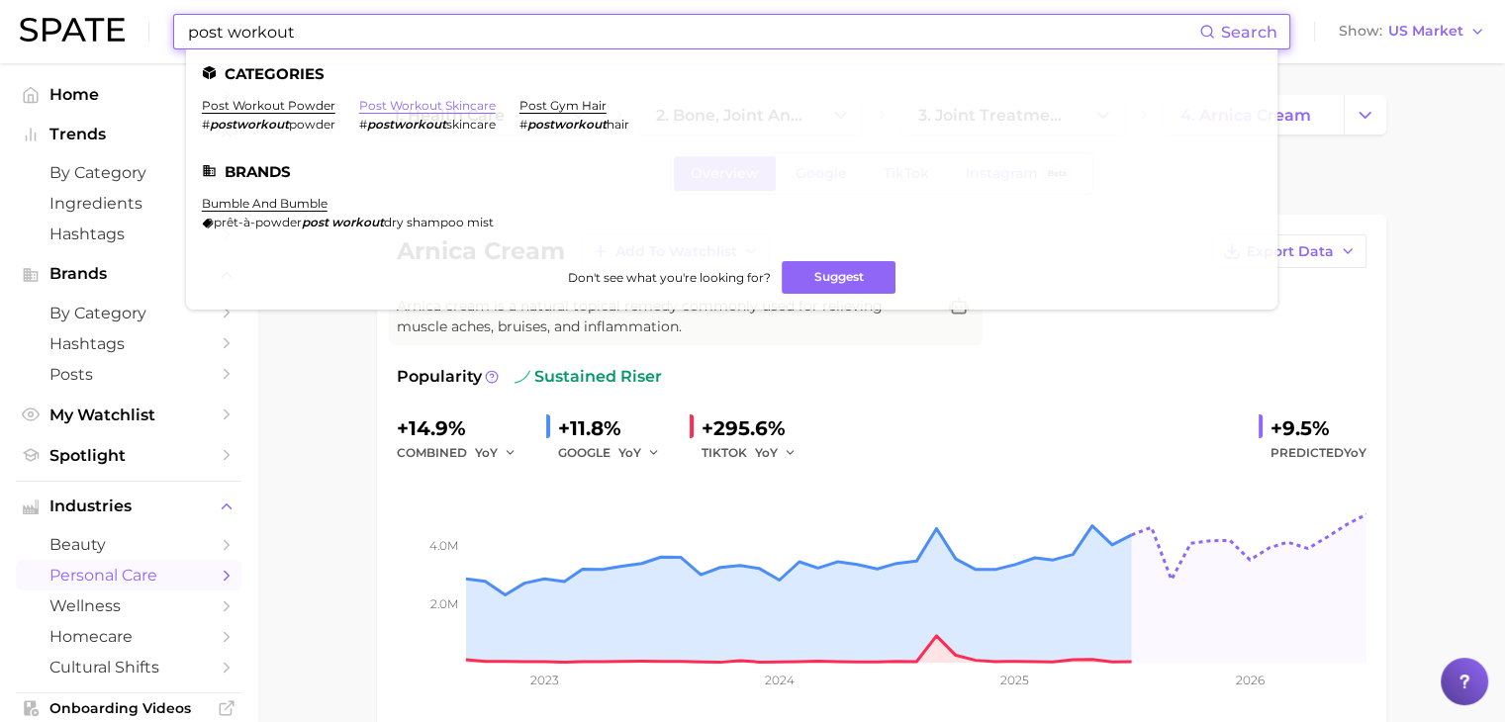
type input "post workout"
click at [381, 102] on link "post workout skincare" at bounding box center [427, 105] width 137 height 15
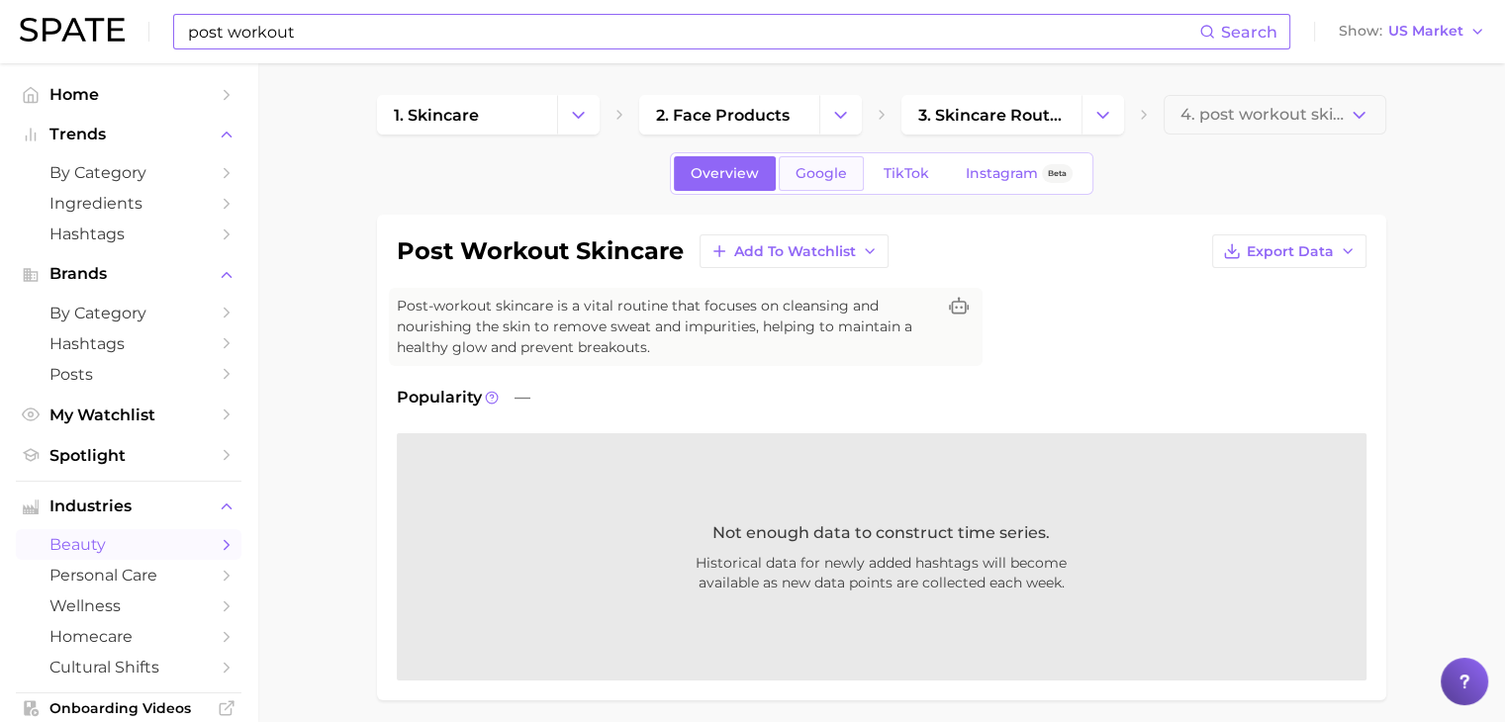
click at [817, 171] on span "Google" at bounding box center [820, 173] width 51 height 17
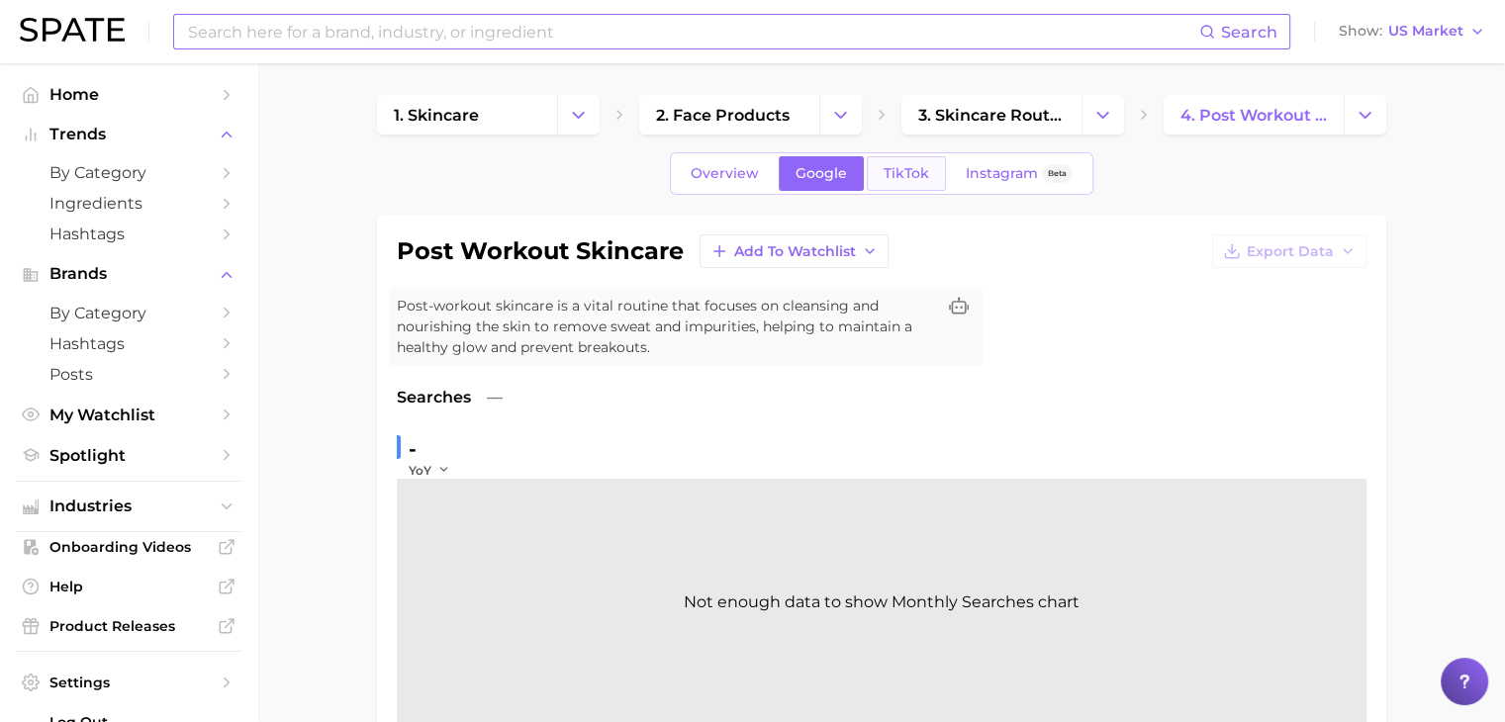
click at [882, 185] on link "TikTok" at bounding box center [906, 173] width 79 height 35
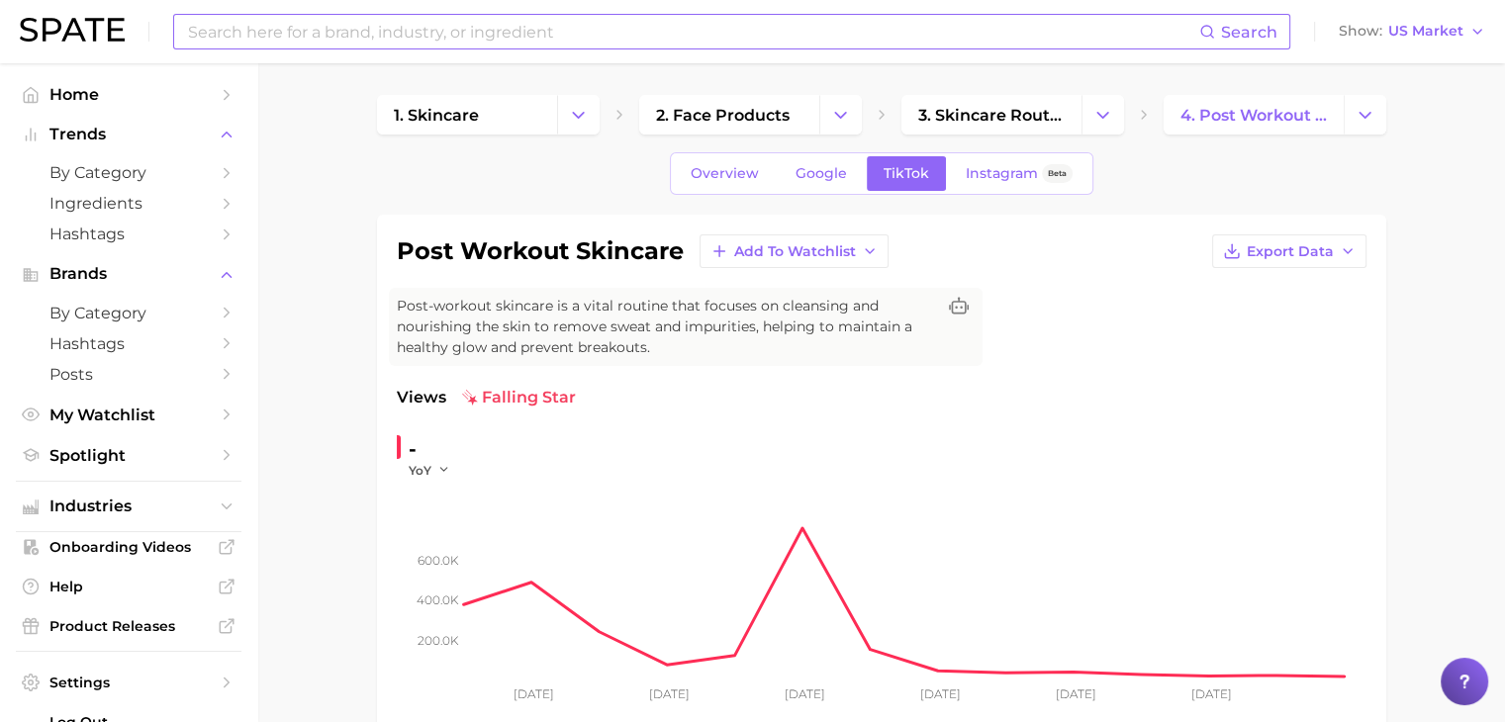
click at [502, 40] on input at bounding box center [692, 32] width 1013 height 34
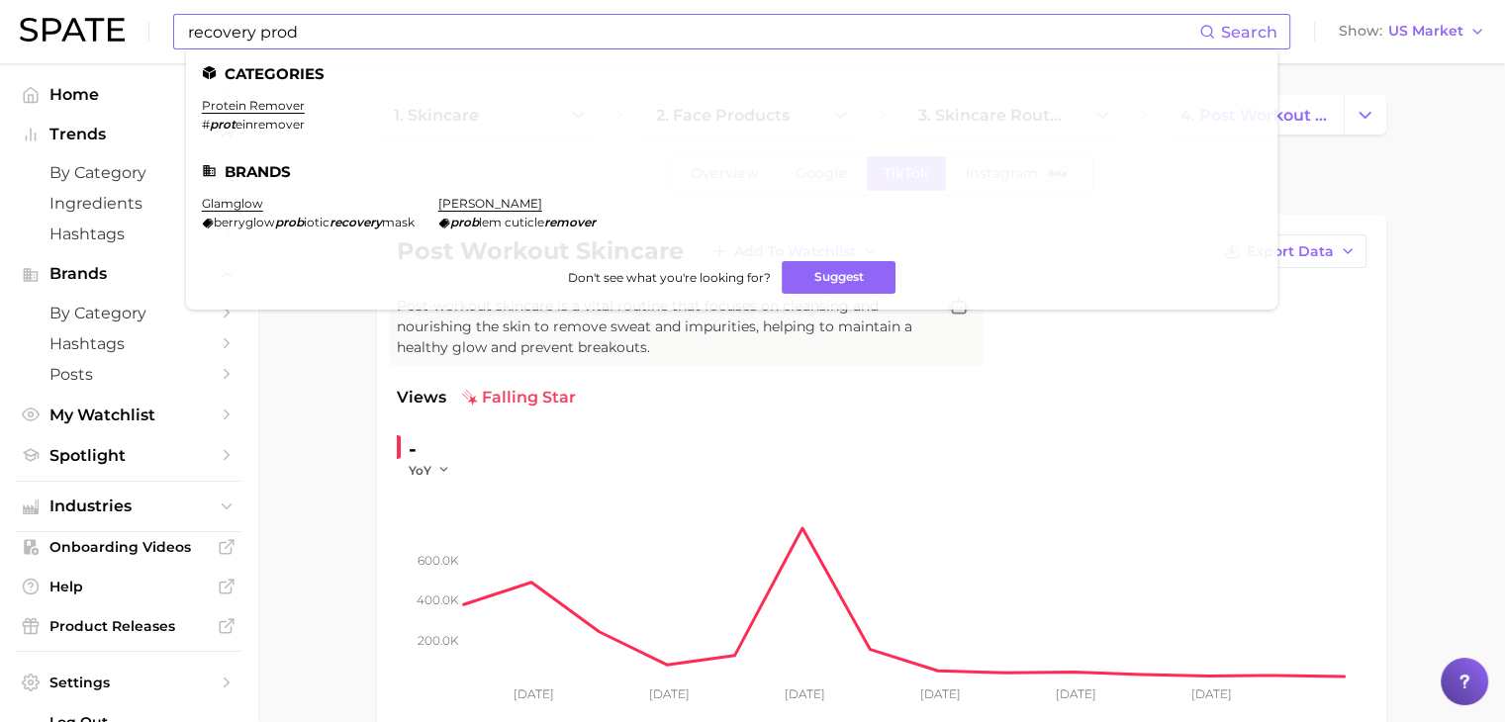
click at [454, 64] on ul "Categories protein remover # prot einremover Brands glamglow berryglow prob iot…" at bounding box center [731, 179] width 1091 height 260
drag, startPoint x: 463, startPoint y: 16, endPoint x: 262, endPoint y: 38, distance: 202.0
click at [262, 38] on input "recovery prod" at bounding box center [692, 32] width 1013 height 34
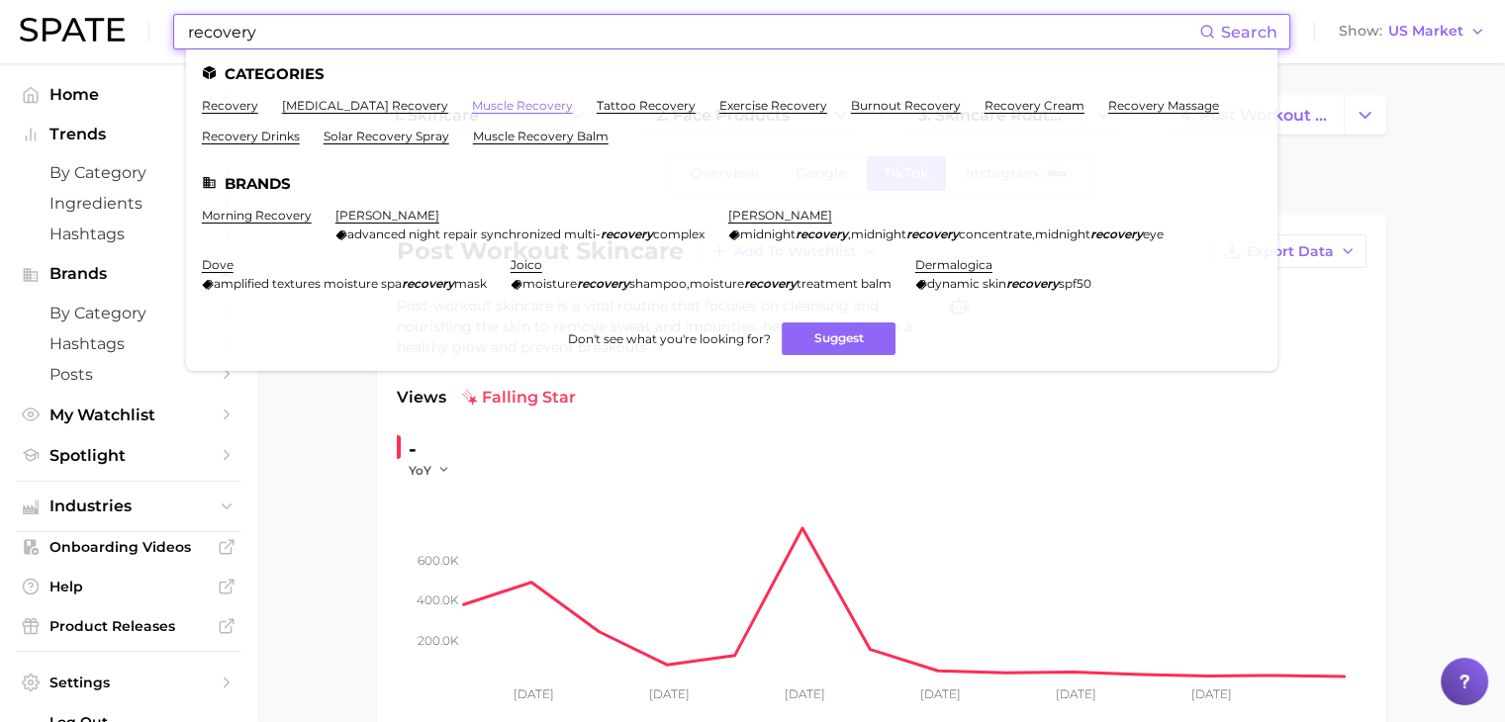
type input "recovery"
click at [472, 106] on link "muscle recovery" at bounding box center [522, 105] width 101 height 15
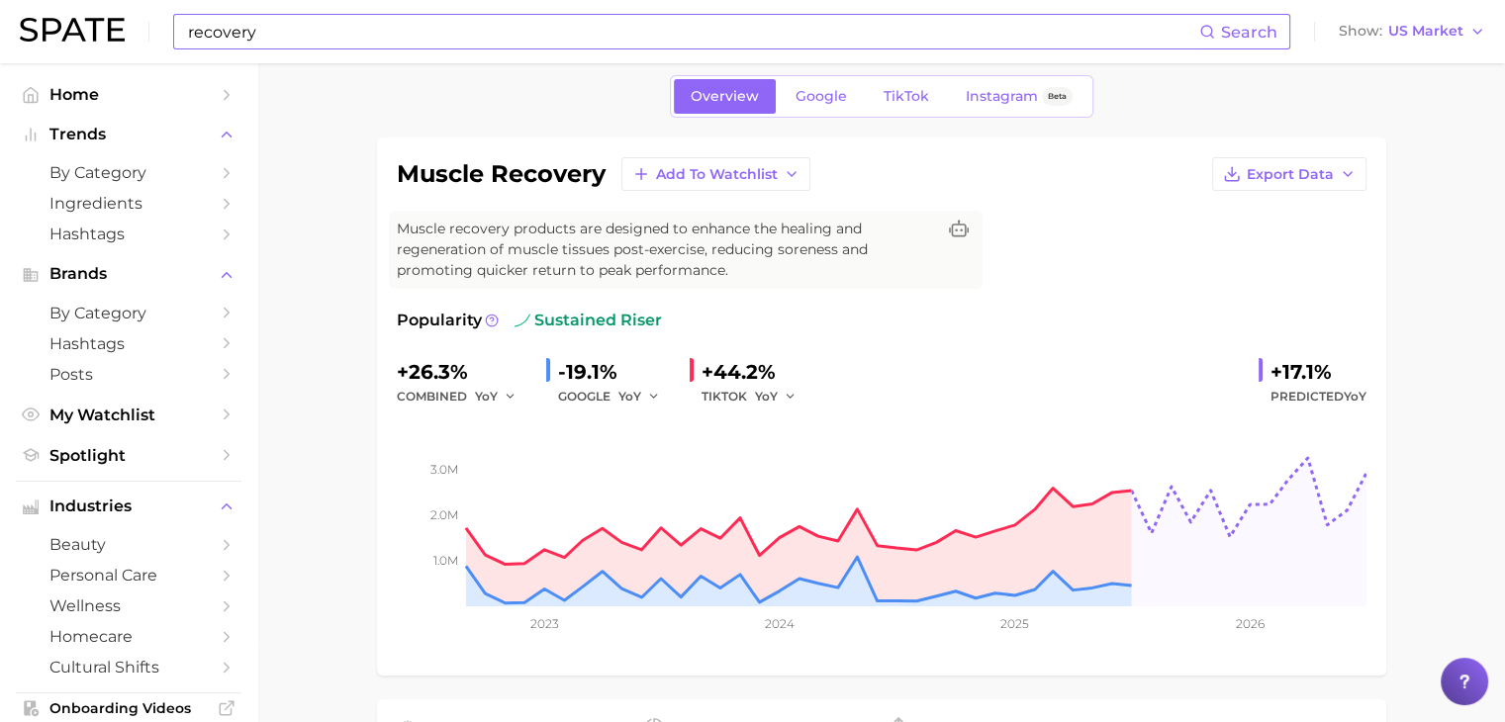
scroll to position [75, 0]
click at [804, 97] on span "Google" at bounding box center [820, 98] width 51 height 17
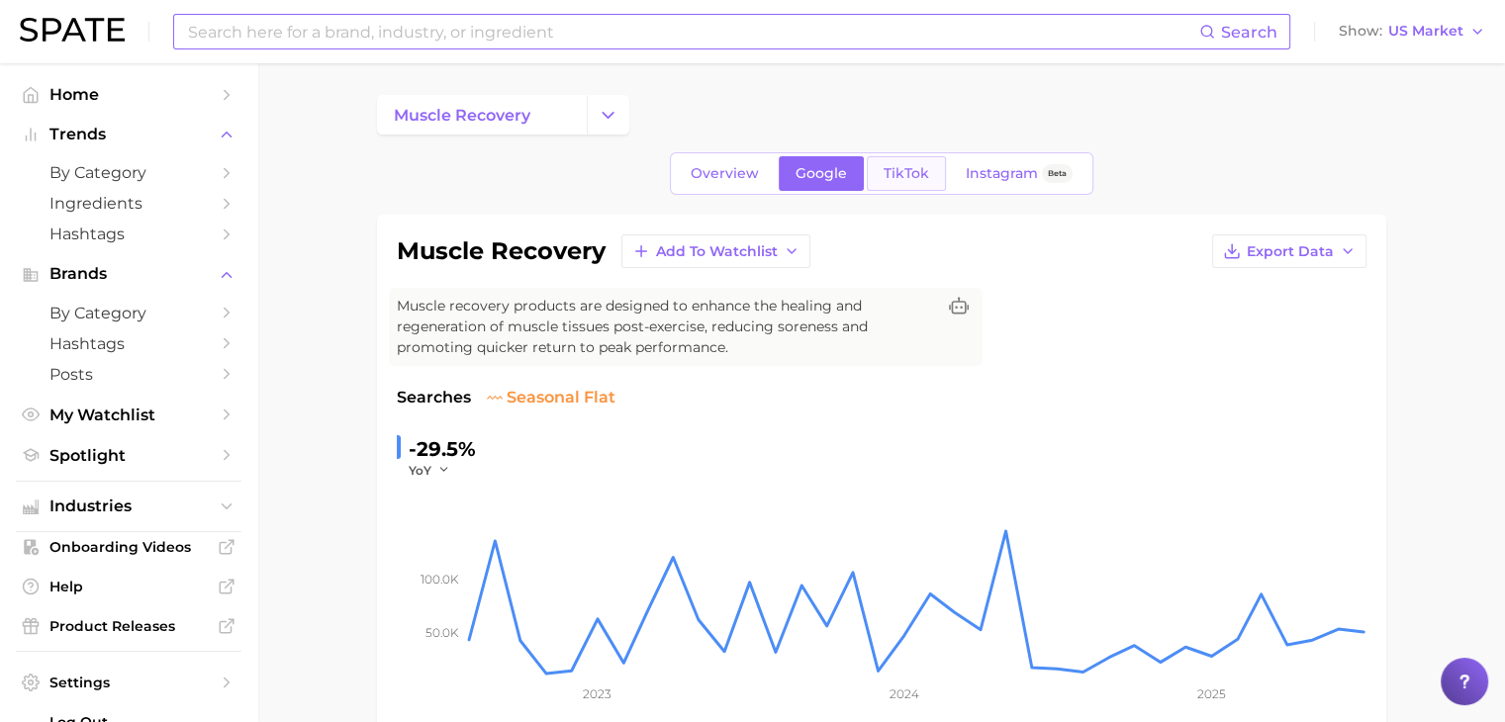
click at [922, 167] on span "TikTok" at bounding box center [906, 173] width 46 height 17
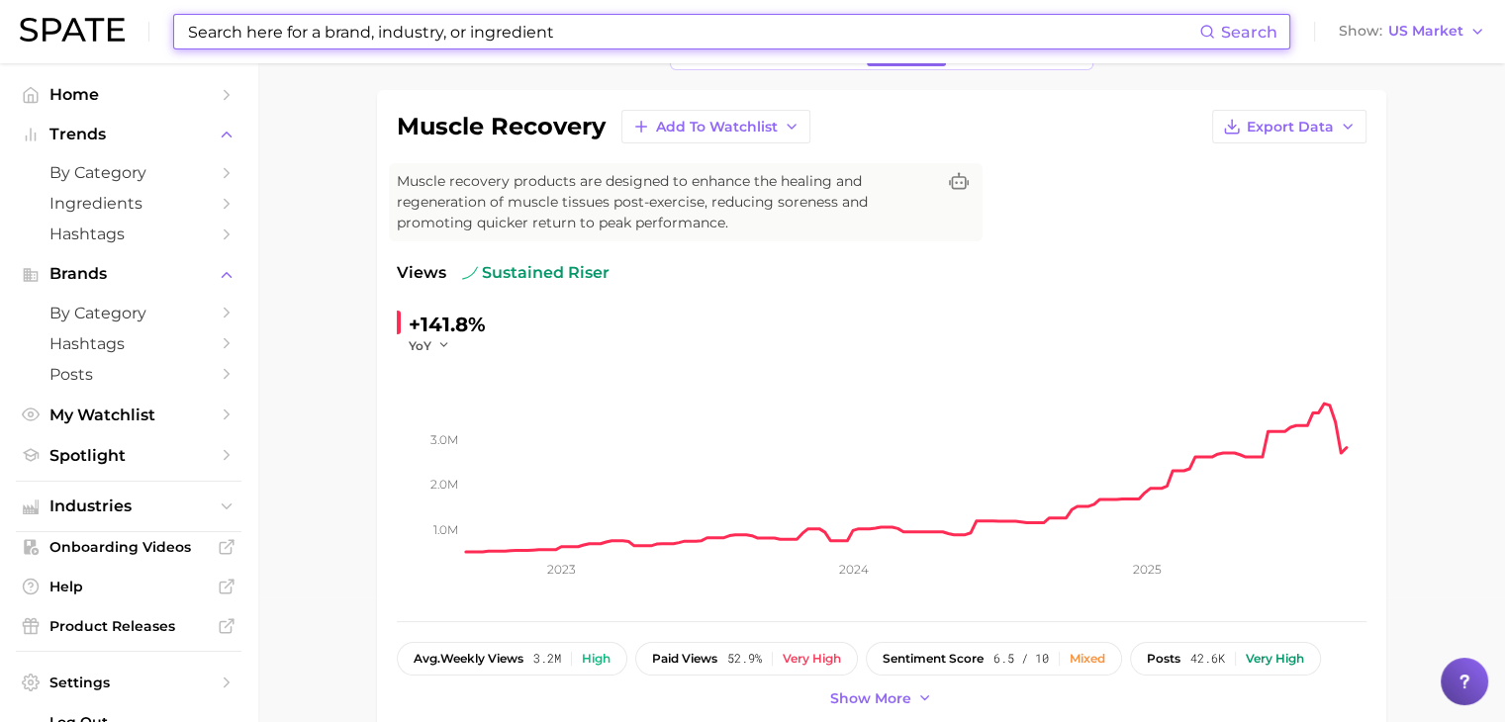
scroll to position [123, 0]
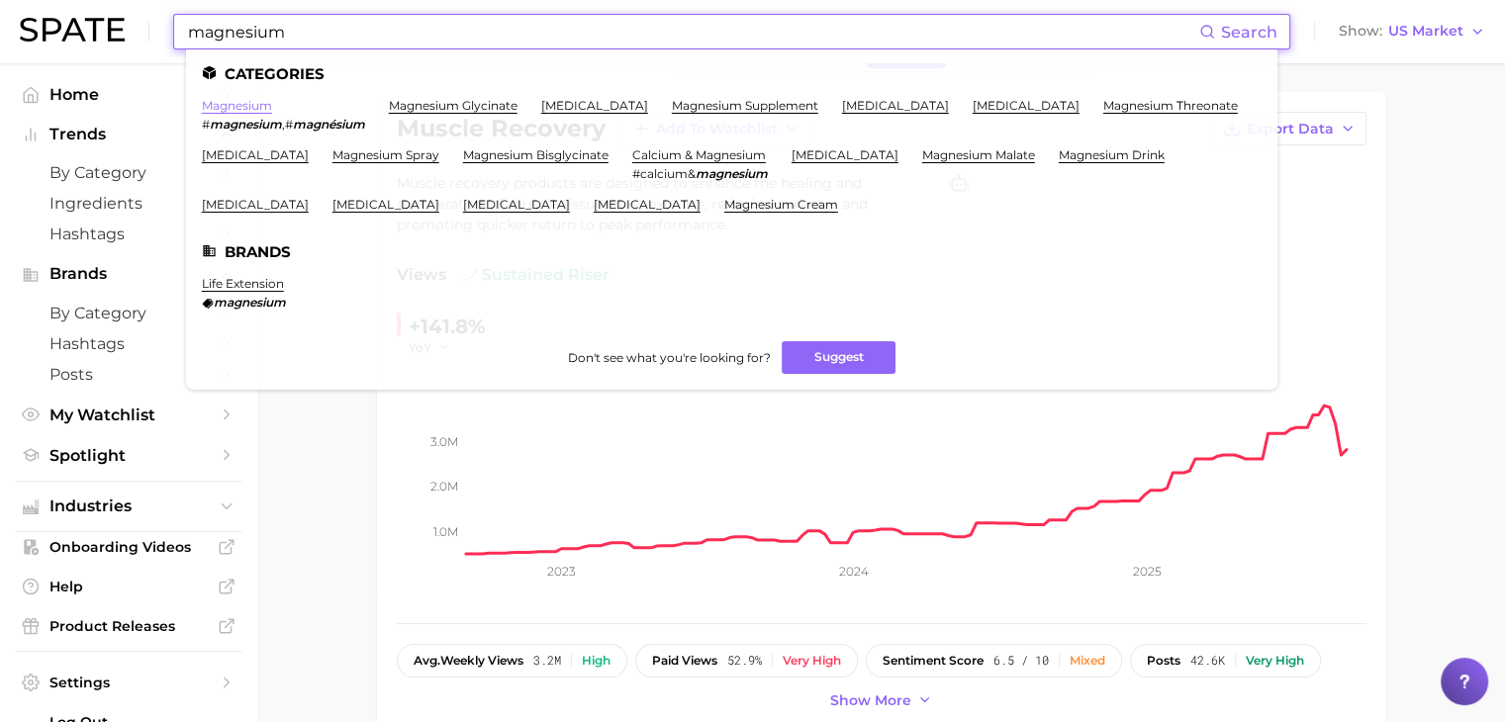
type input "magnesium"
click at [244, 111] on link "magnesium" at bounding box center [237, 105] width 70 height 15
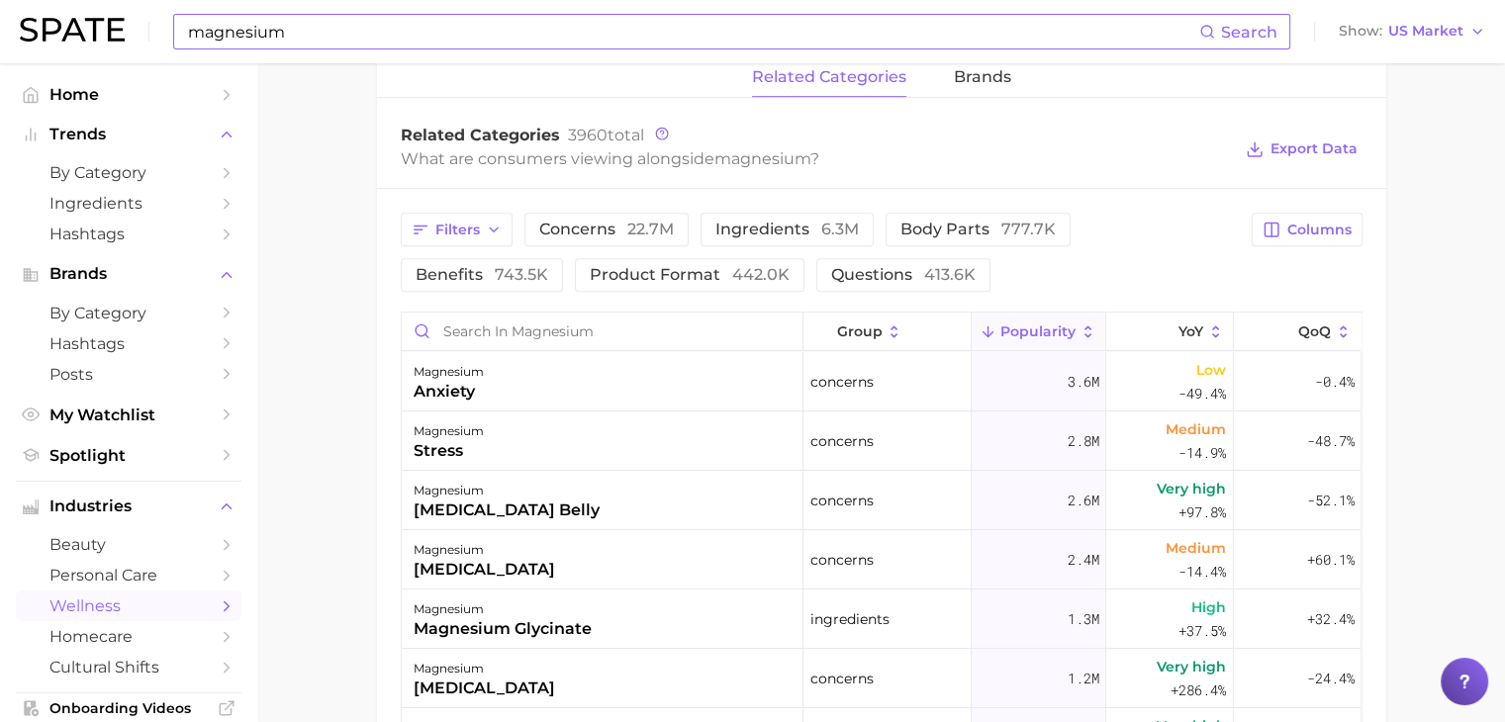
scroll to position [946, 0]
click at [1156, 329] on icon at bounding box center [1165, 331] width 18 height 18
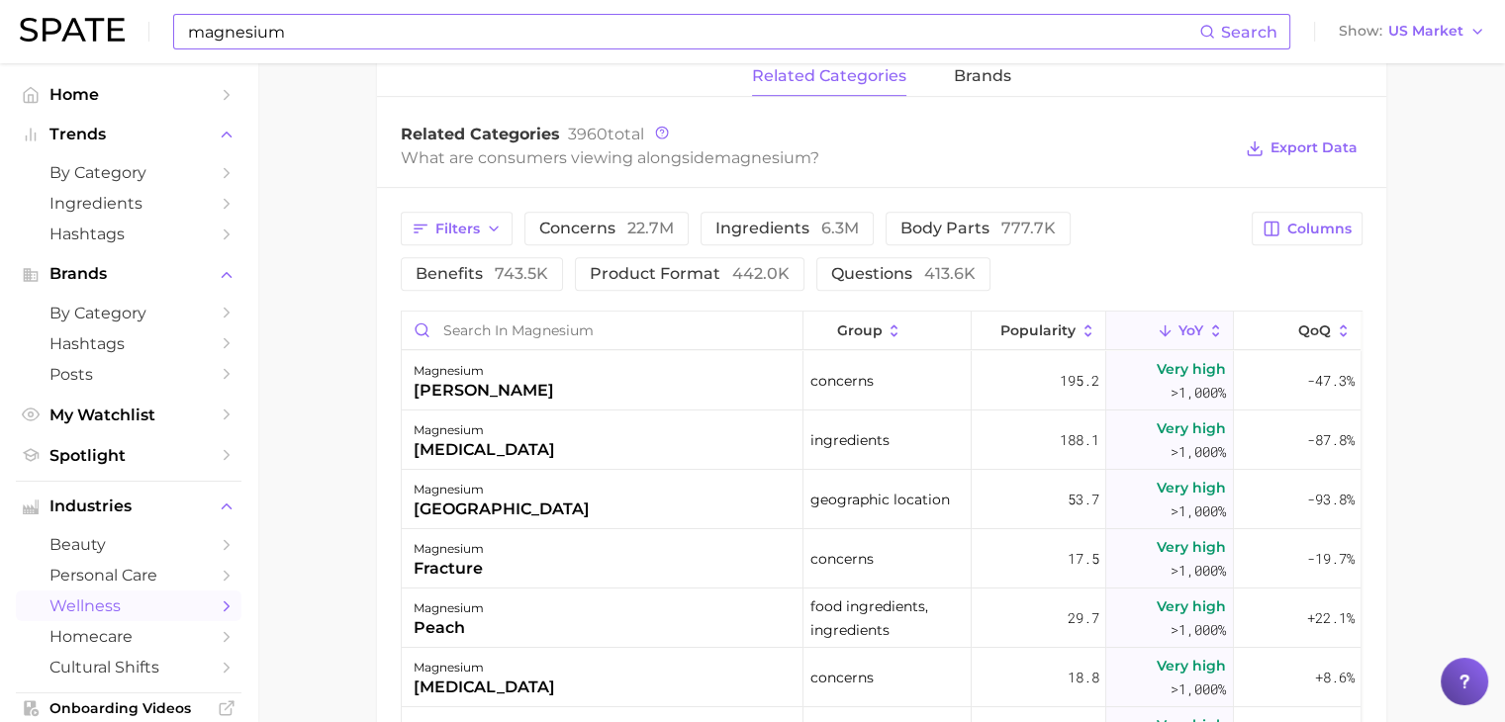
click at [580, 306] on div "Filters concerns 22.7m ingredients 6.3m body parts 777.7k benefits 743.5k produ…" at bounding box center [881, 622] width 1009 height 868
click at [582, 315] on input "Search in magnesium" at bounding box center [602, 331] width 401 height 38
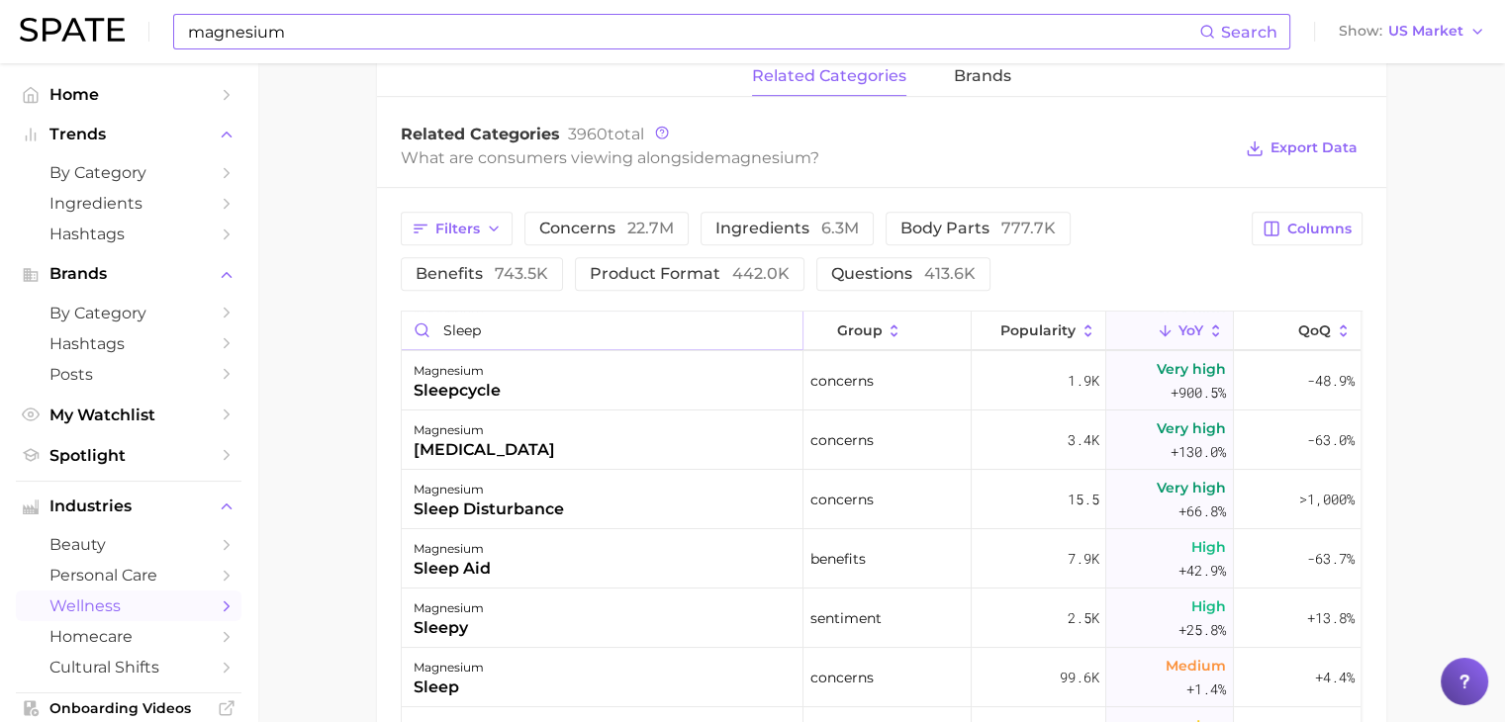
scroll to position [178, 0]
click at [576, 346] on input "sleep" at bounding box center [602, 331] width 401 height 38
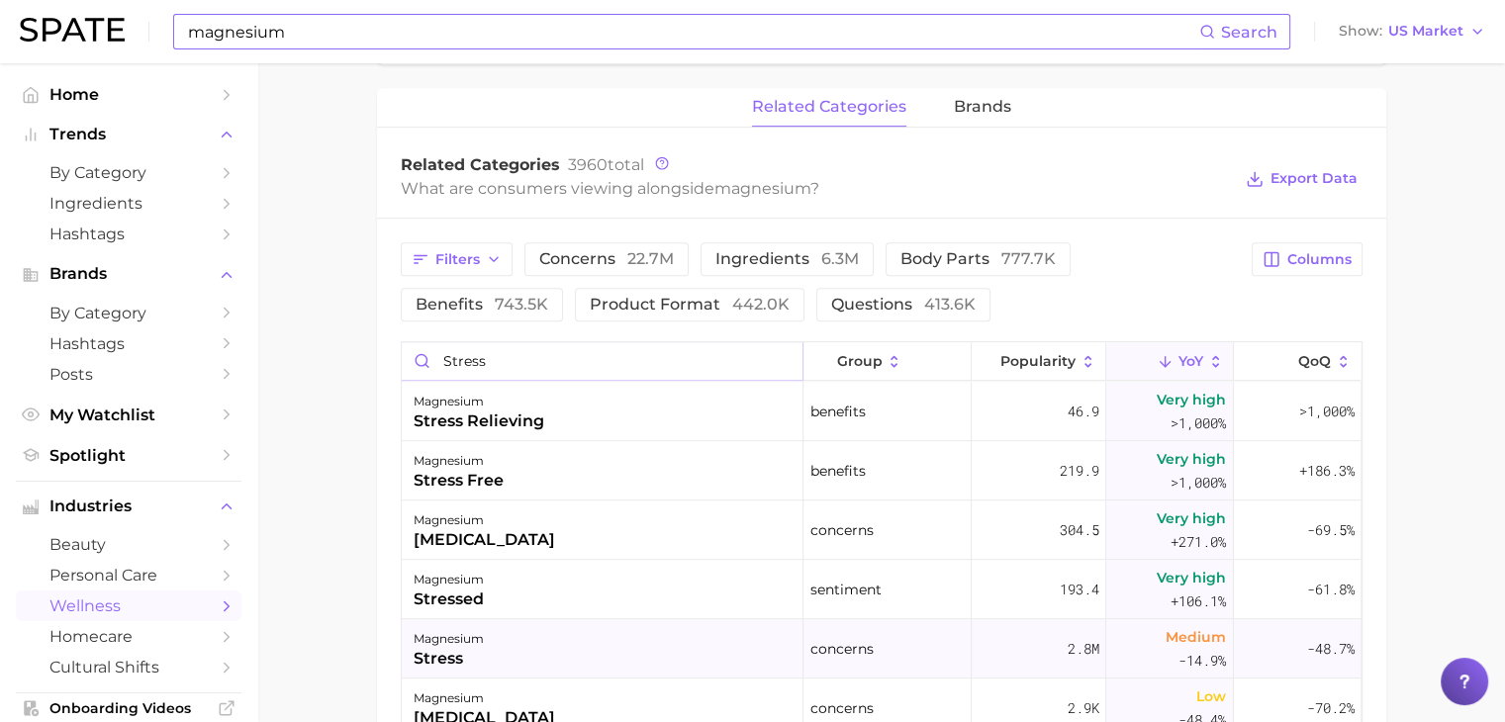
scroll to position [914, 0]
type input "s"
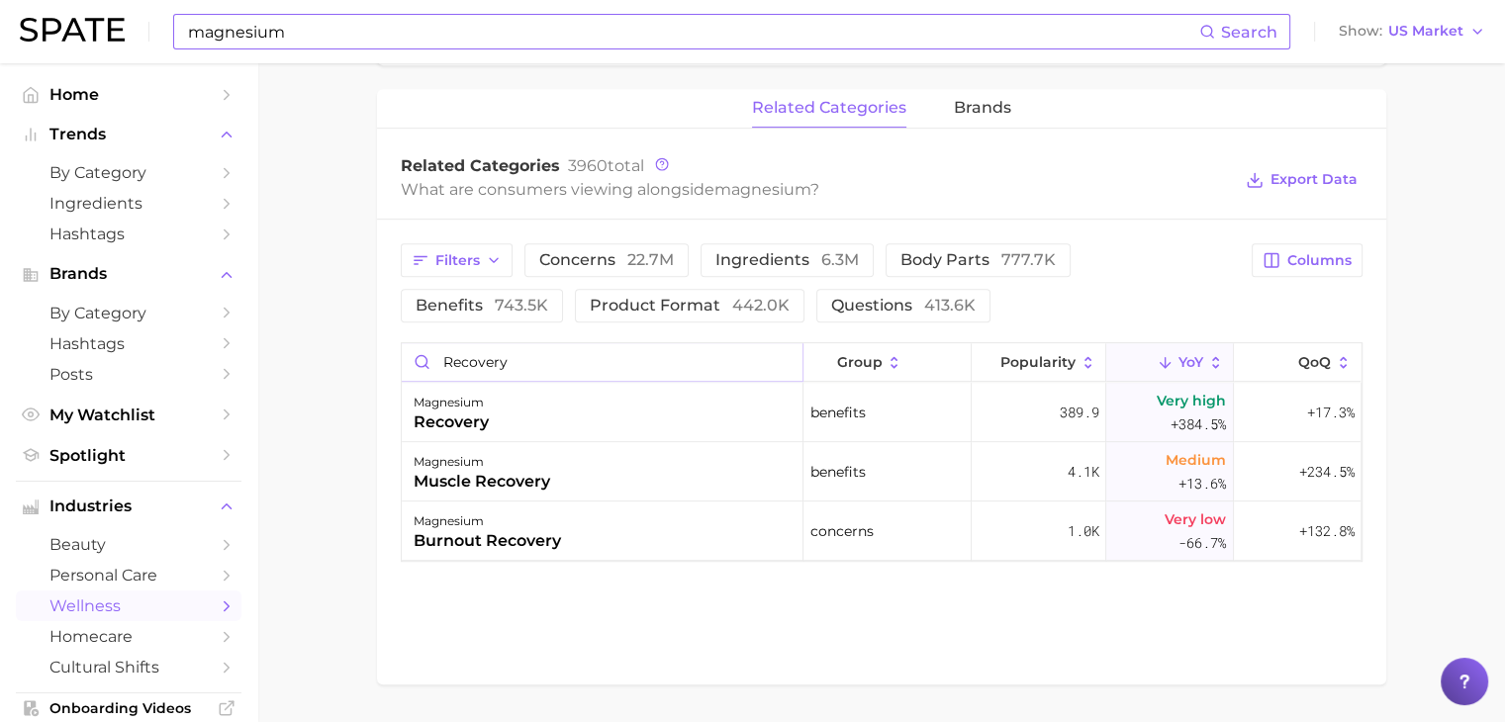
type input "recovery"
click at [439, 29] on input "magnesium" at bounding box center [692, 32] width 1013 height 34
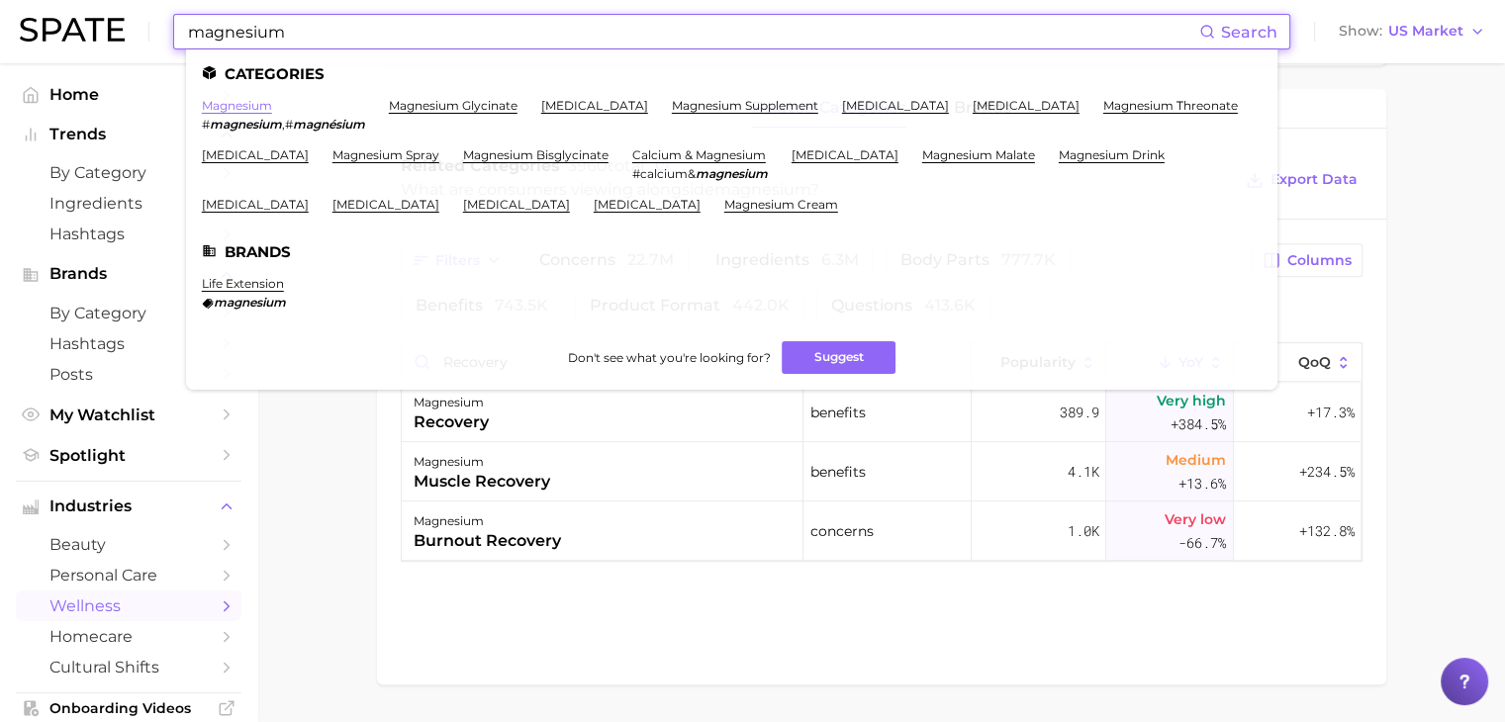
click at [251, 99] on link "magnesium" at bounding box center [237, 105] width 70 height 15
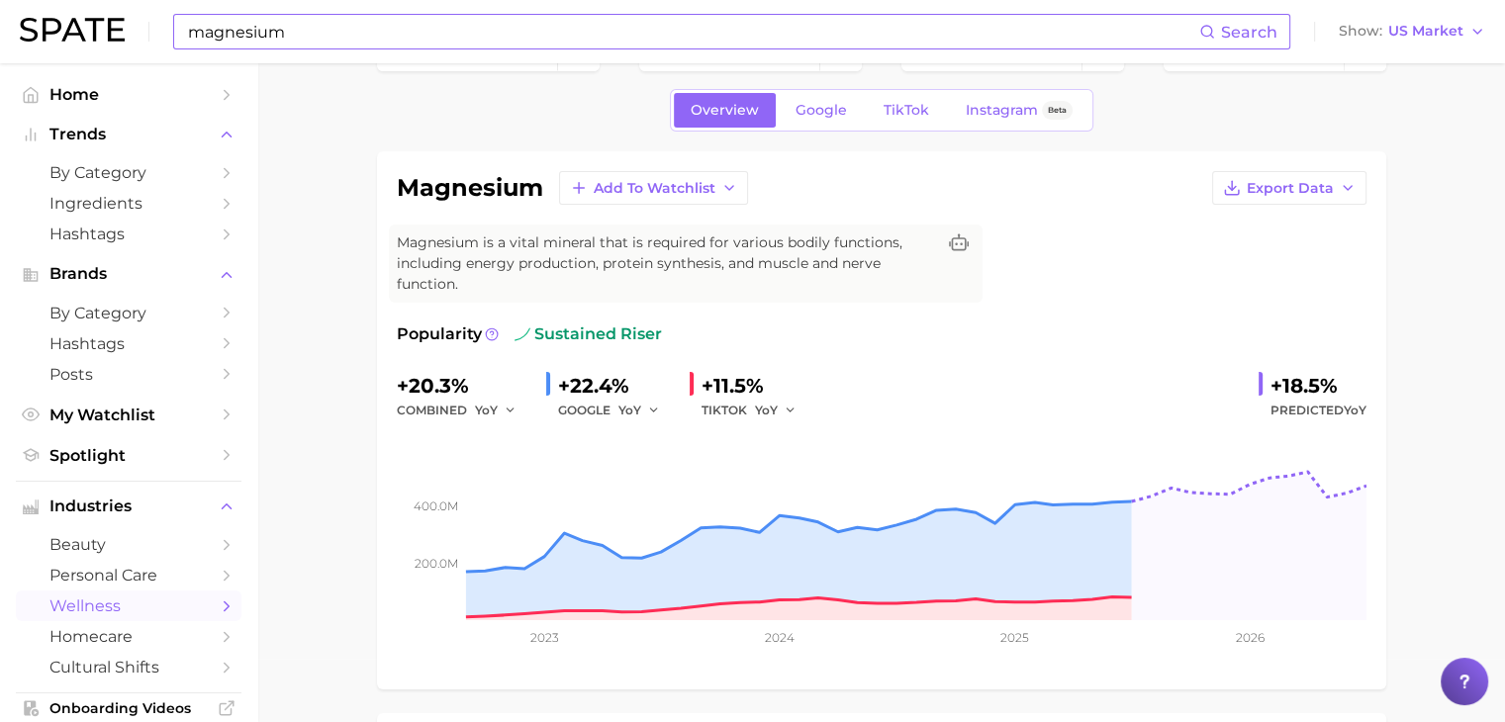
scroll to position [63, 0]
click at [833, 124] on link "Google" at bounding box center [820, 110] width 85 height 35
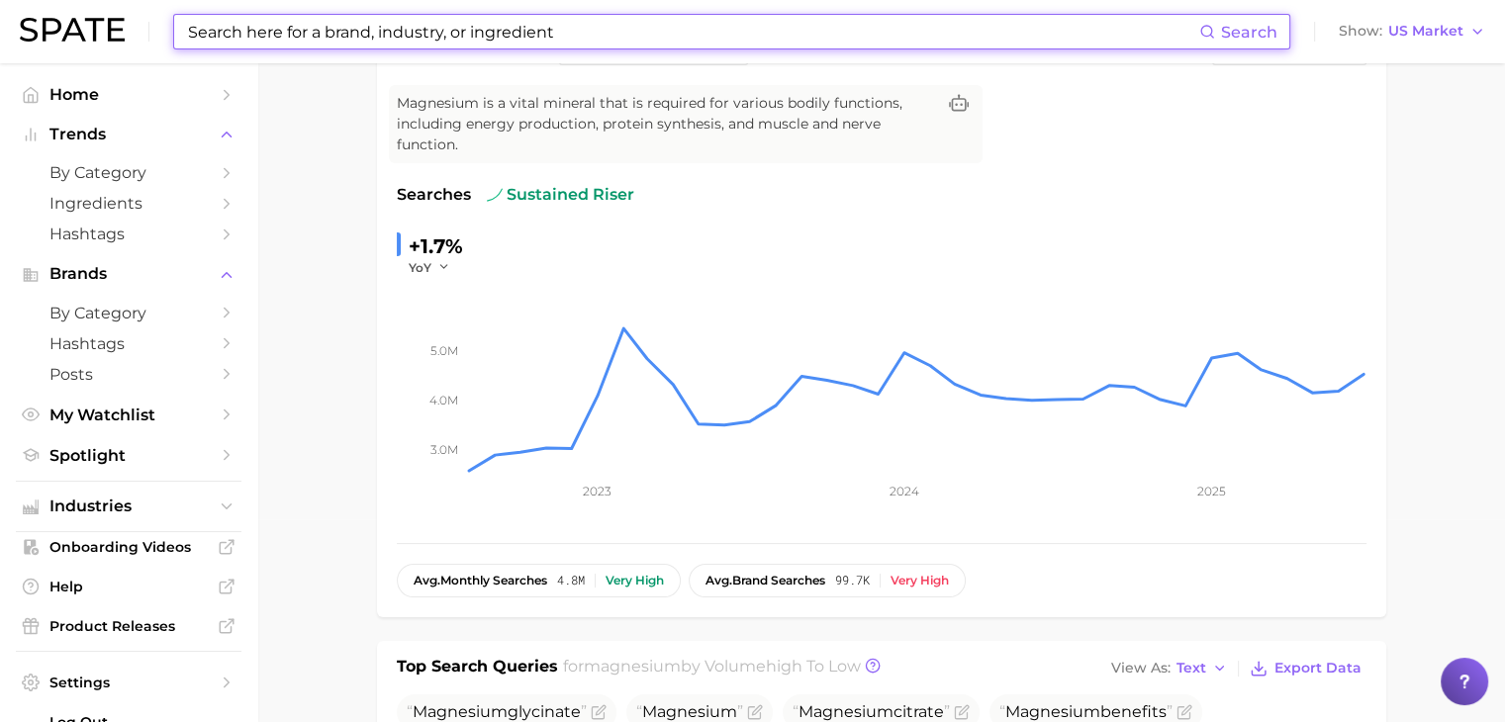
scroll to position [151, 0]
